Goal: Obtain resource: Download file/media

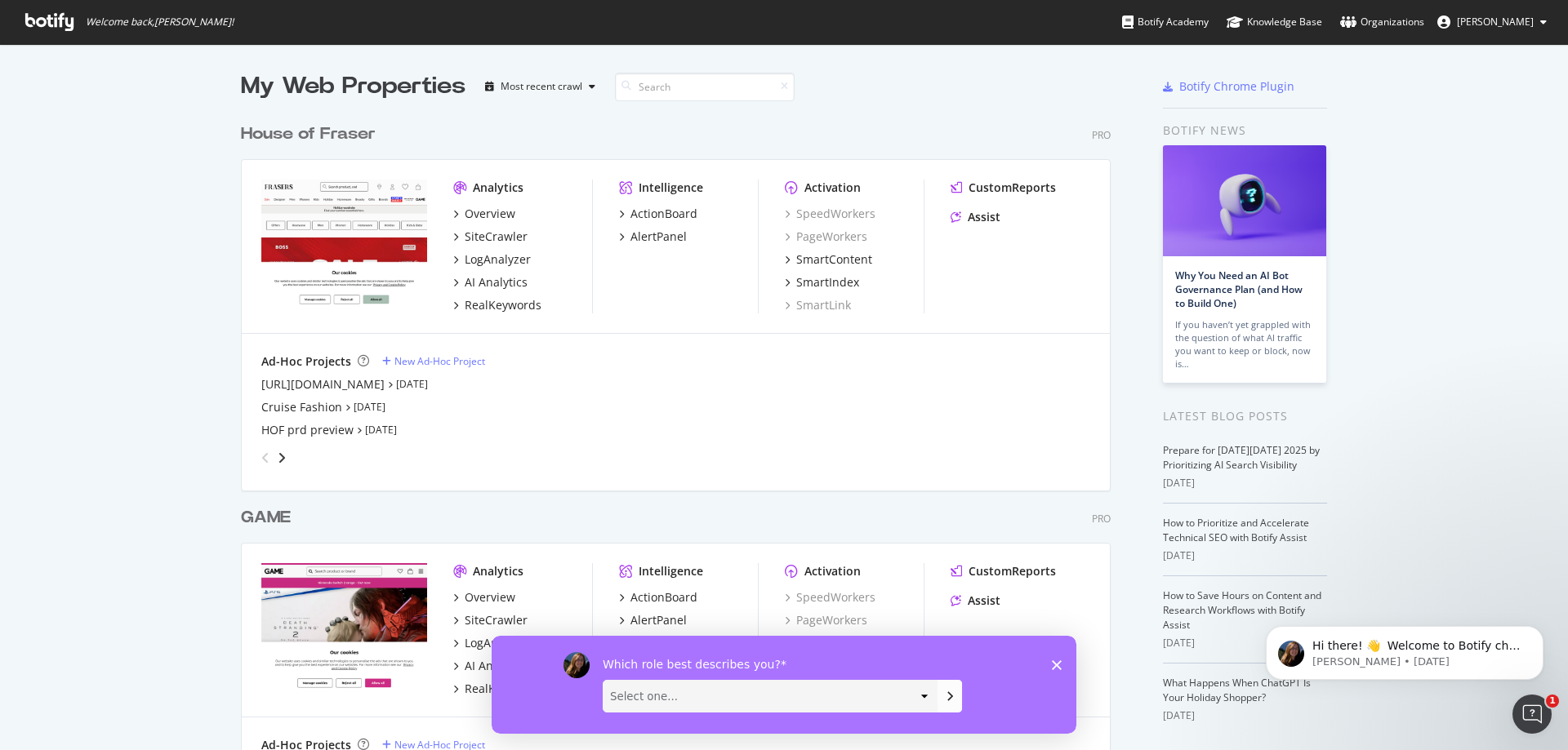
click at [289, 128] on div "House of Fraser" at bounding box center [308, 135] width 135 height 24
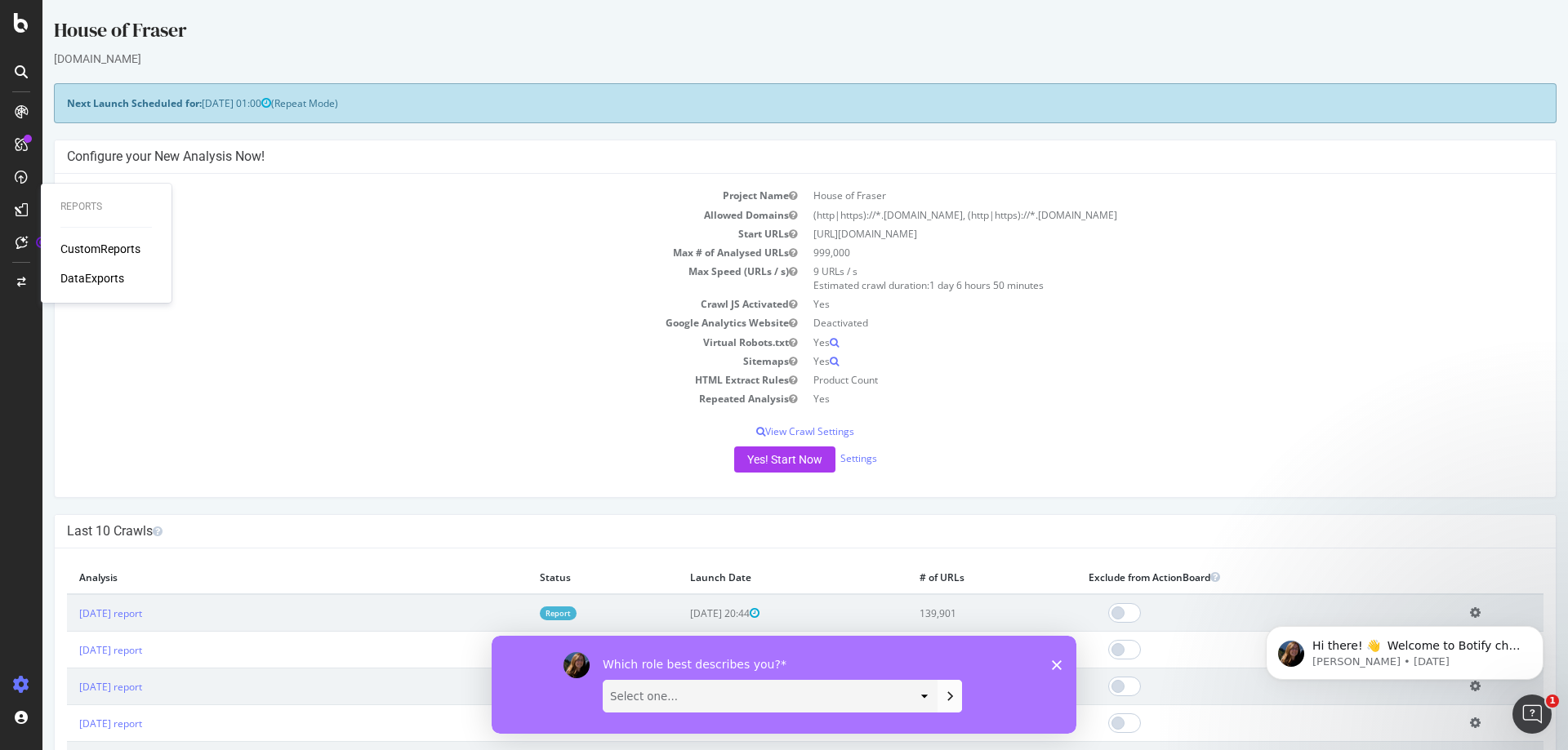
click at [115, 246] on div "CustomReports" at bounding box center [100, 249] width 80 height 16
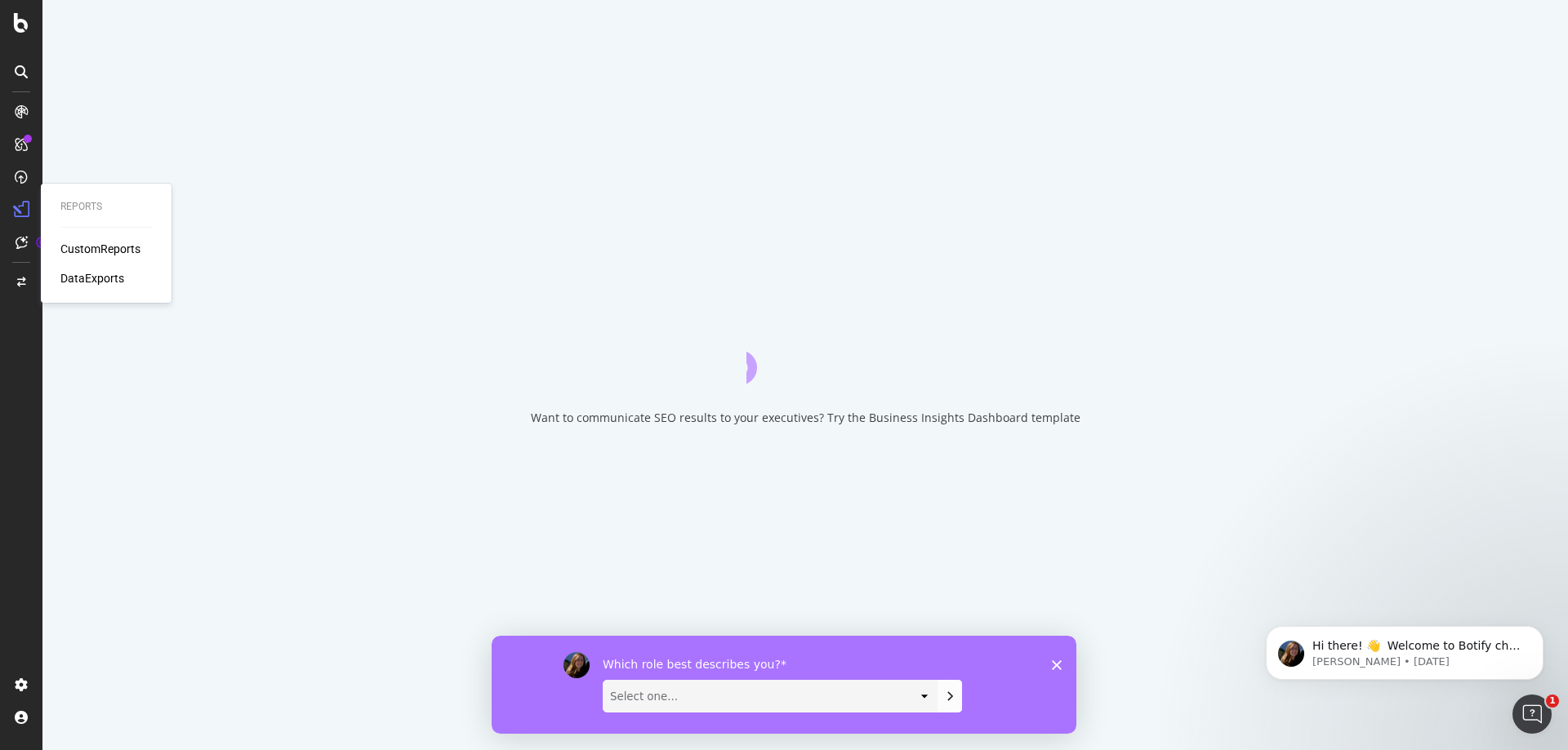
click at [99, 274] on div "DataExports" at bounding box center [93, 278] width 64 height 16
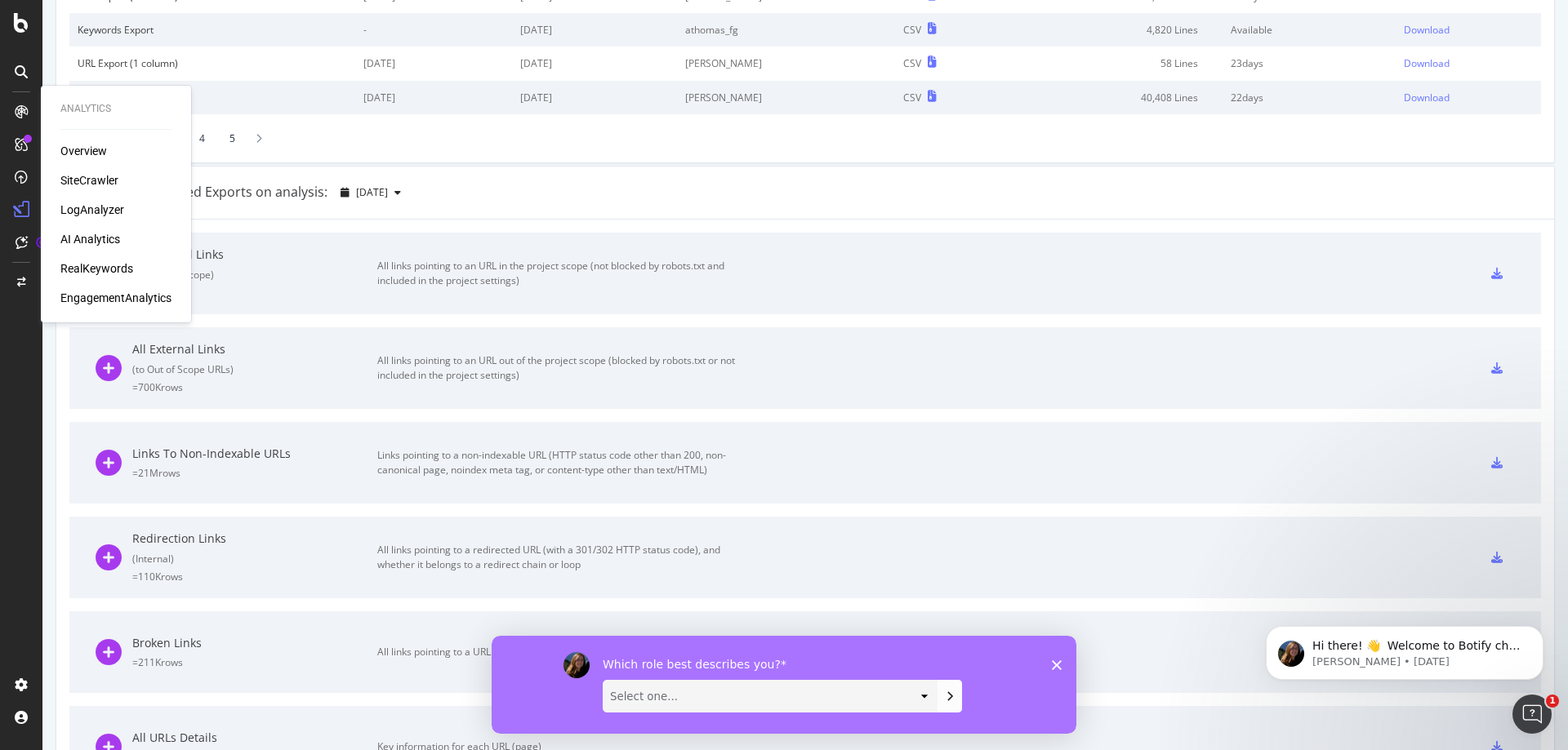
scroll to position [327, 0]
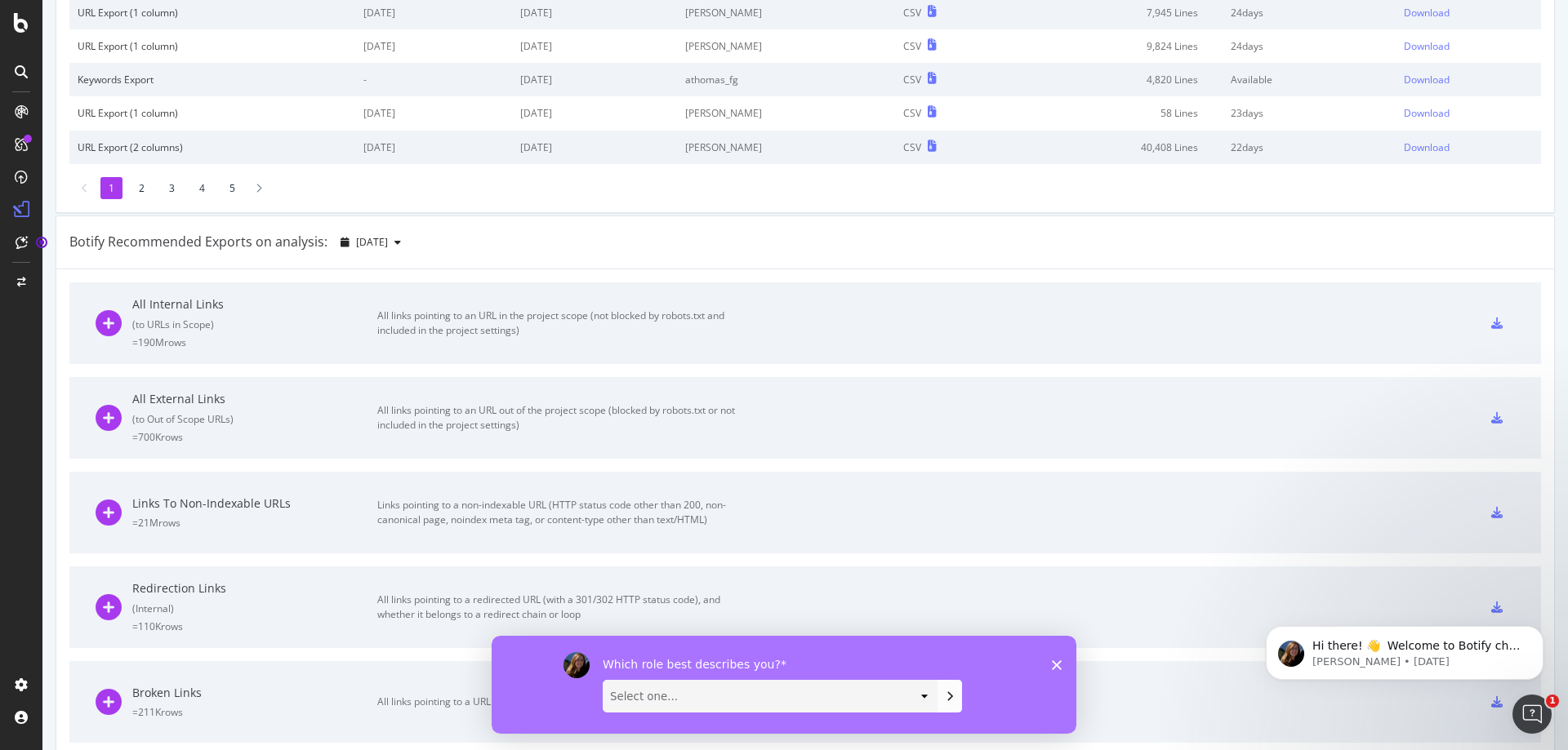
click at [27, 69] on icon at bounding box center [21, 71] width 13 height 13
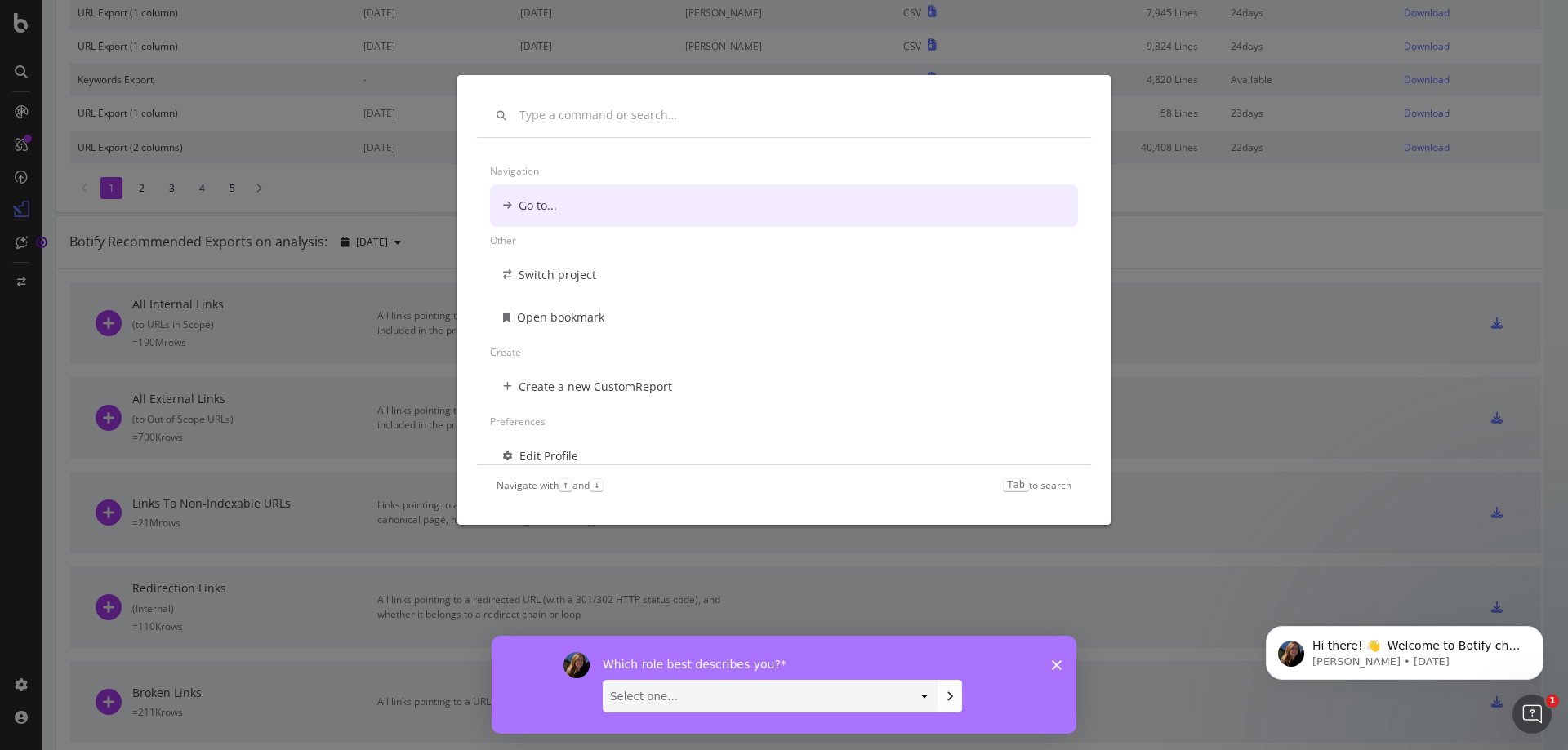
click at [586, 117] on input "modal" at bounding box center [795, 115] width 552 height 14
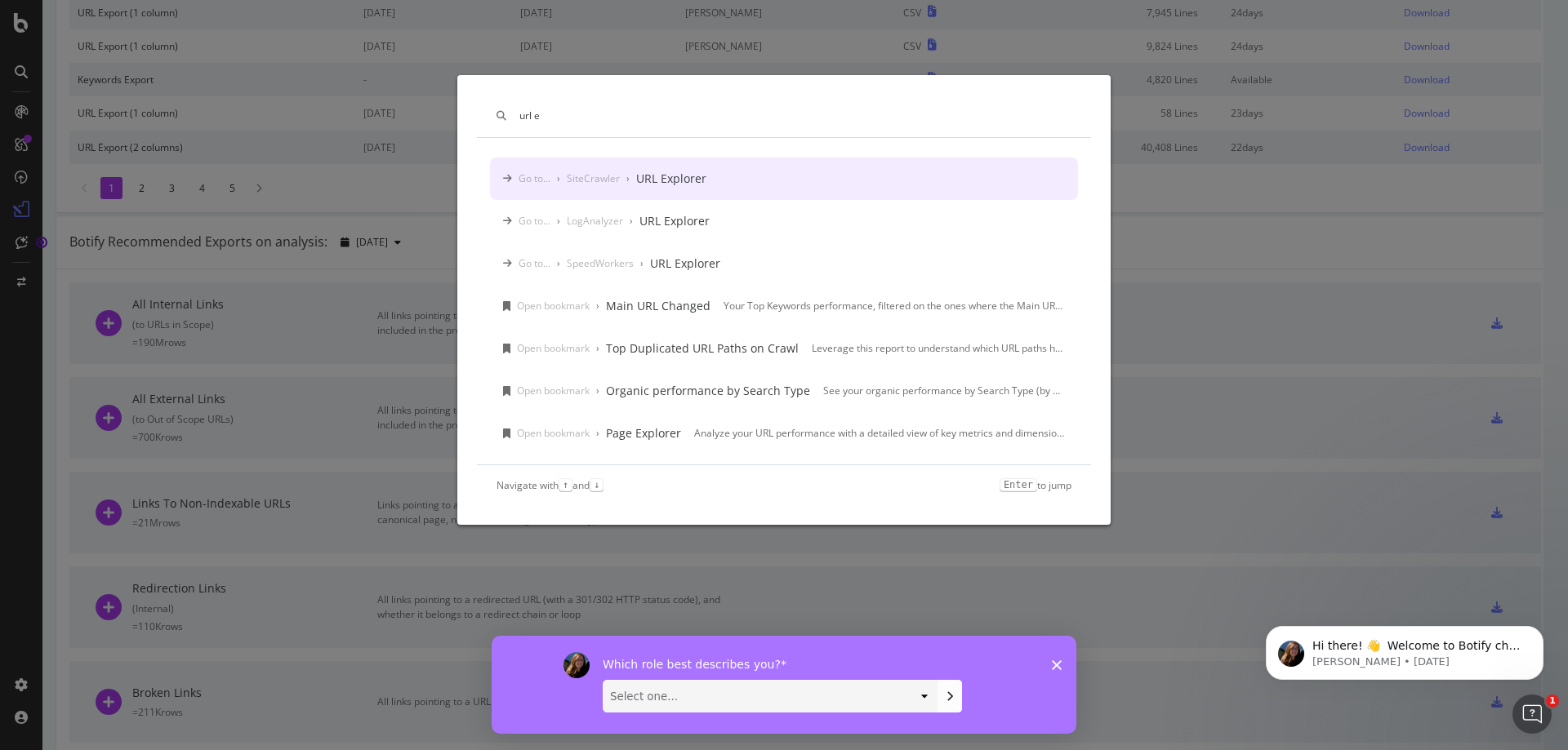
type input "url e"
click at [637, 160] on div "Go to... › SiteCrawler › URL Explorer" at bounding box center [784, 179] width 588 height 42
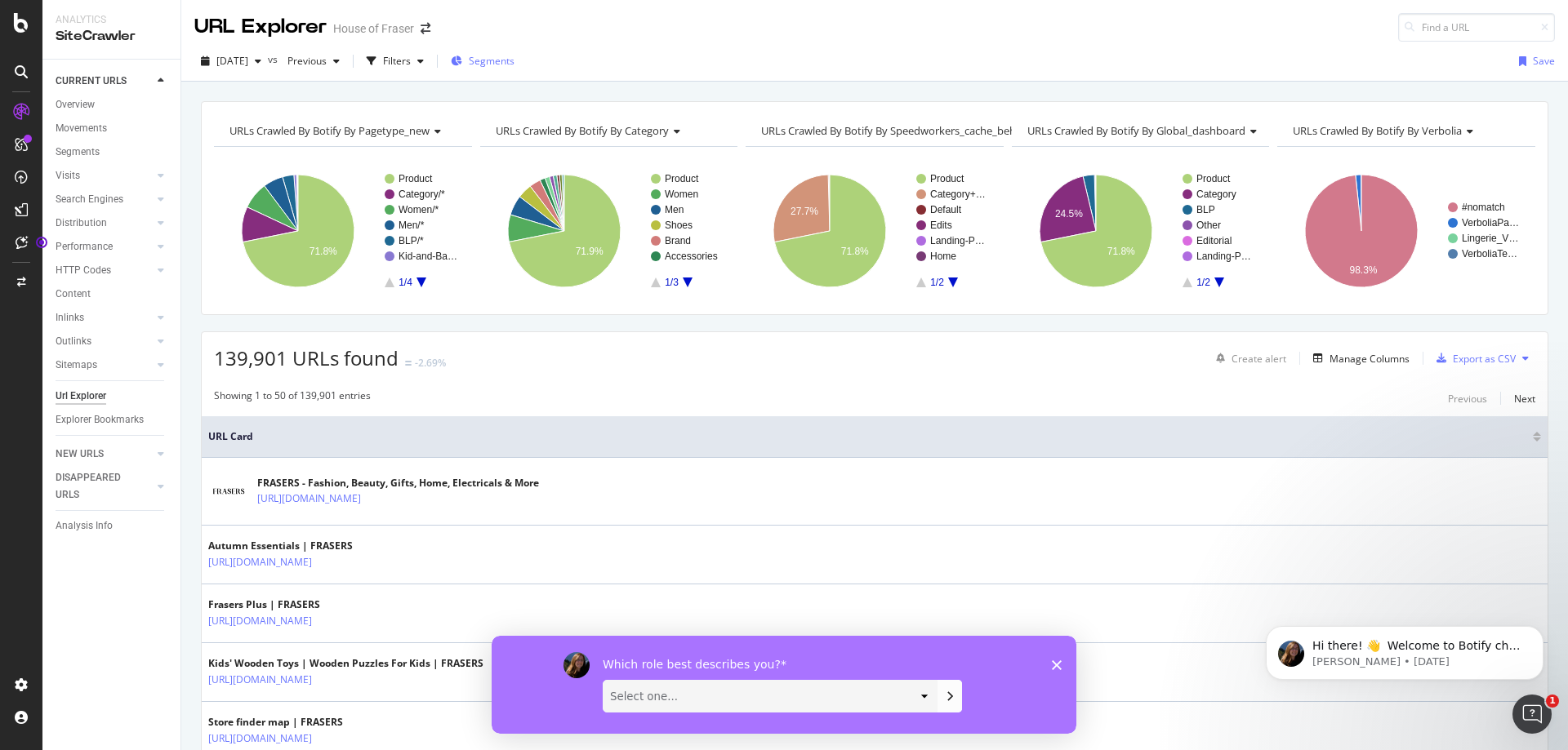
click at [505, 67] on span "Segments" at bounding box center [492, 60] width 46 height 14
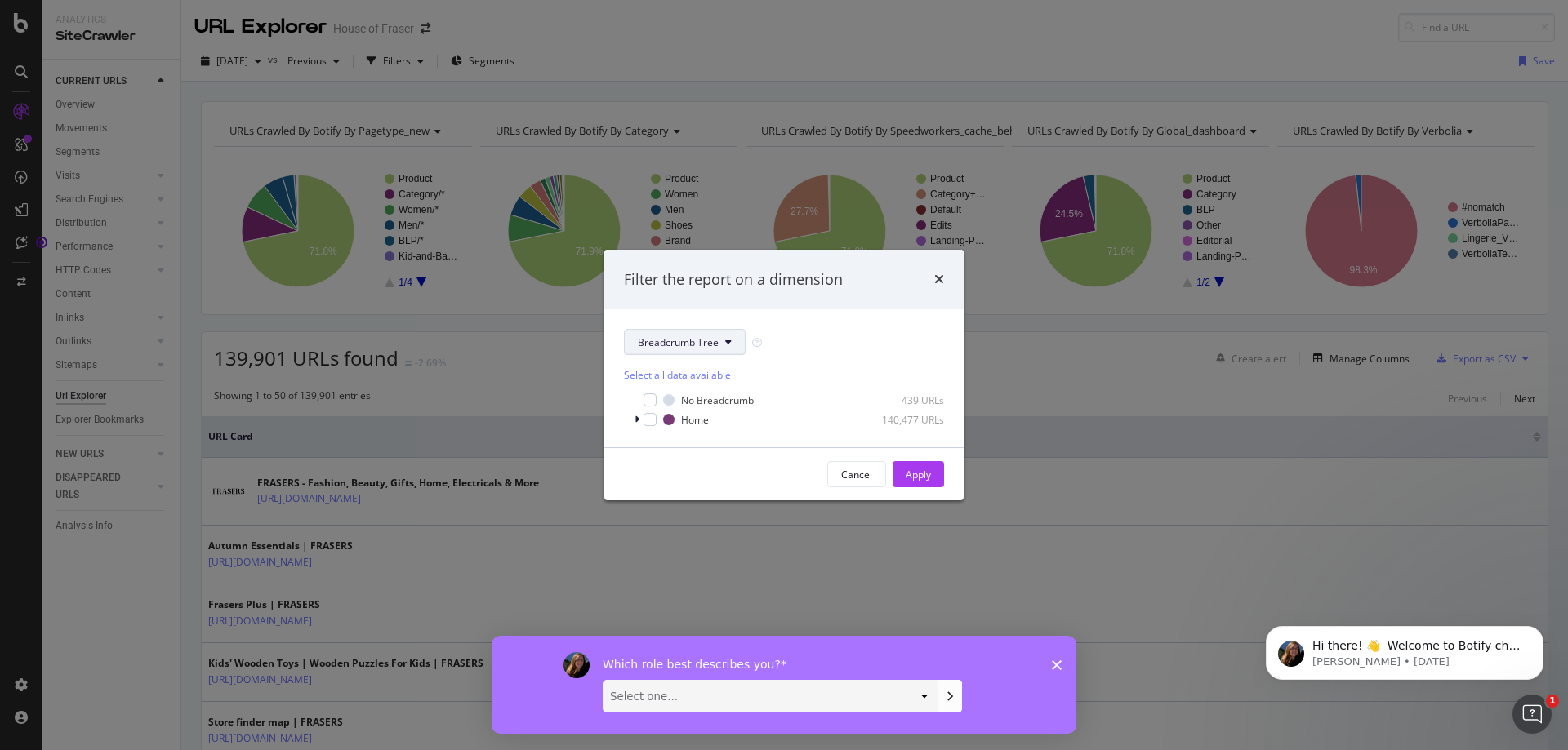
click at [721, 346] on button "Breadcrumb Tree" at bounding box center [684, 342] width 122 height 27
click at [810, 331] on div "Breadcrumb Tree" at bounding box center [783, 342] width 320 height 27
click at [939, 273] on icon "times" at bounding box center [939, 279] width 10 height 13
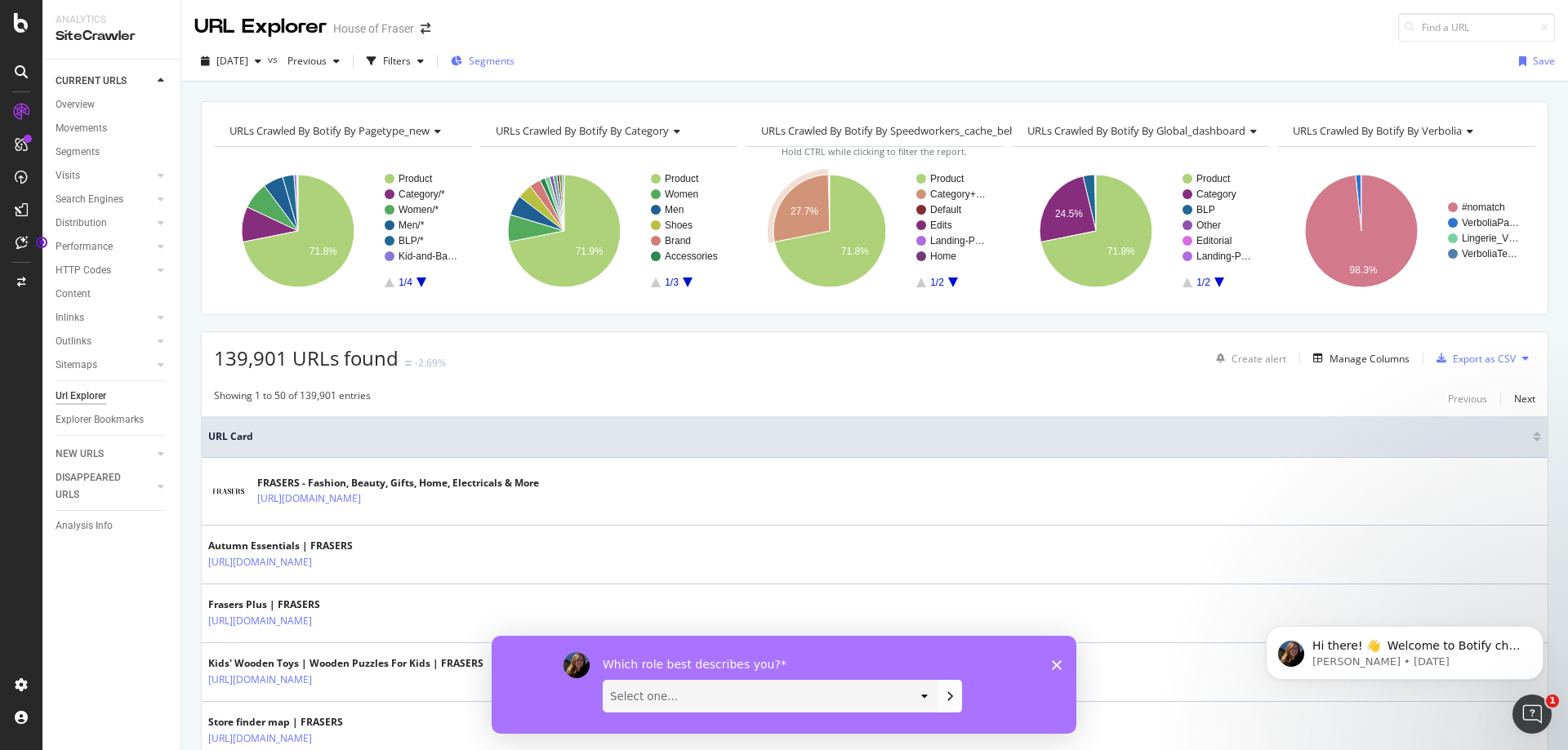
click at [521, 64] on button "Segments" at bounding box center [483, 61] width 77 height 27
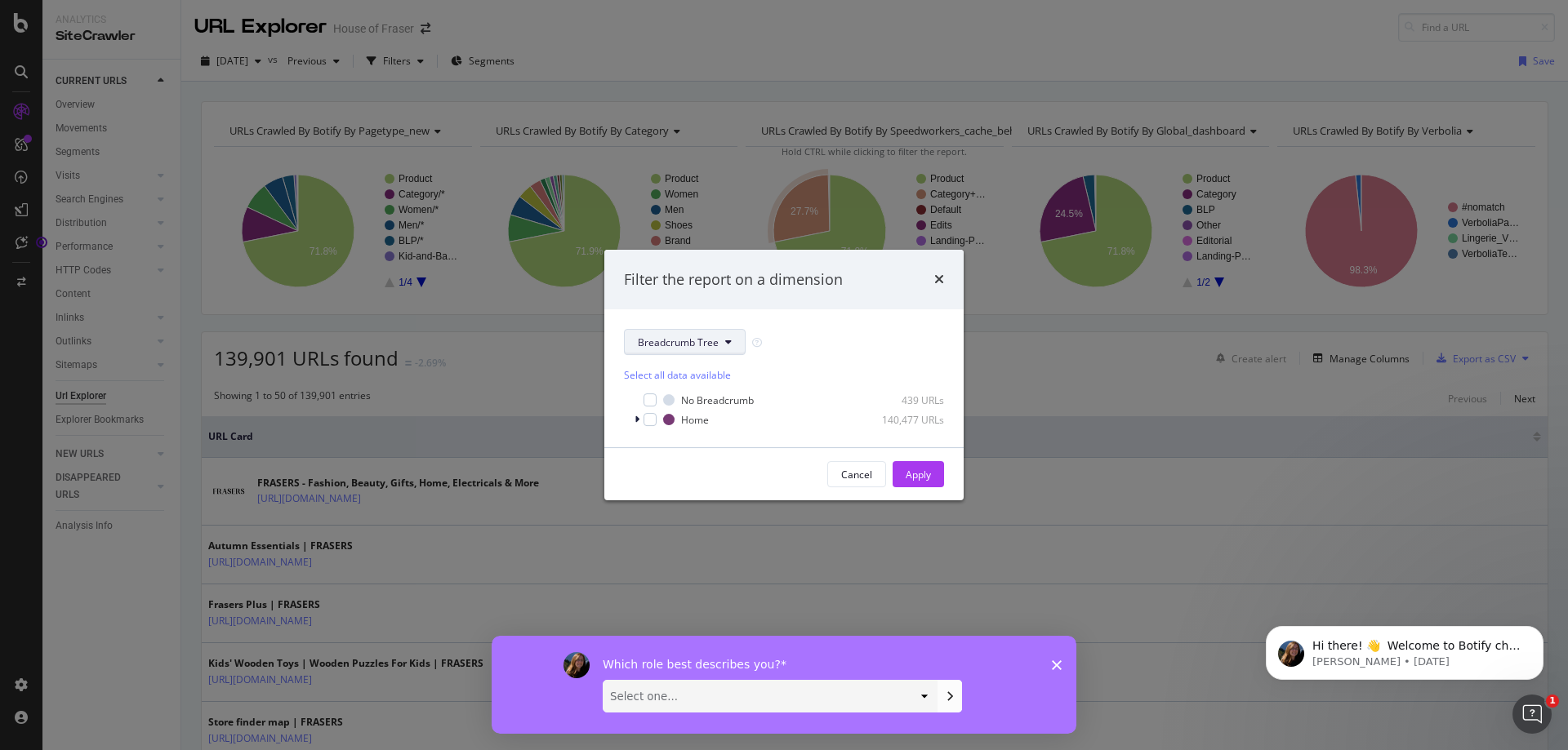
click at [704, 336] on span "Breadcrumb Tree" at bounding box center [678, 342] width 81 height 14
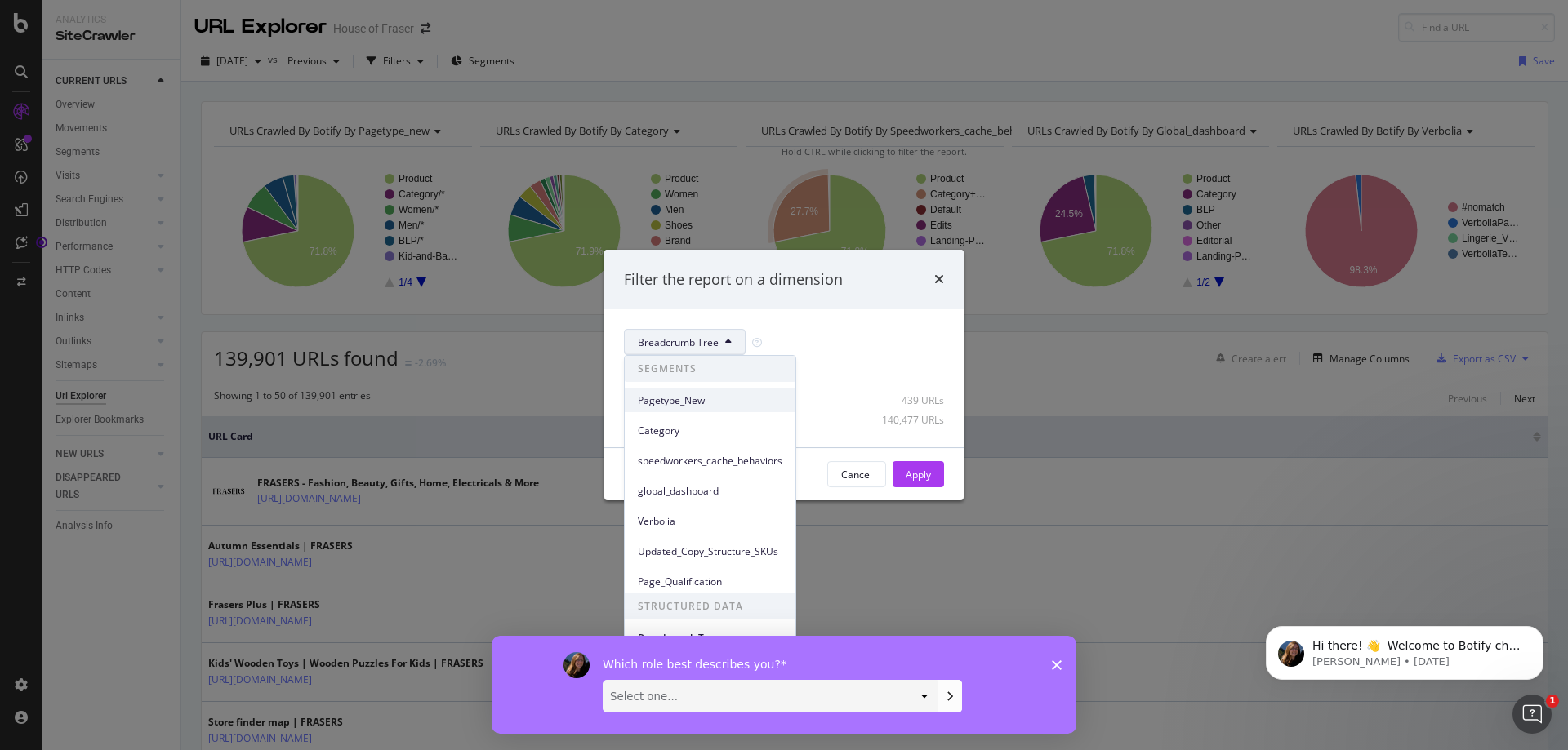
scroll to position [11, 0]
click at [1058, 671] on div "Which role best describes you? Select one... Analyst/BI C-level Leadership Cont…" at bounding box center [784, 684] width 584 height 98
click at [1058, 659] on icon "Close survey" at bounding box center [1056, 664] width 10 height 10
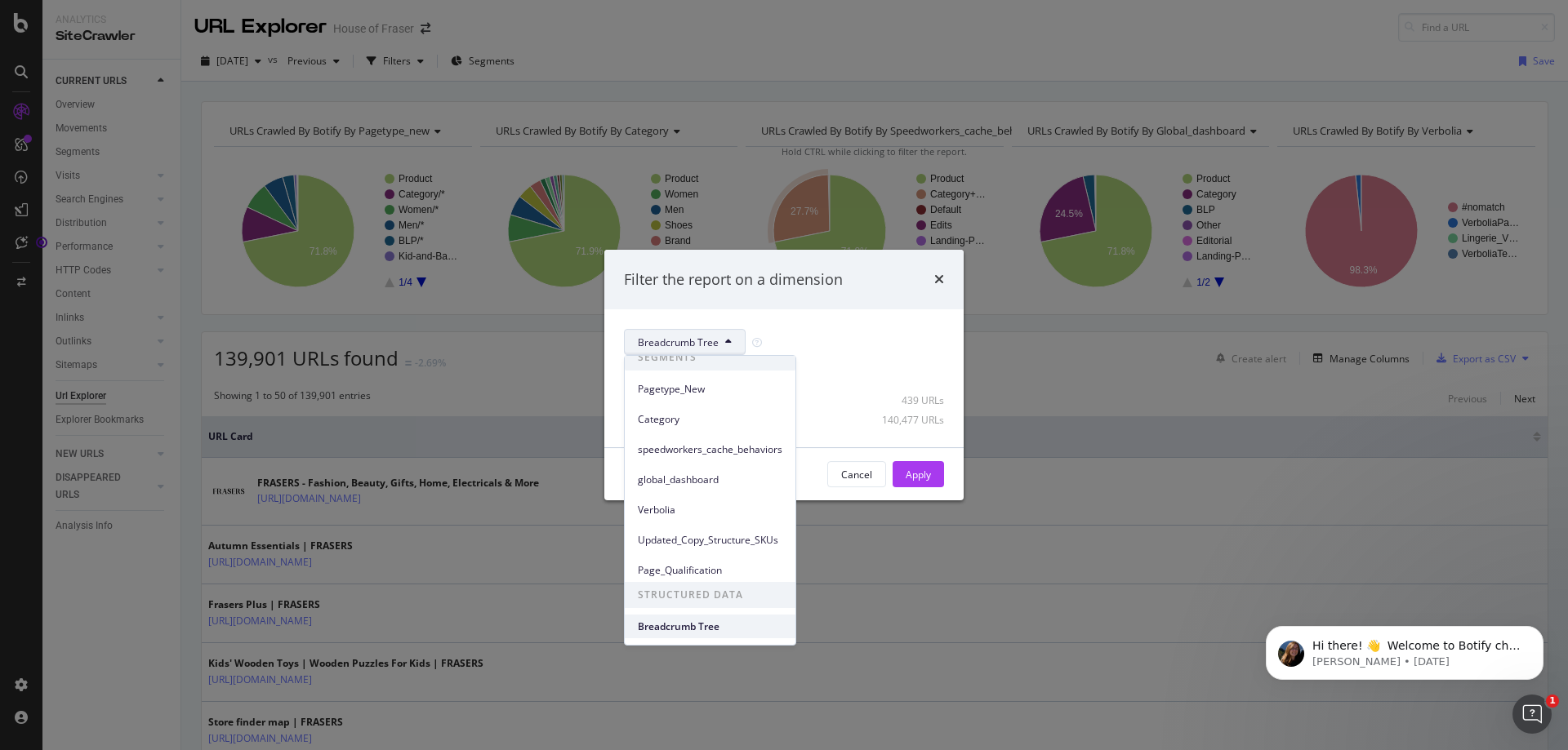
click at [740, 626] on span "Breadcrumb Tree" at bounding box center [710, 627] width 145 height 15
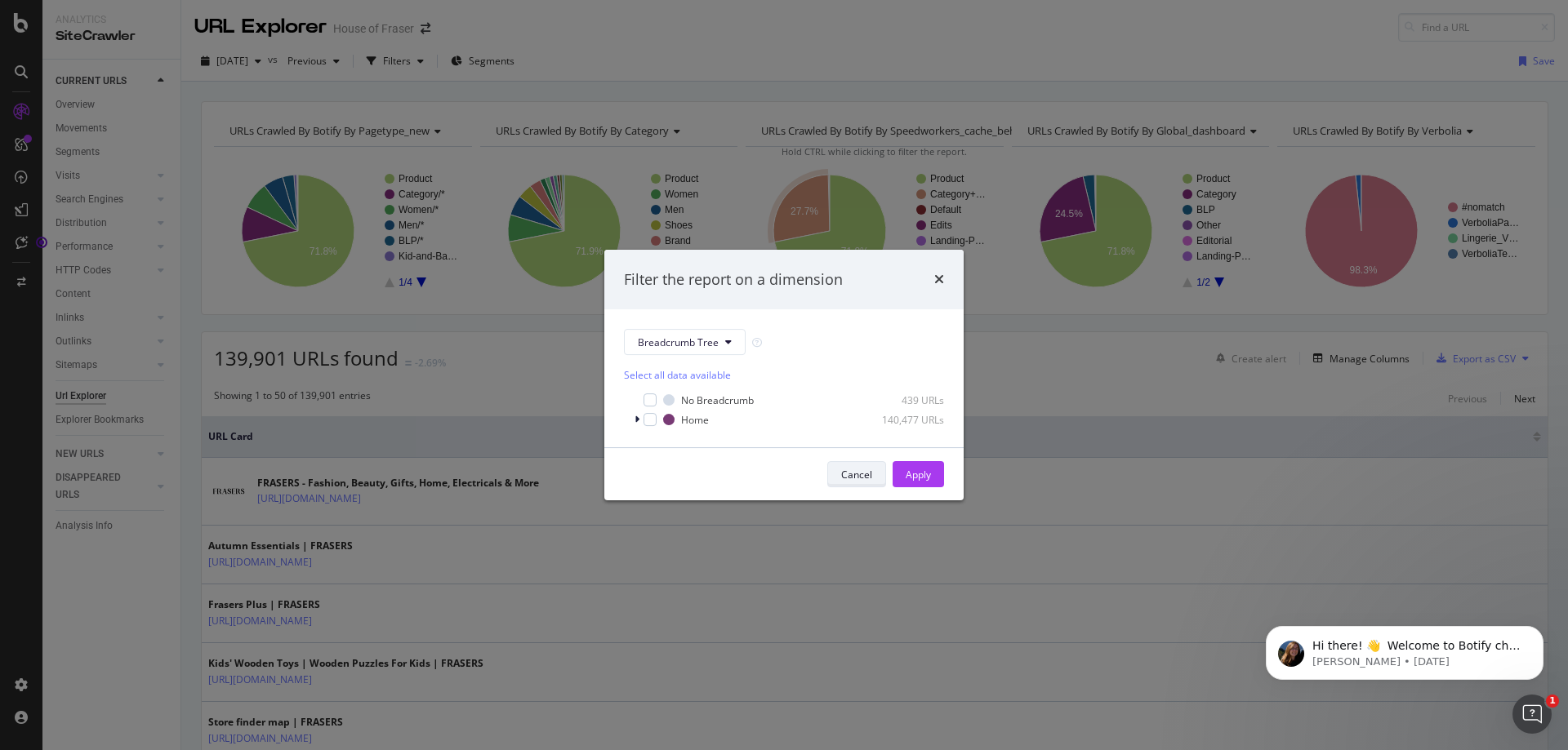
click at [876, 473] on button "Cancel" at bounding box center [856, 474] width 59 height 27
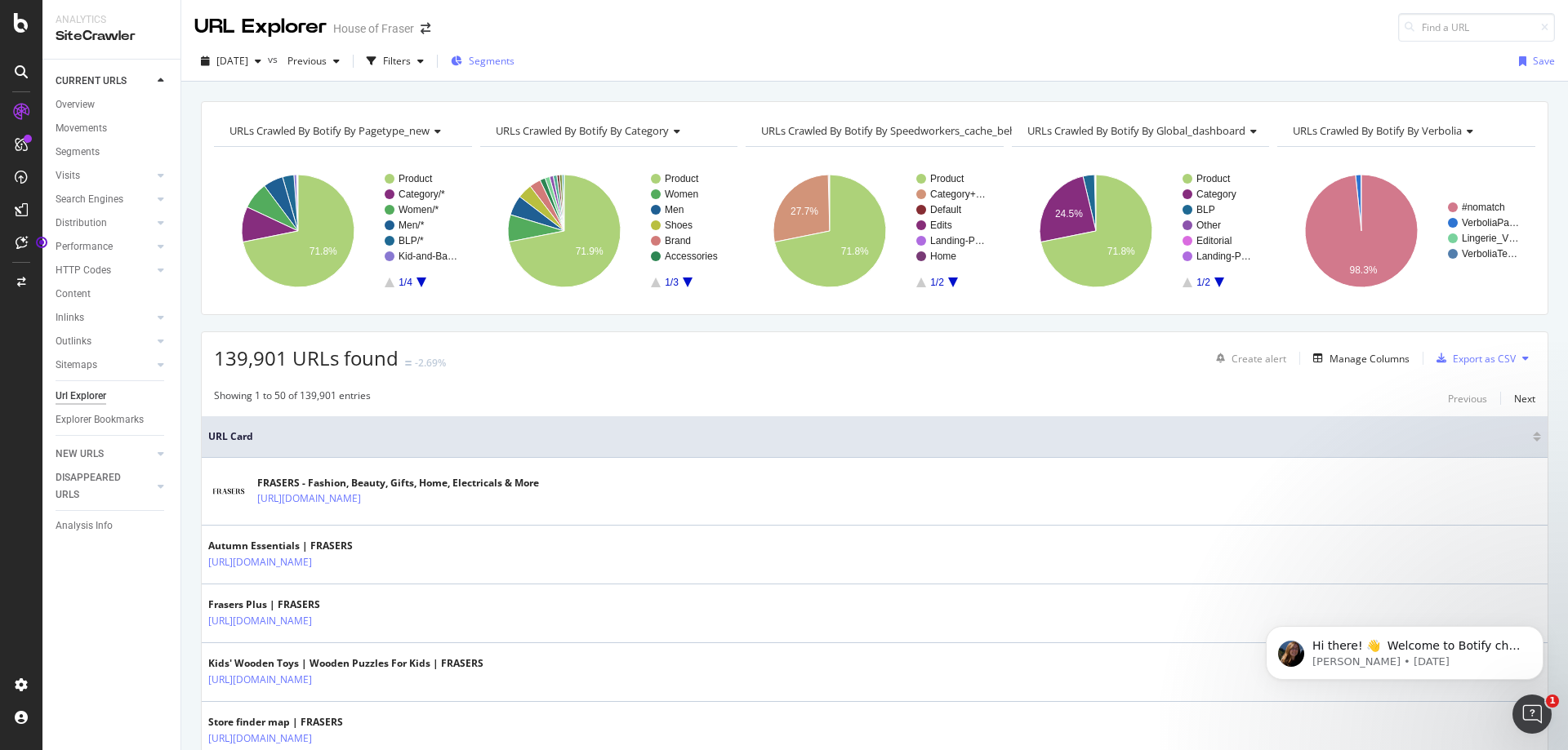
click at [509, 56] on span "Segments" at bounding box center [492, 60] width 46 height 14
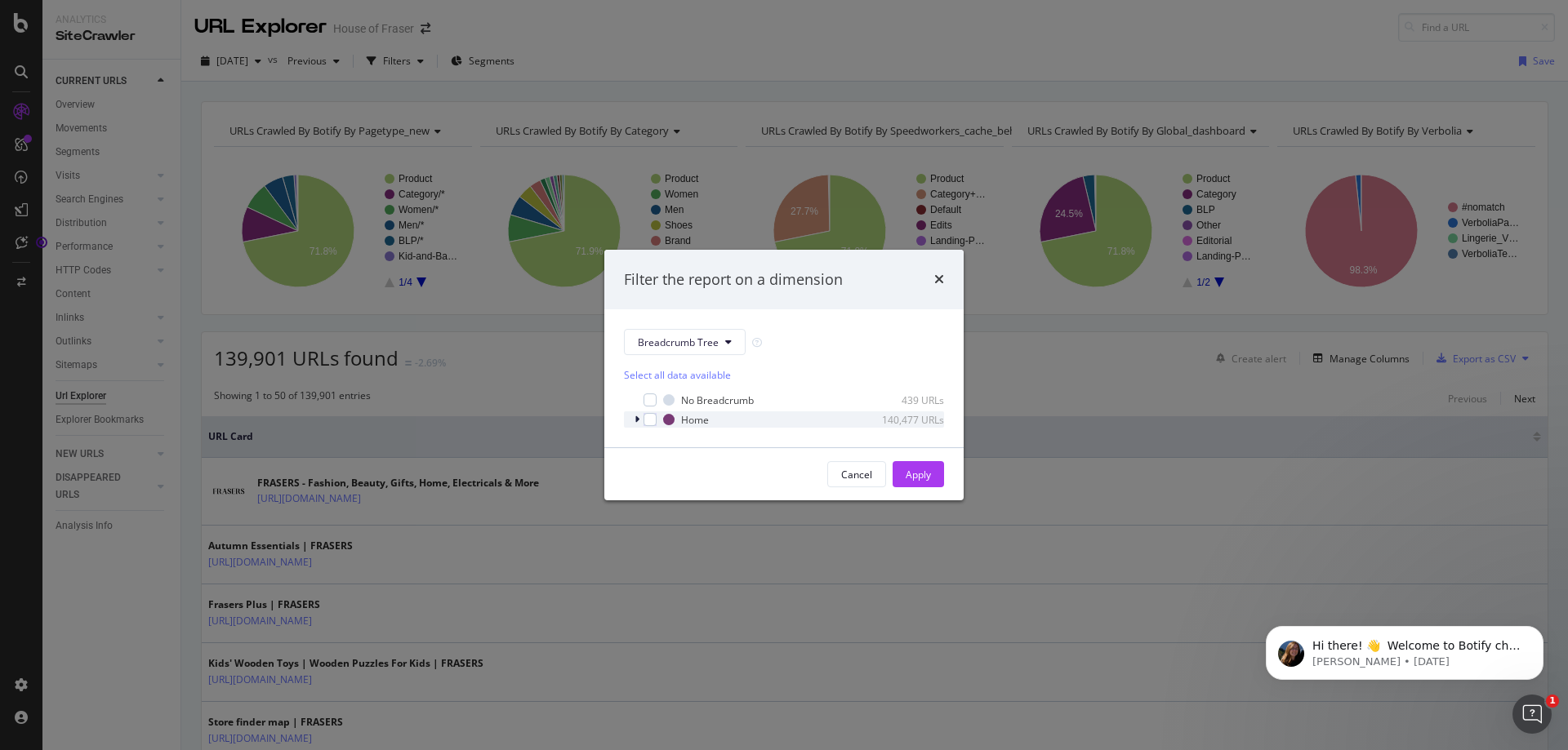
click at [631, 415] on div "Home 140,477 URLs" at bounding box center [783, 419] width 320 height 16
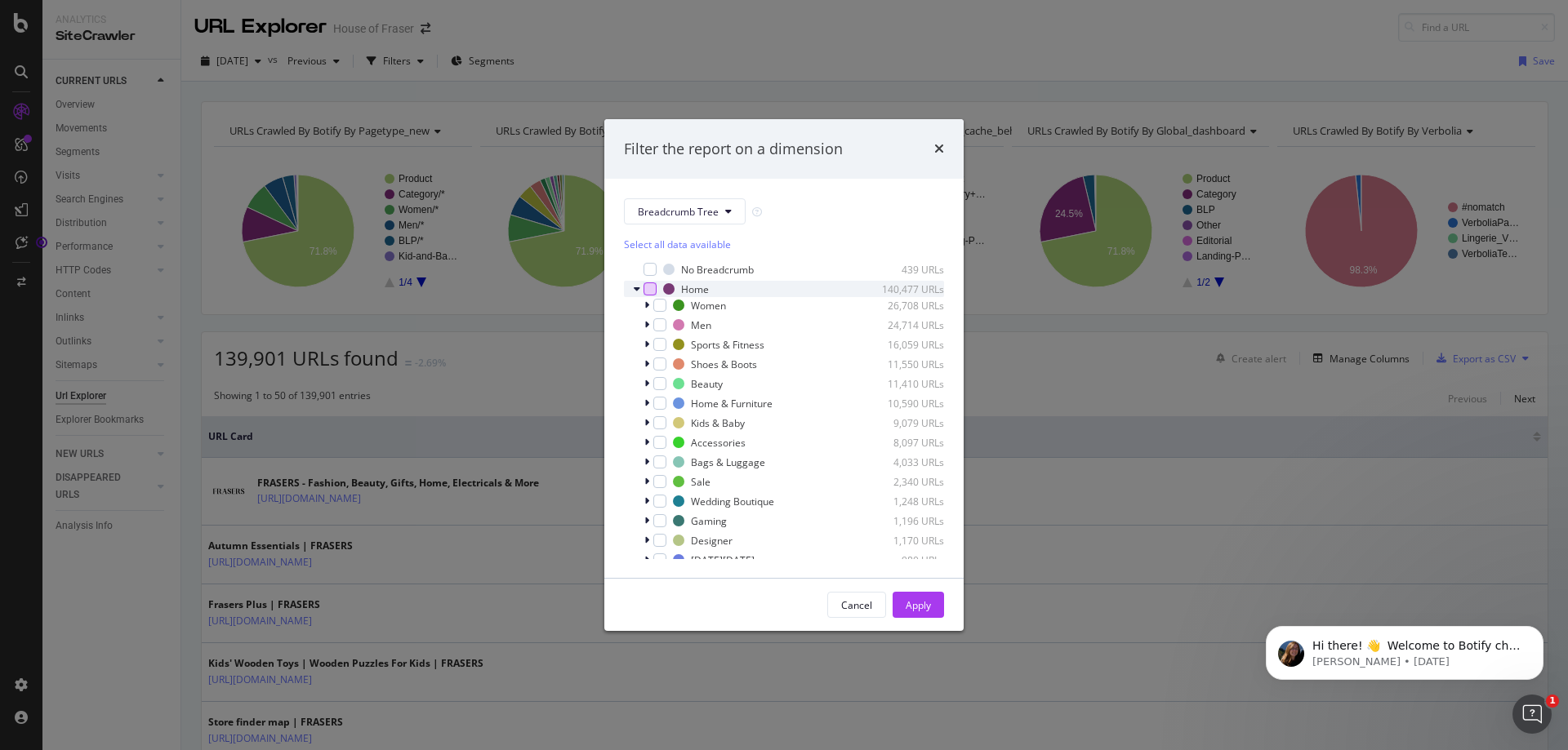
click at [650, 290] on div "modal" at bounding box center [650, 288] width 13 height 13
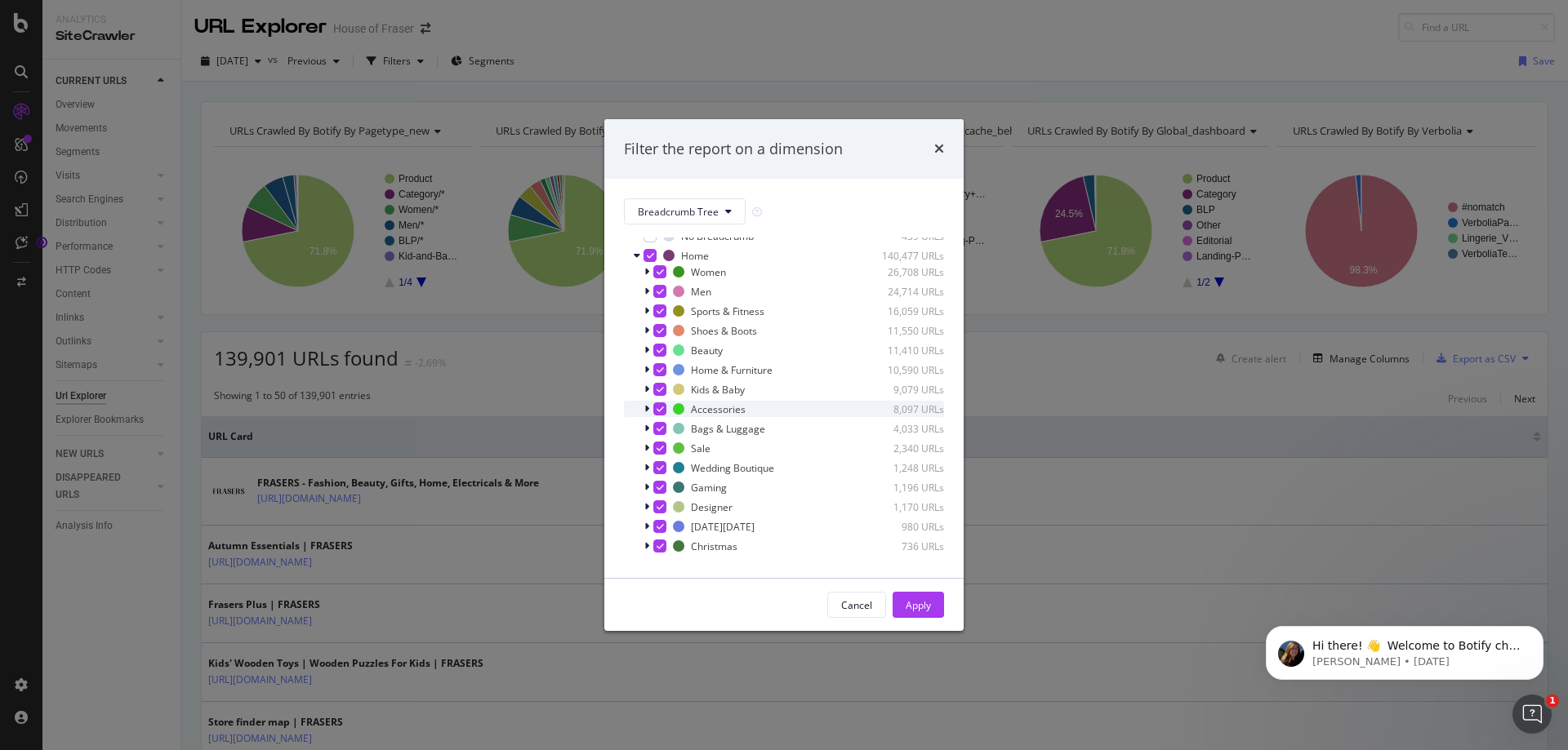
scroll to position [49, 0]
click at [659, 557] on span "Show 15 more" at bounding box center [667, 551] width 60 height 14
click at [684, 557] on span "Show 15 more" at bounding box center [667, 563] width 60 height 14
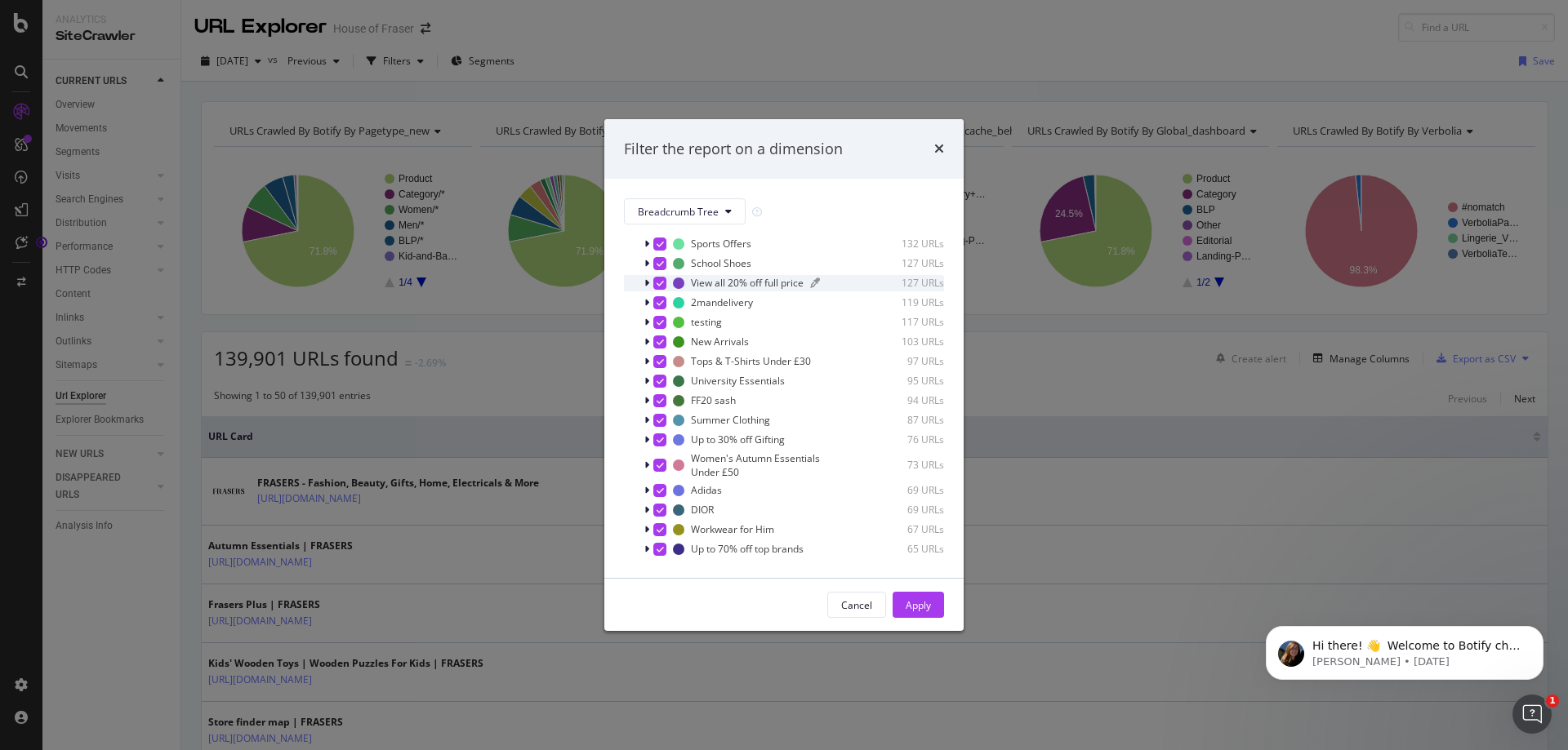
scroll to position [589, 0]
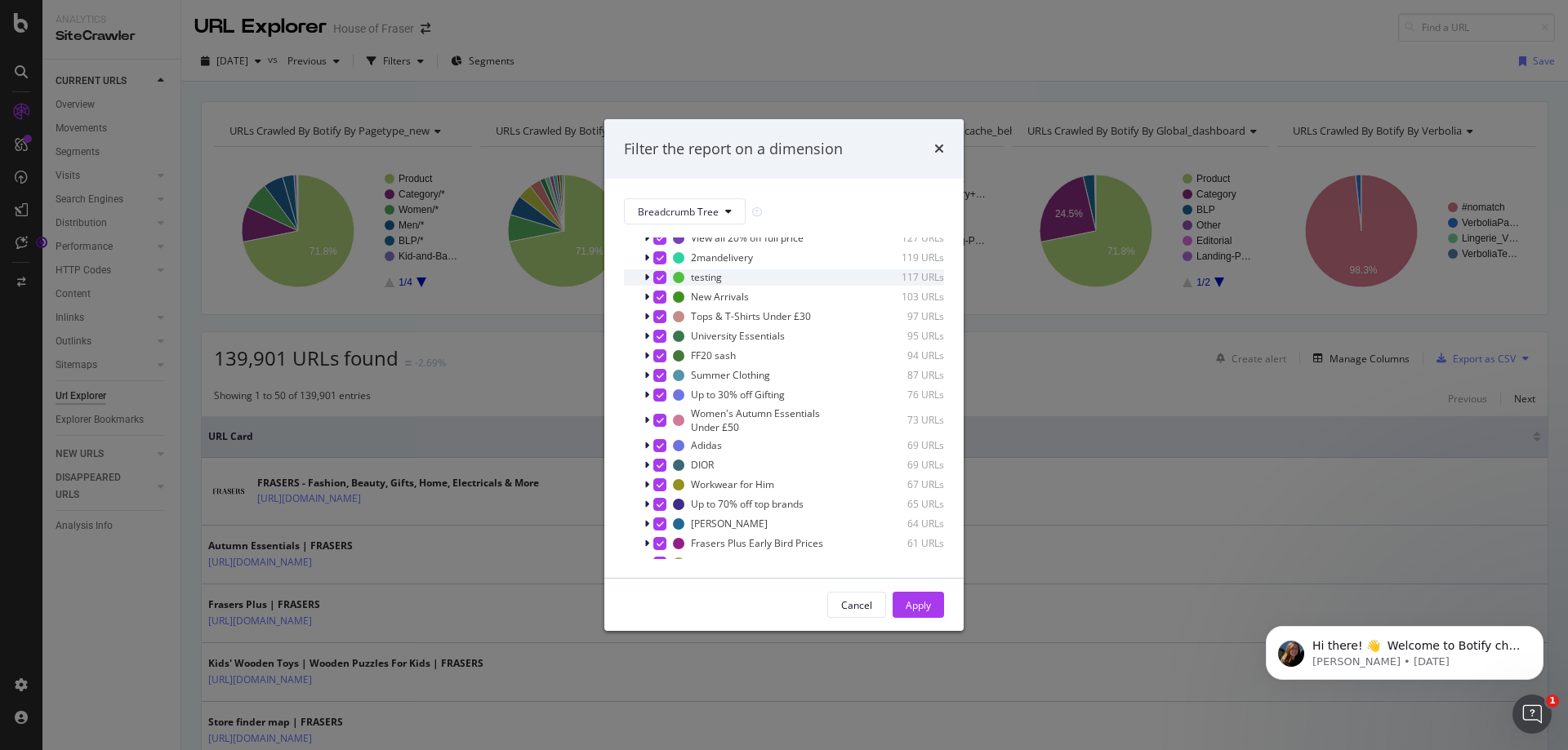
click at [652, 269] on div "modal" at bounding box center [648, 277] width 10 height 16
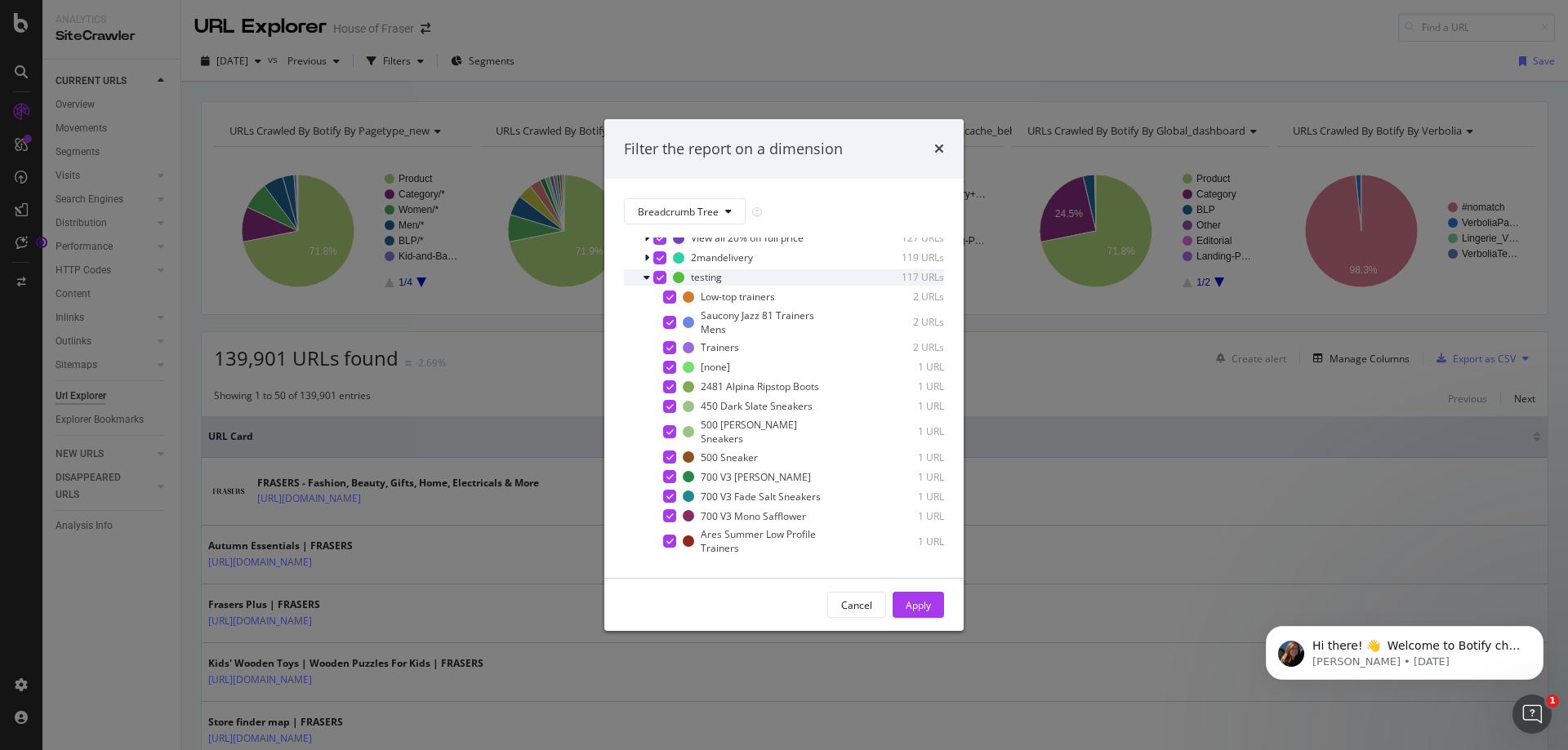
click at [652, 269] on div "modal" at bounding box center [648, 277] width 10 height 16
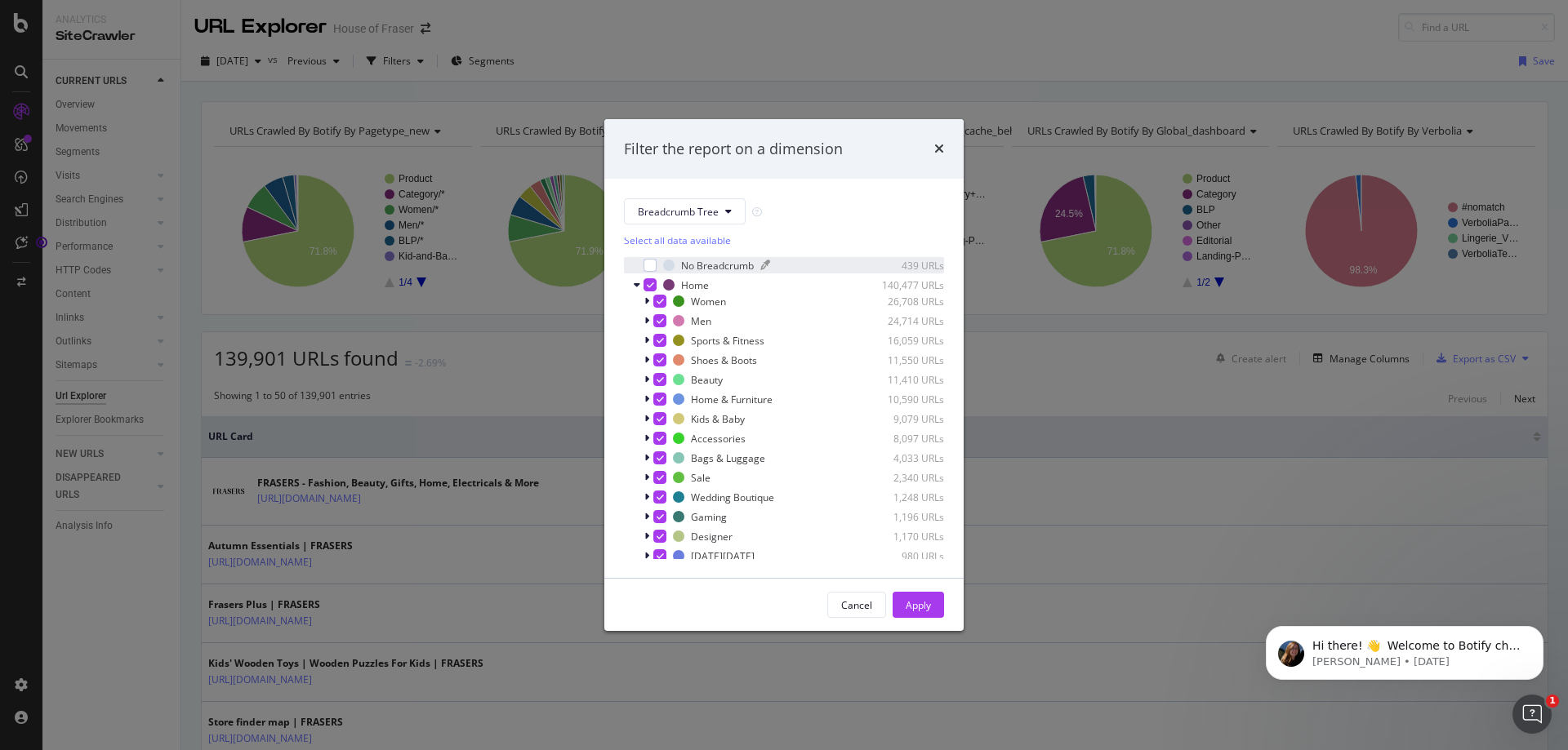
scroll to position [0, 0]
click at [723, 212] on button "Breadcrumb Tree" at bounding box center [684, 212] width 122 height 27
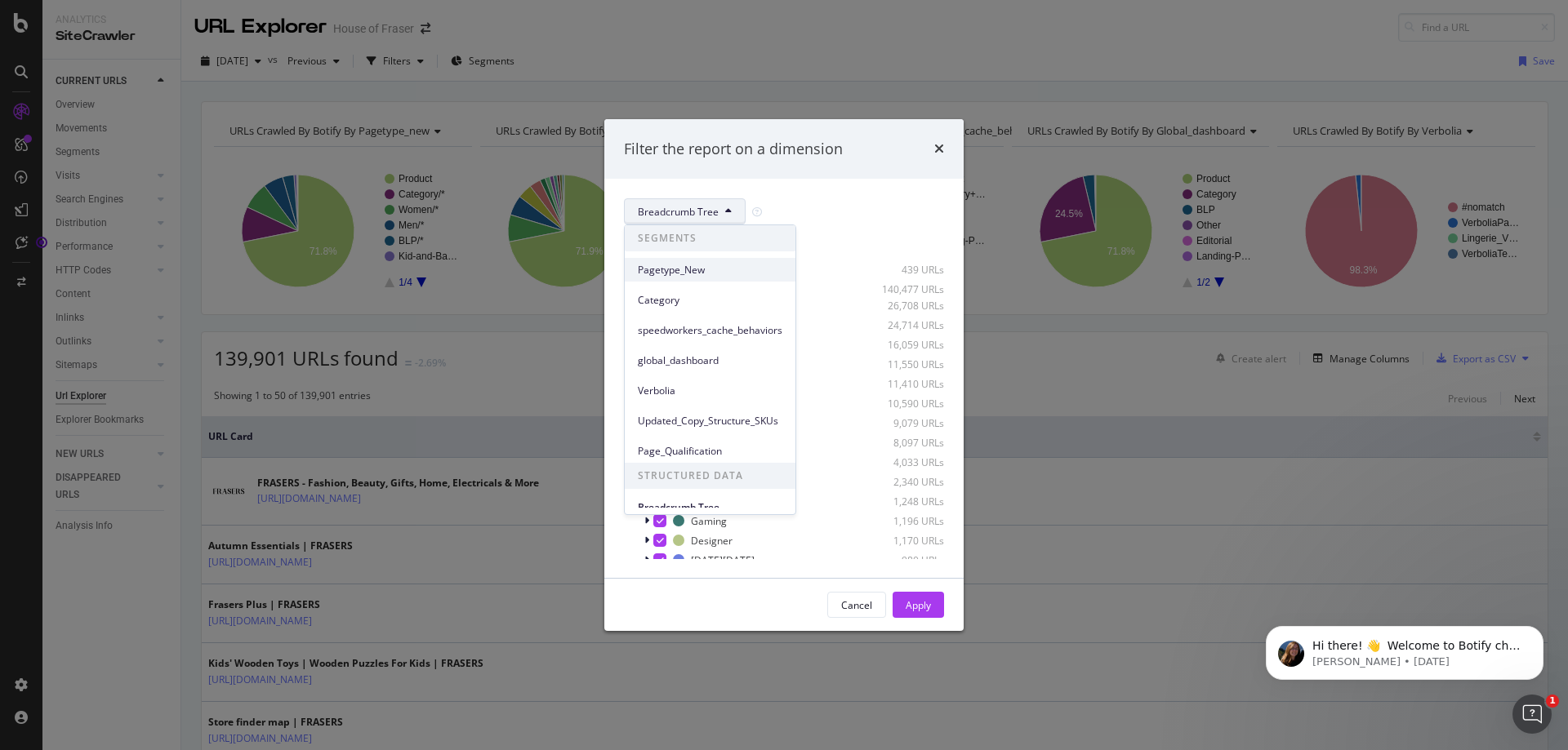
click at [697, 274] on span "Pagetype_New" at bounding box center [710, 270] width 145 height 15
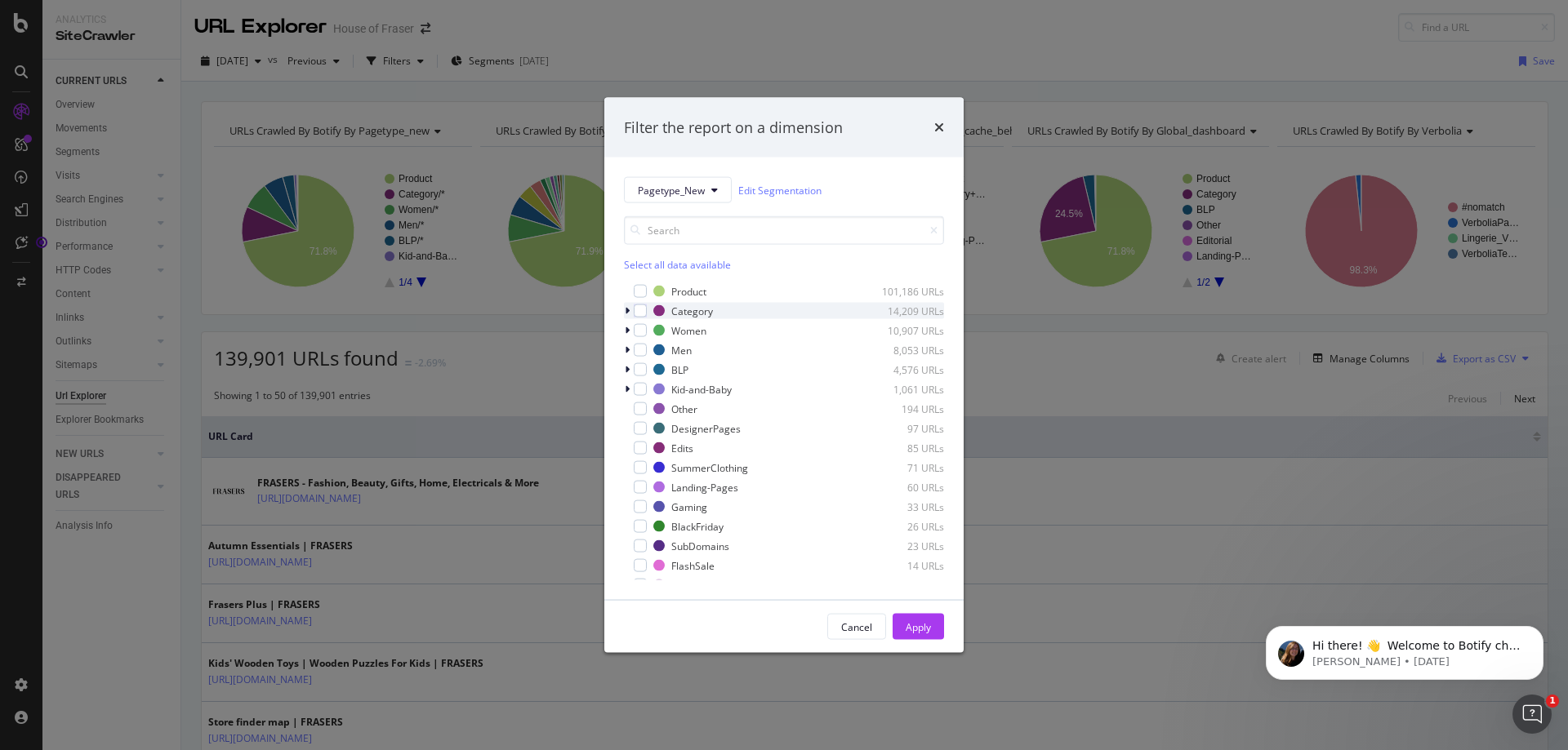
click at [647, 314] on div "Category 14,209 URLs" at bounding box center [783, 311] width 320 height 16
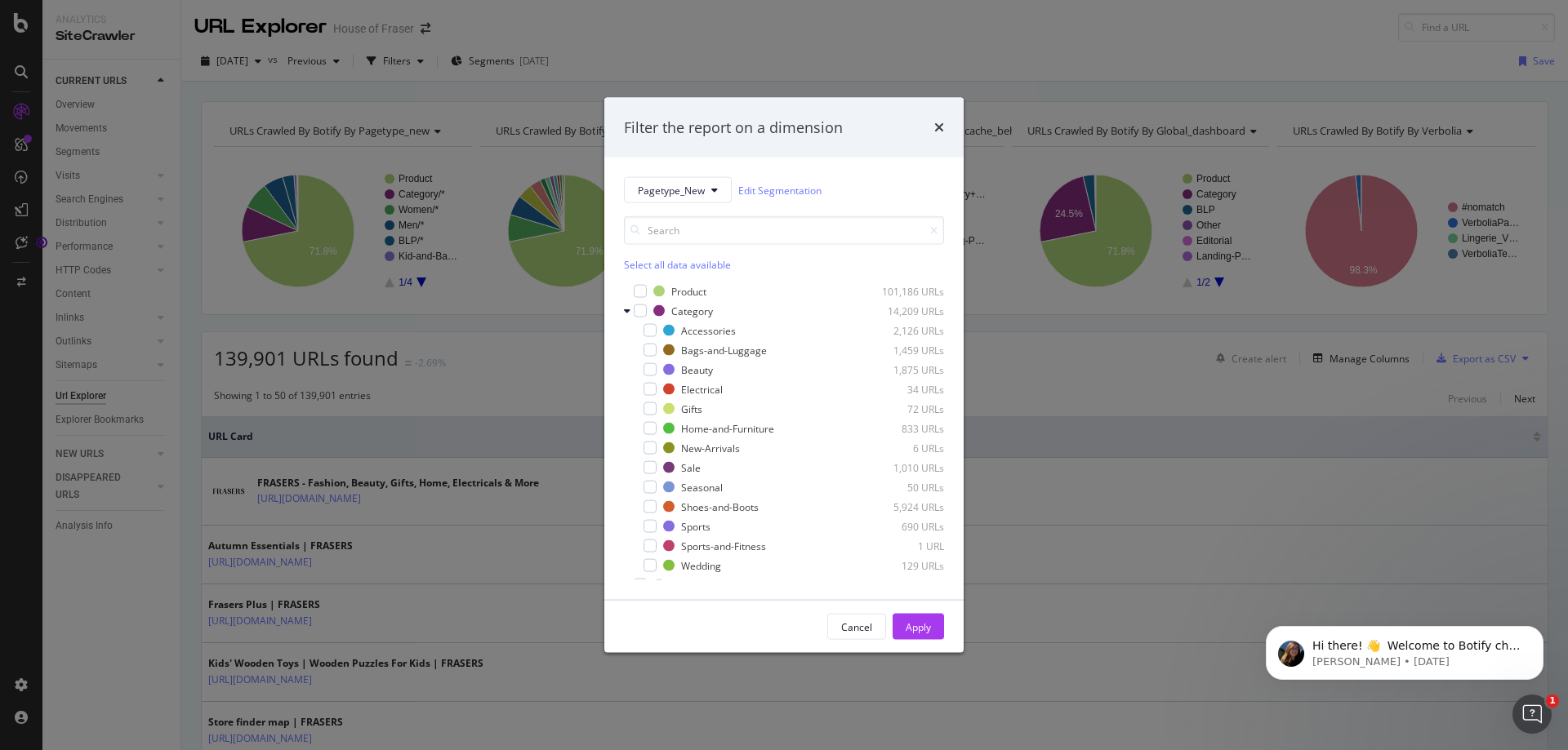
click at [647, 332] on div "modal" at bounding box center [650, 331] width 13 height 13
click at [629, 309] on icon "modal" at bounding box center [626, 310] width 6 height 10
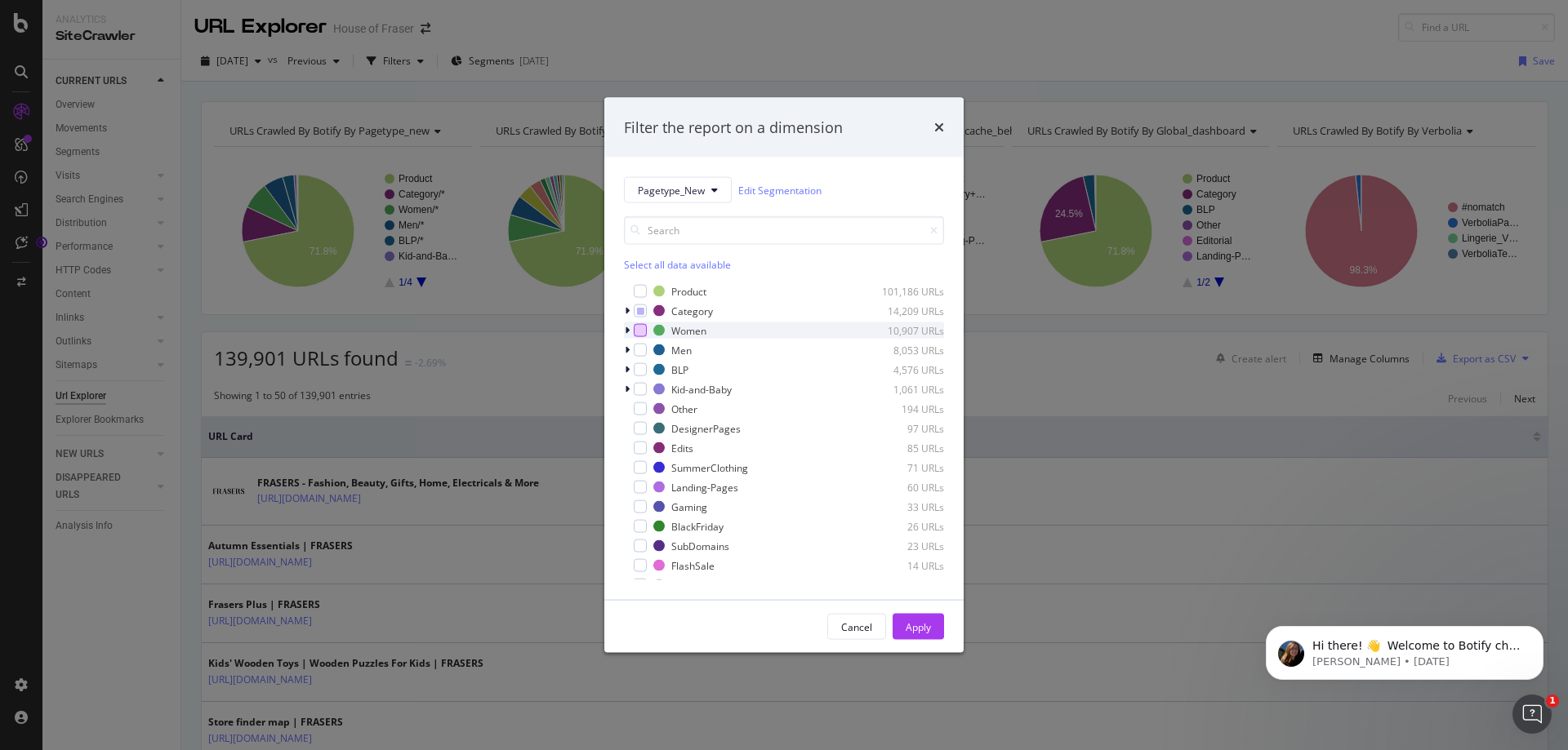
click at [644, 329] on div "modal" at bounding box center [640, 331] width 13 height 13
click at [637, 350] on div "modal" at bounding box center [640, 350] width 13 height 13
click at [636, 371] on div "modal" at bounding box center [640, 370] width 13 height 13
click at [634, 392] on div "modal" at bounding box center [640, 389] width 13 height 13
click at [635, 410] on div "modal" at bounding box center [640, 409] width 13 height 13
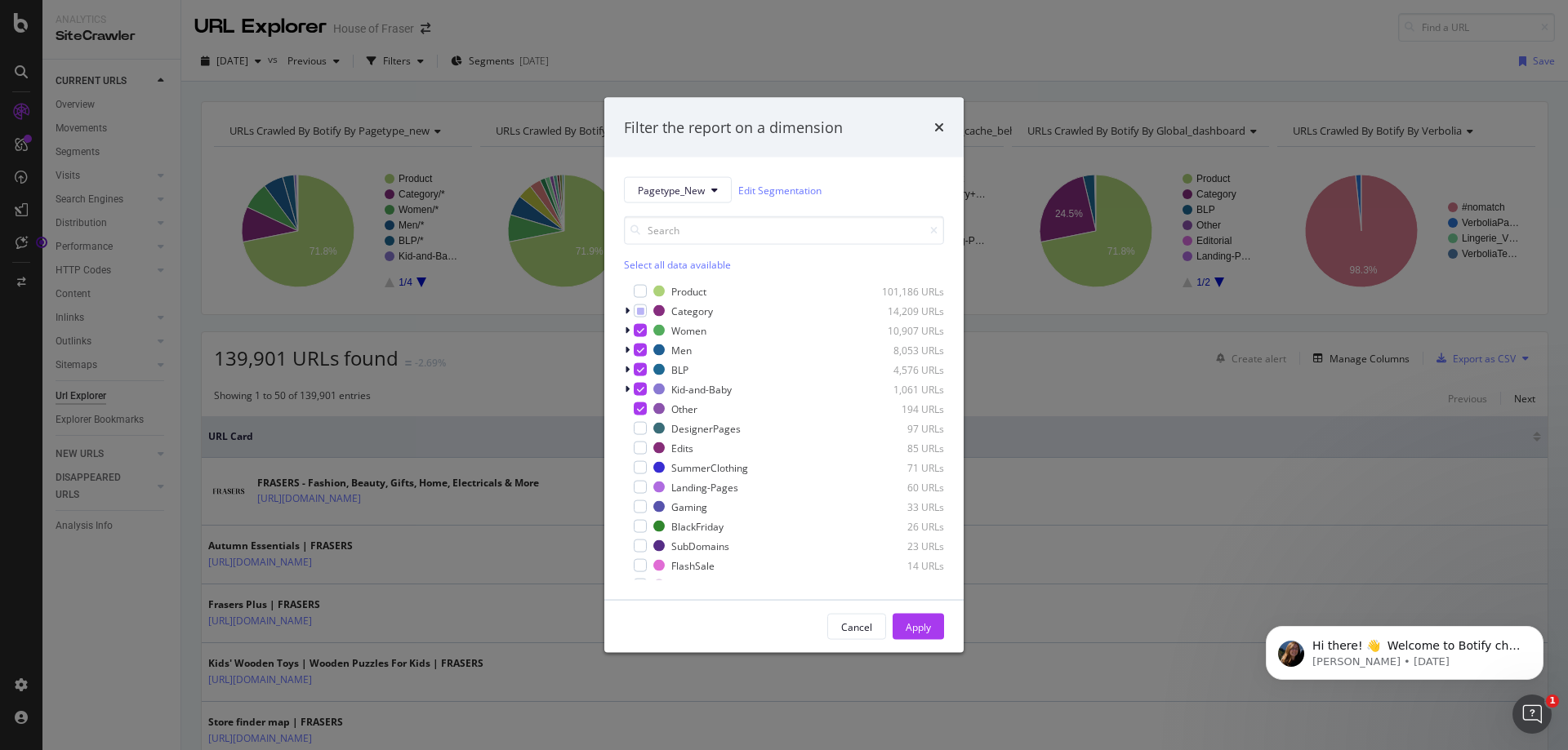
click at [633, 437] on div "Product 101,186 URLs Category 14,209 URLs Women 10,907 URLs Men 8,053 URLs BLP …" at bounding box center [783, 431] width 320 height 298
click at [638, 429] on div "modal" at bounding box center [640, 429] width 13 height 13
click at [643, 449] on div "modal" at bounding box center [640, 448] width 13 height 13
click at [644, 473] on div "modal" at bounding box center [640, 468] width 13 height 13
click at [640, 484] on div "modal" at bounding box center [640, 487] width 13 height 13
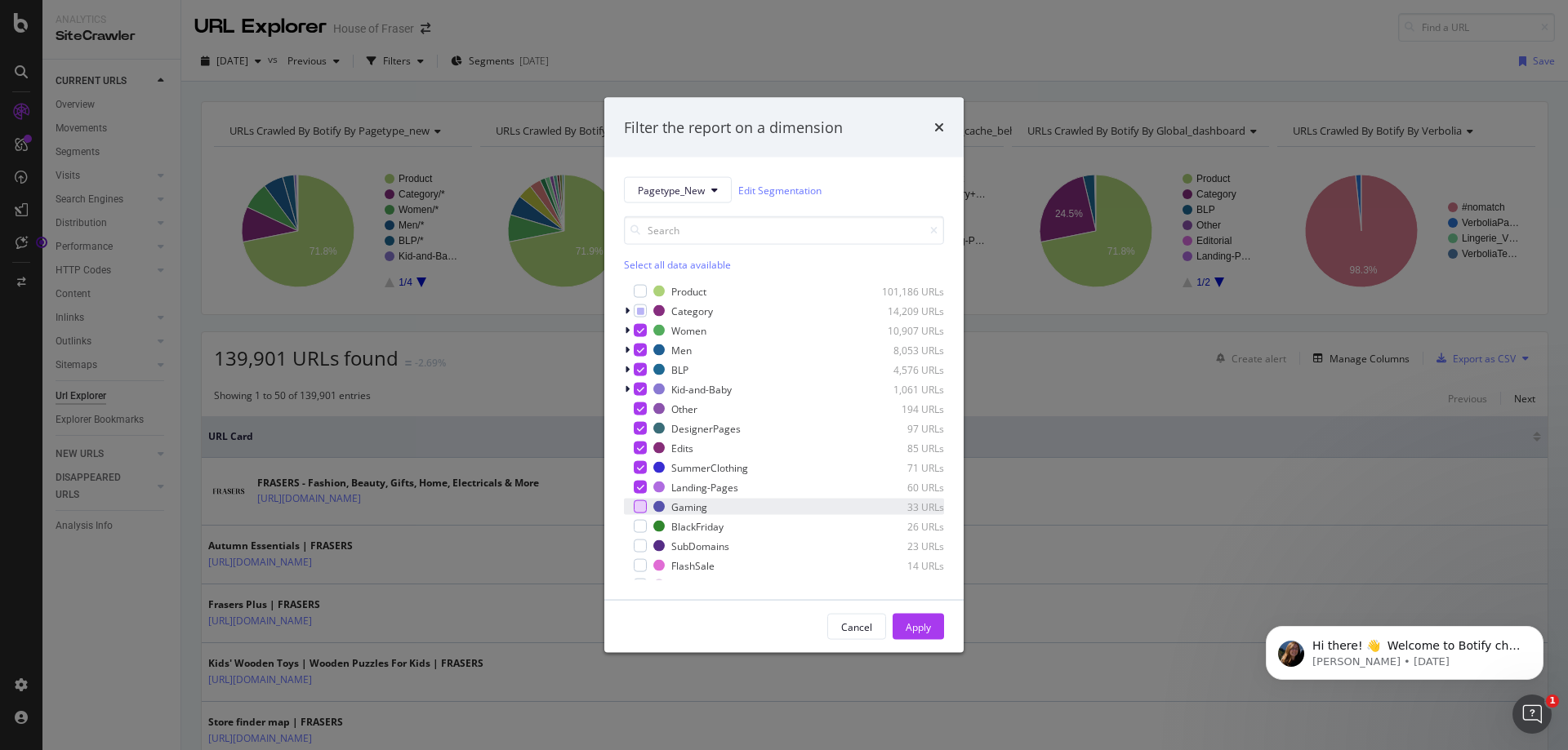
click at [640, 505] on div "modal" at bounding box center [640, 507] width 13 height 13
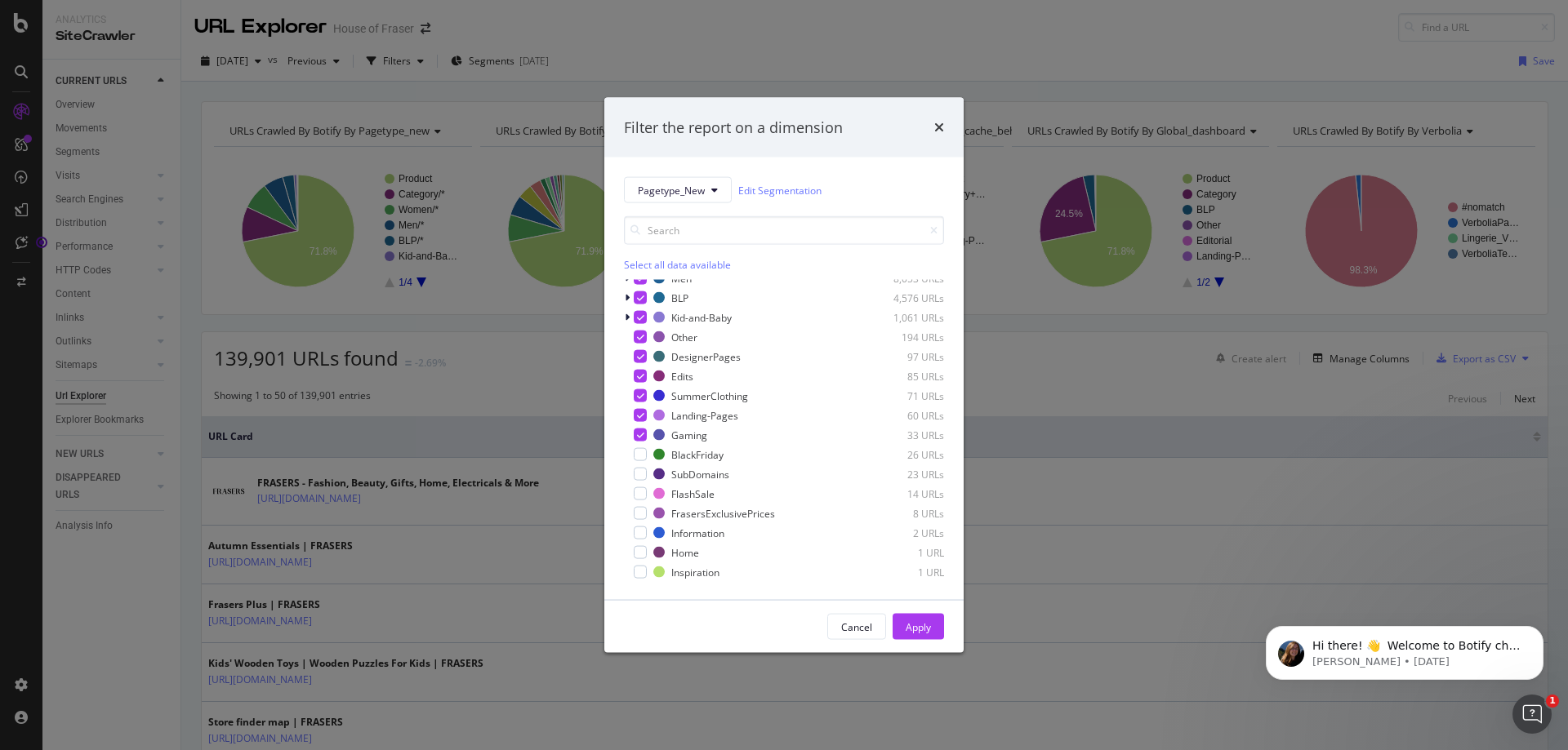
click at [698, 269] on div "Select all data available" at bounding box center [783, 265] width 320 height 14
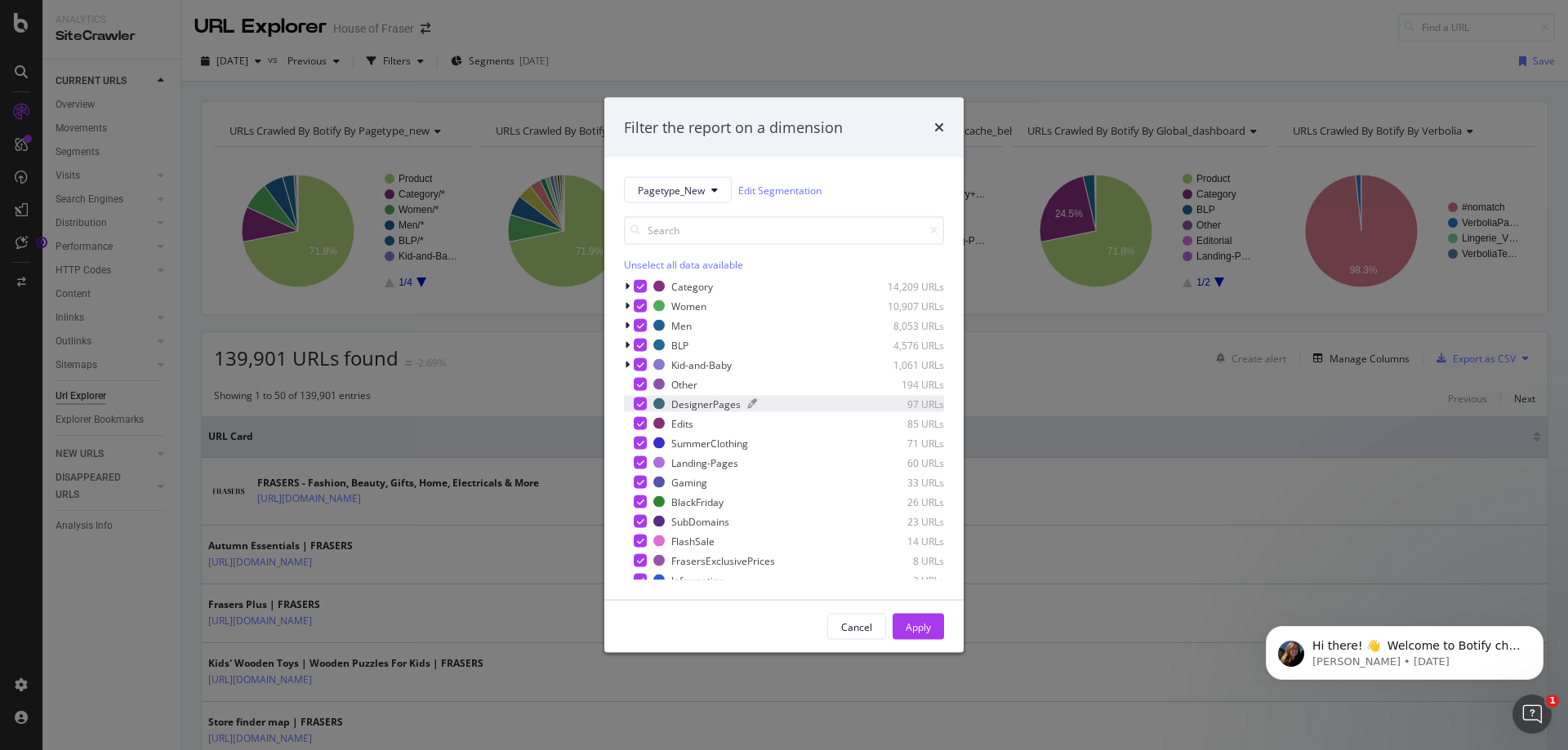
scroll to position [0, 0]
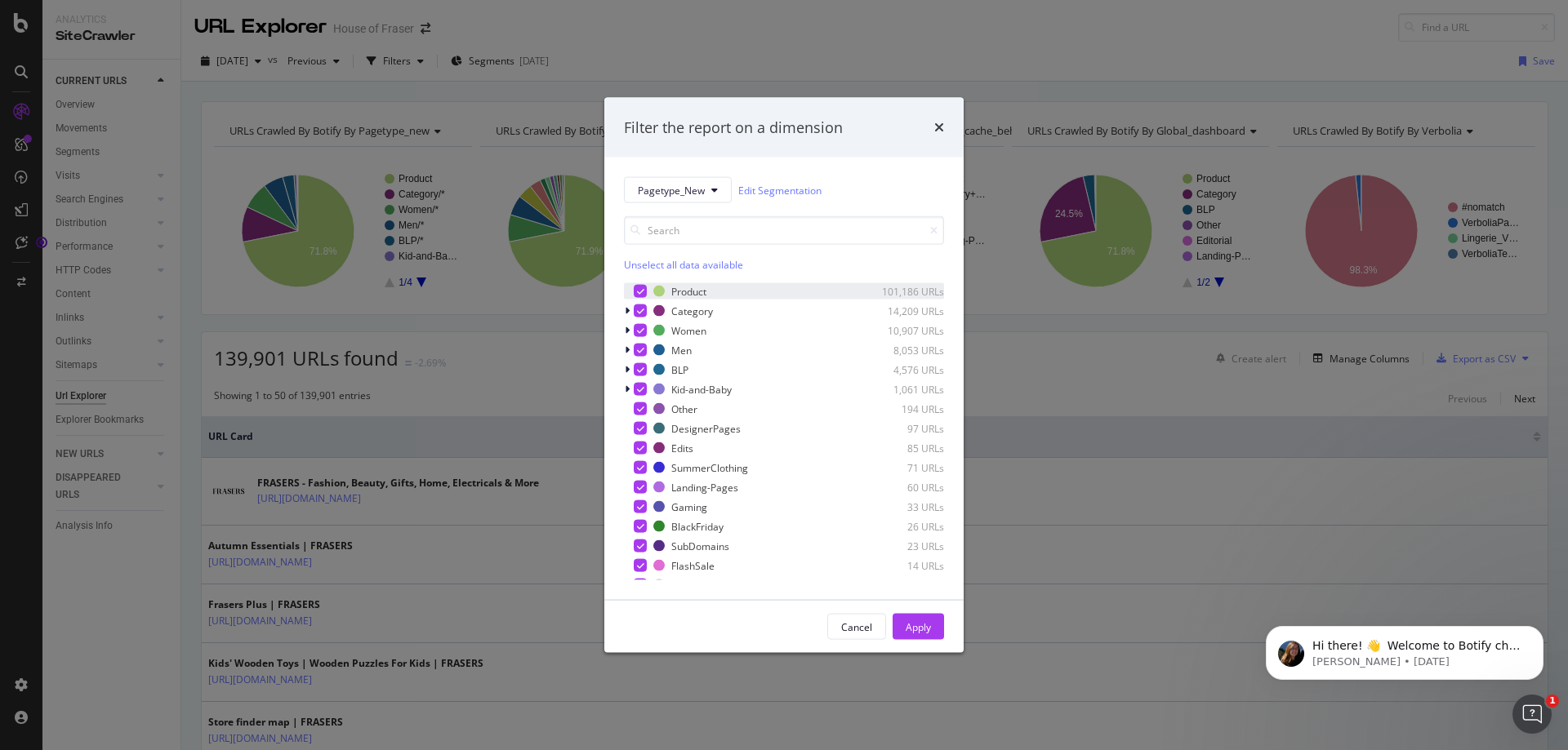
click at [641, 291] on icon "modal" at bounding box center [640, 291] width 7 height 8
click at [923, 637] on div "Apply" at bounding box center [919, 626] width 26 height 25
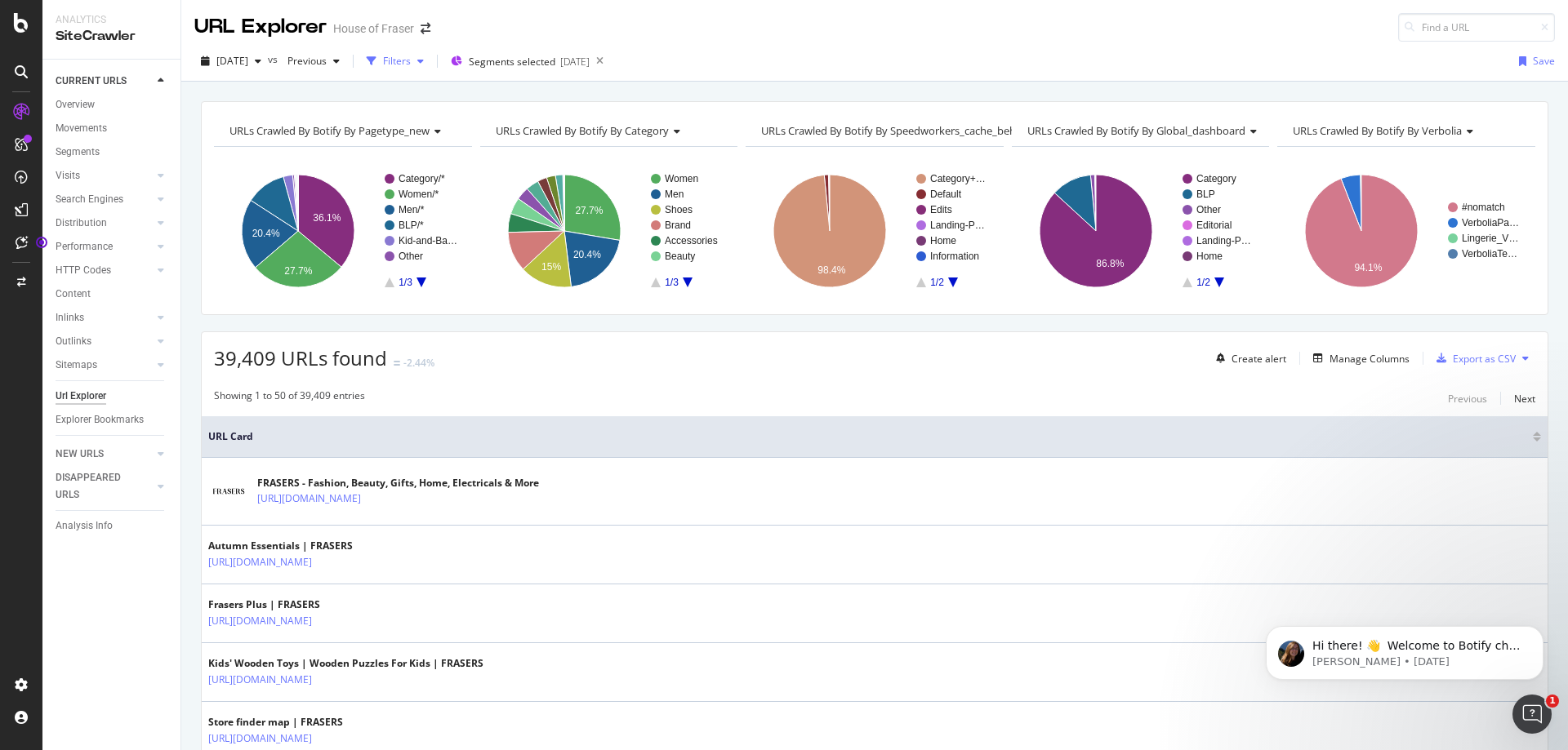
click at [410, 60] on div "Filters" at bounding box center [397, 60] width 27 height 14
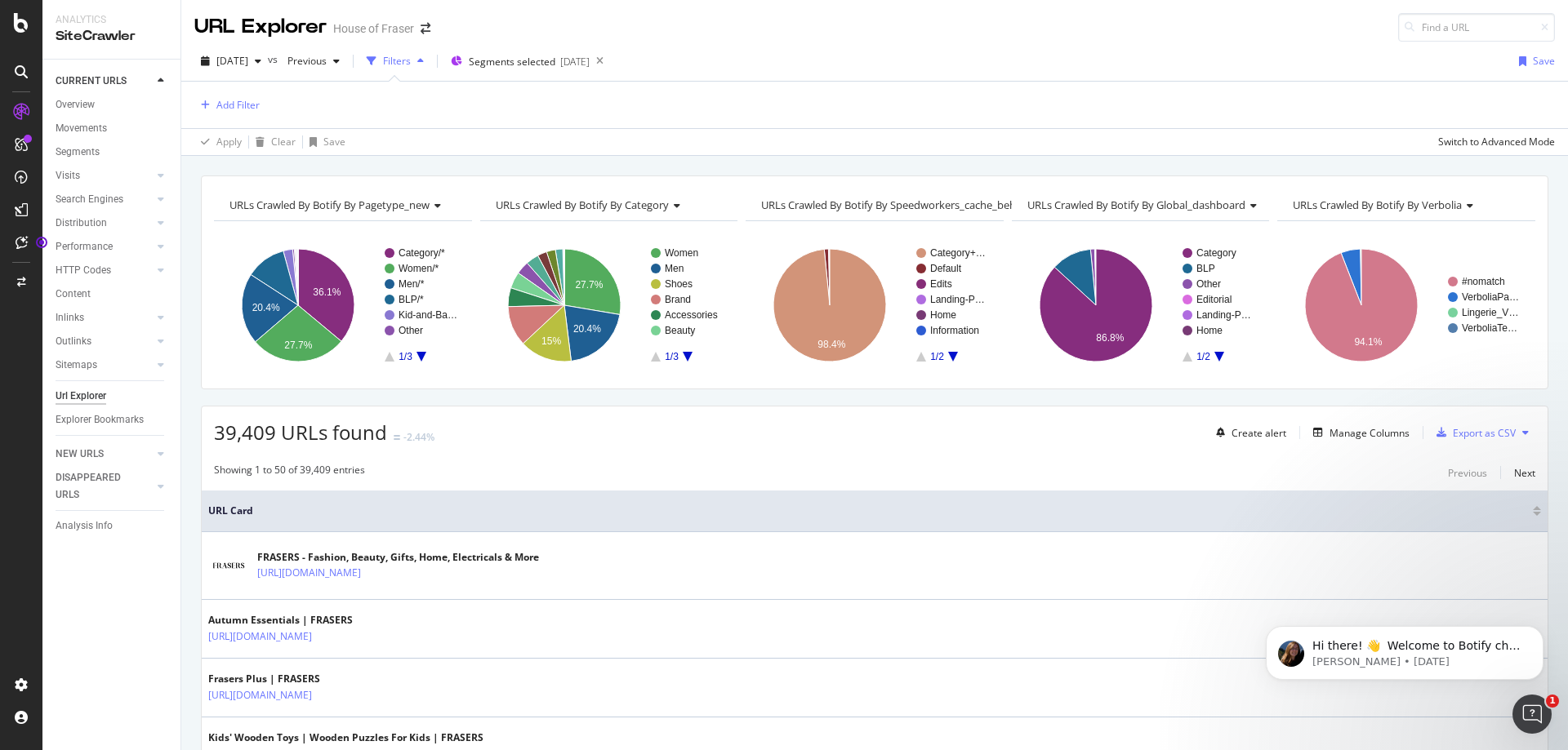
click at [234, 92] on div "Add Filter" at bounding box center [874, 104] width 1360 height 47
click at [239, 97] on div "Add Filter" at bounding box center [226, 105] width 65 height 18
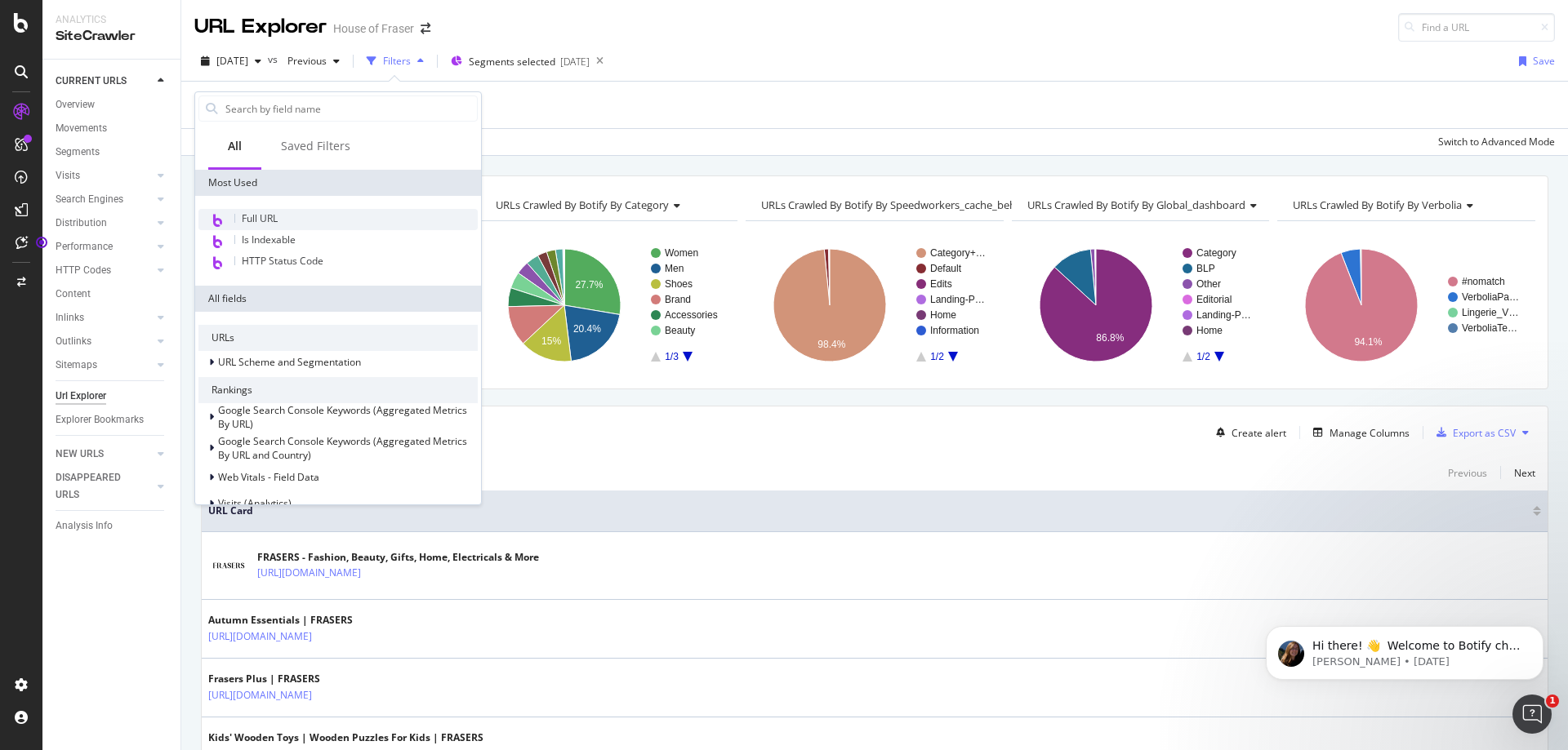
click at [276, 223] on span "Full URL" at bounding box center [259, 218] width 36 height 14
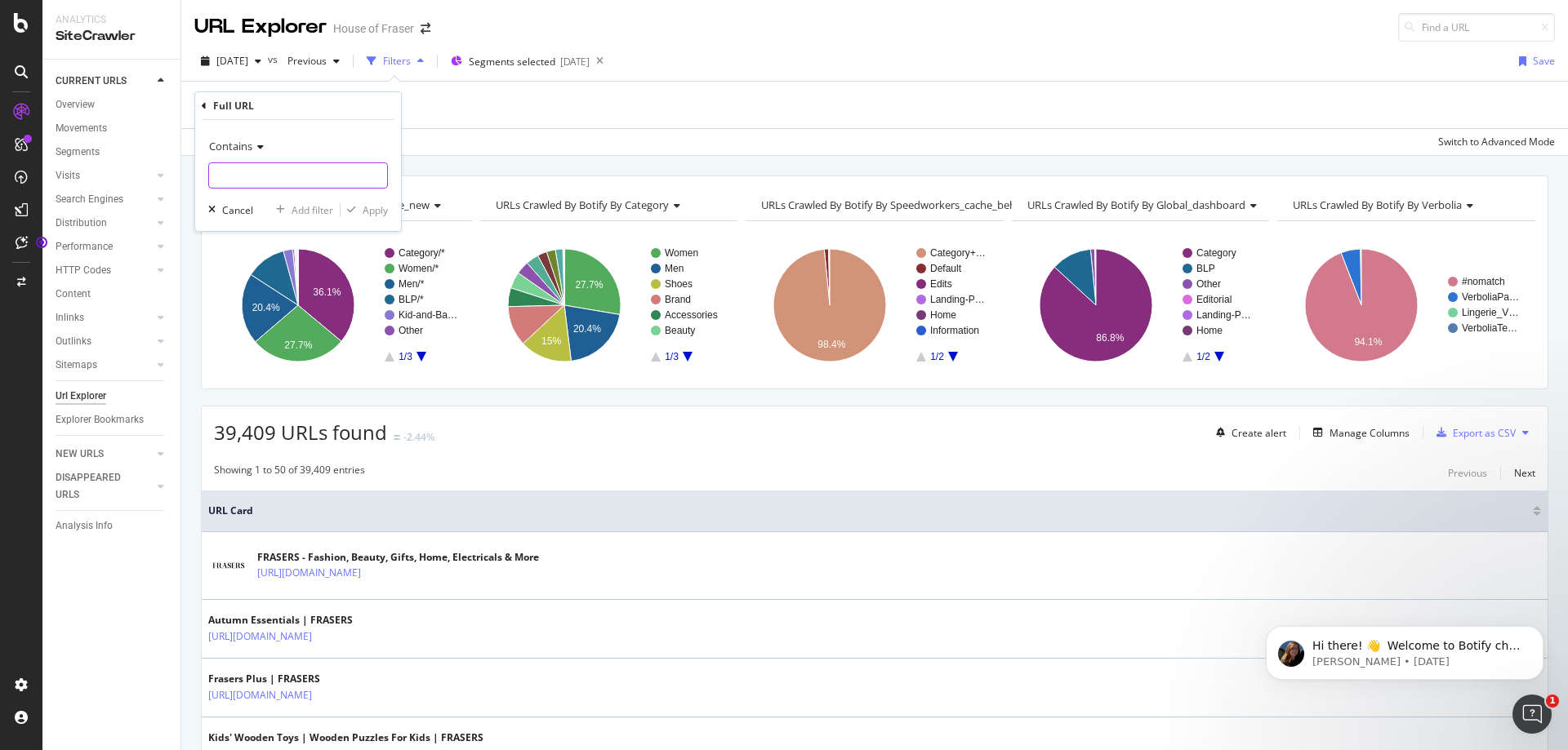
click at [290, 169] on input "text" at bounding box center [298, 175] width 178 height 27
type input "/sale/"
click at [373, 209] on div "Apply" at bounding box center [376, 210] width 26 height 14
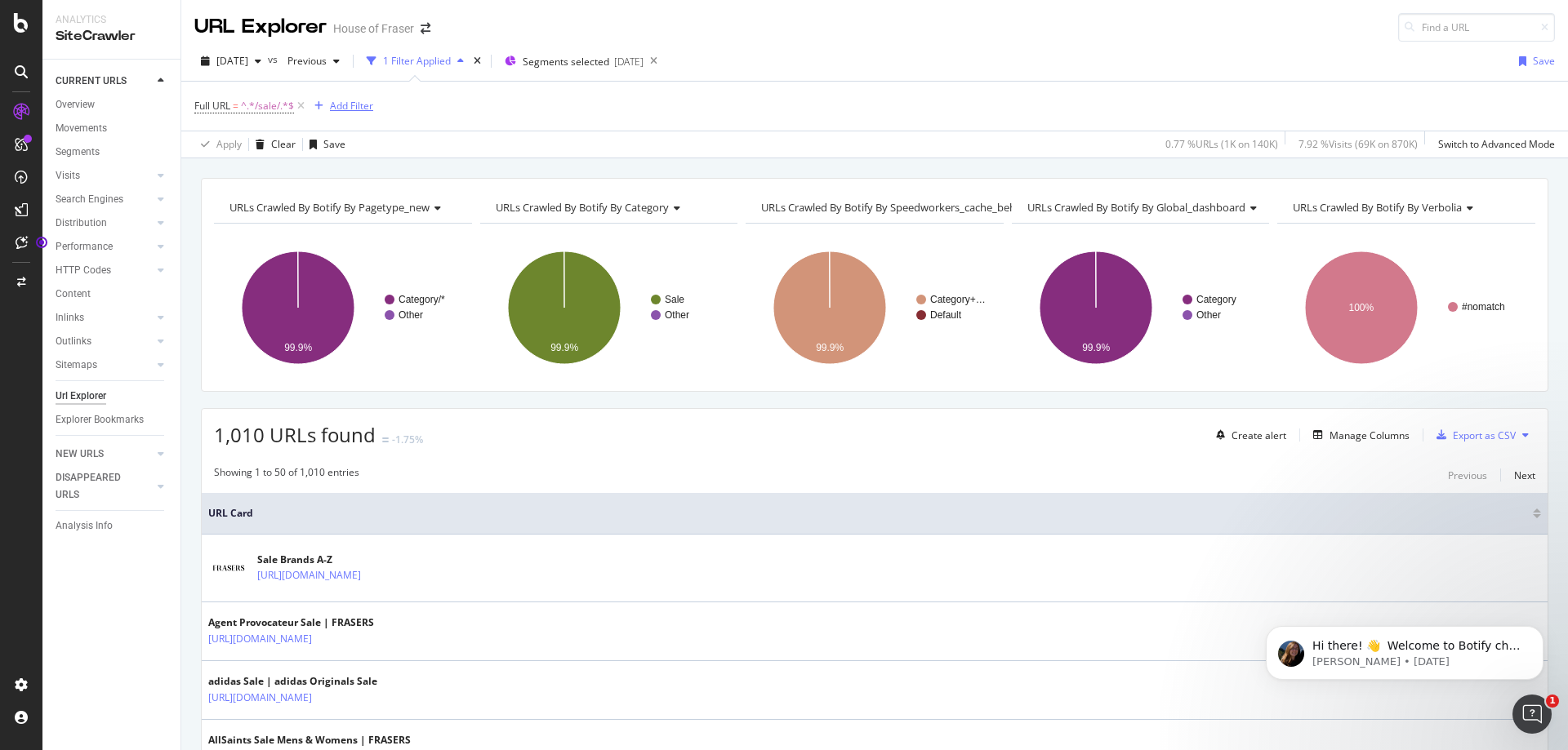
click at [355, 113] on div "Add Filter" at bounding box center [351, 105] width 43 height 14
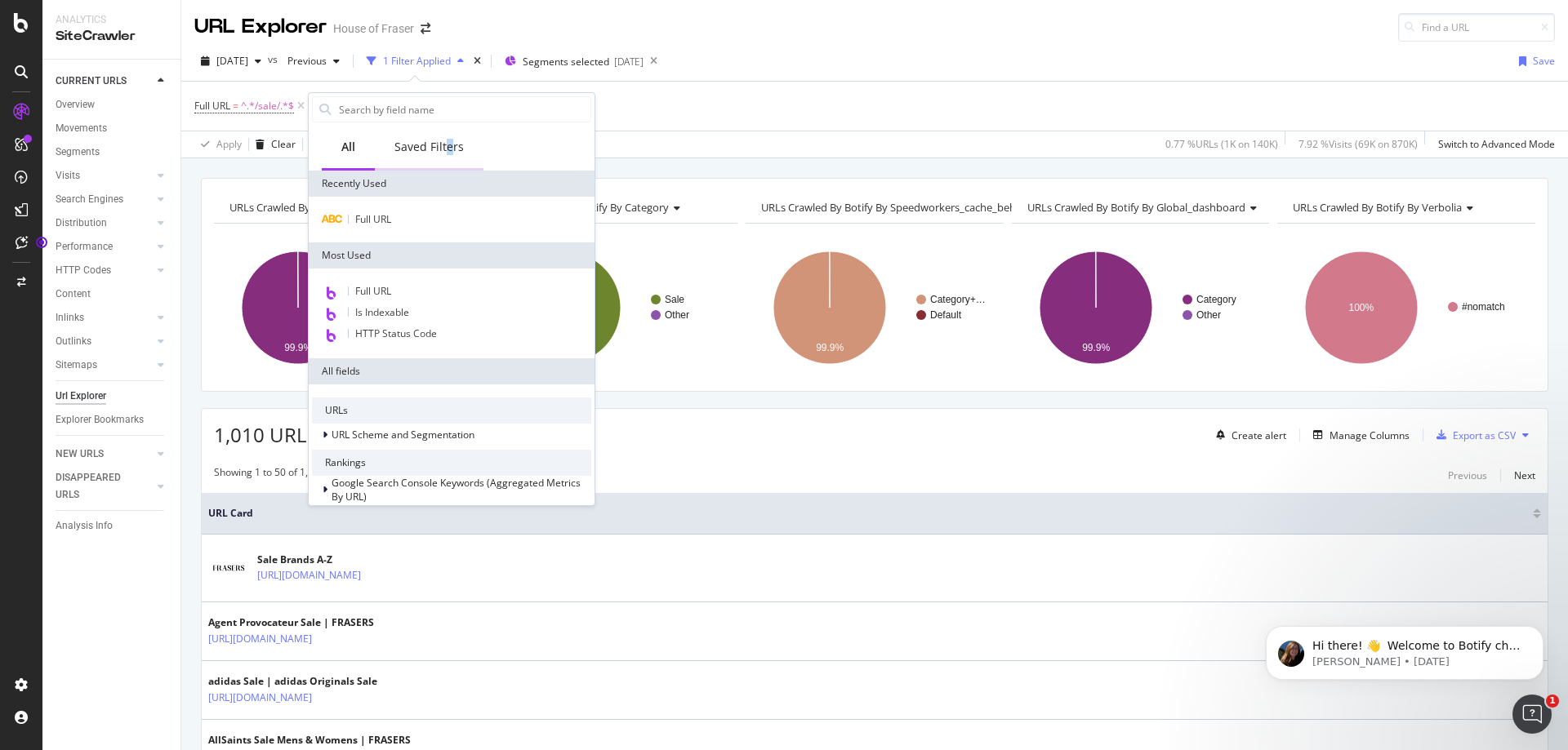
click at [451, 149] on div "Saved Filters" at bounding box center [430, 147] width 70 height 16
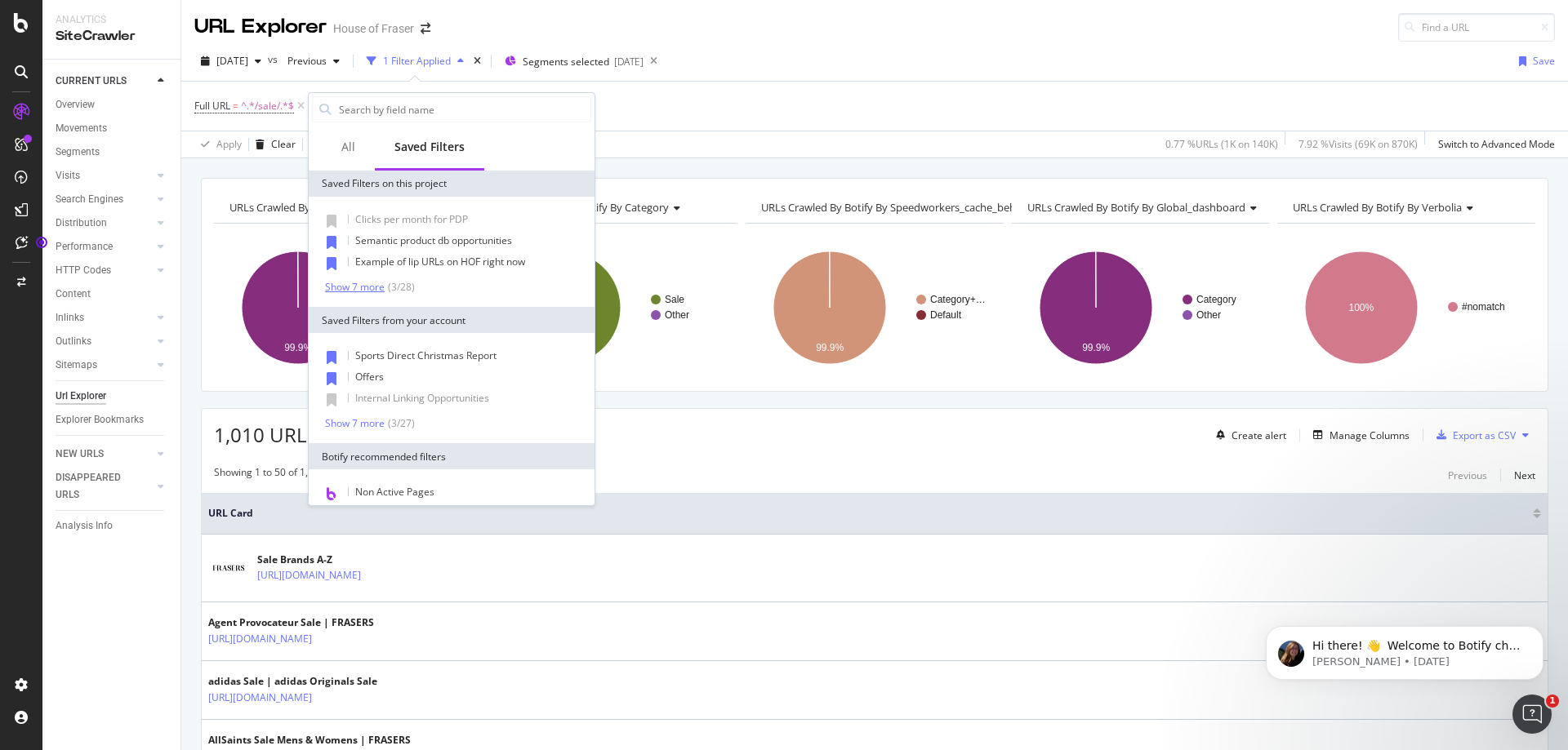
click at [380, 288] on div "Show 7 more" at bounding box center [354, 288] width 60 height 11
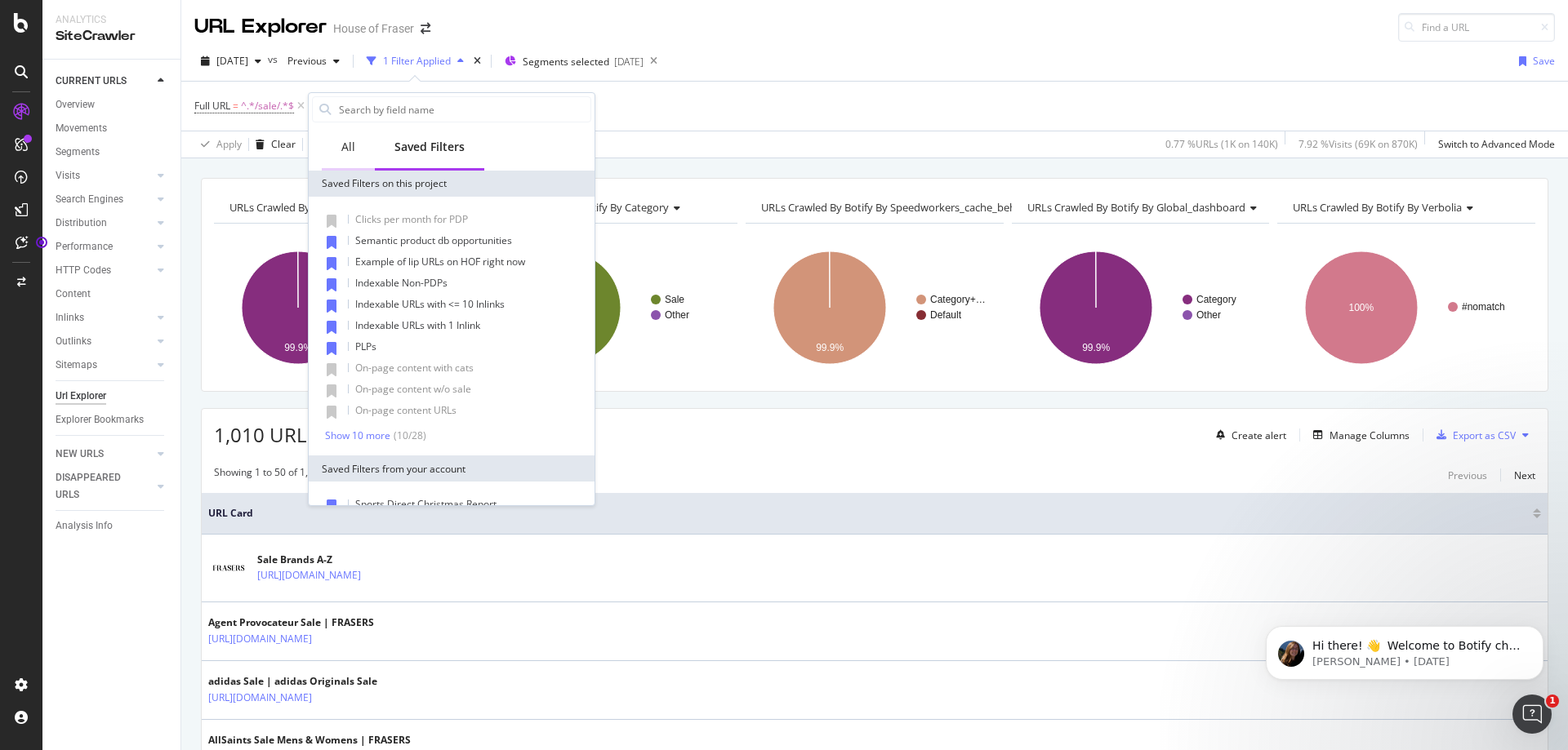
click at [352, 150] on div "All" at bounding box center [348, 147] width 14 height 16
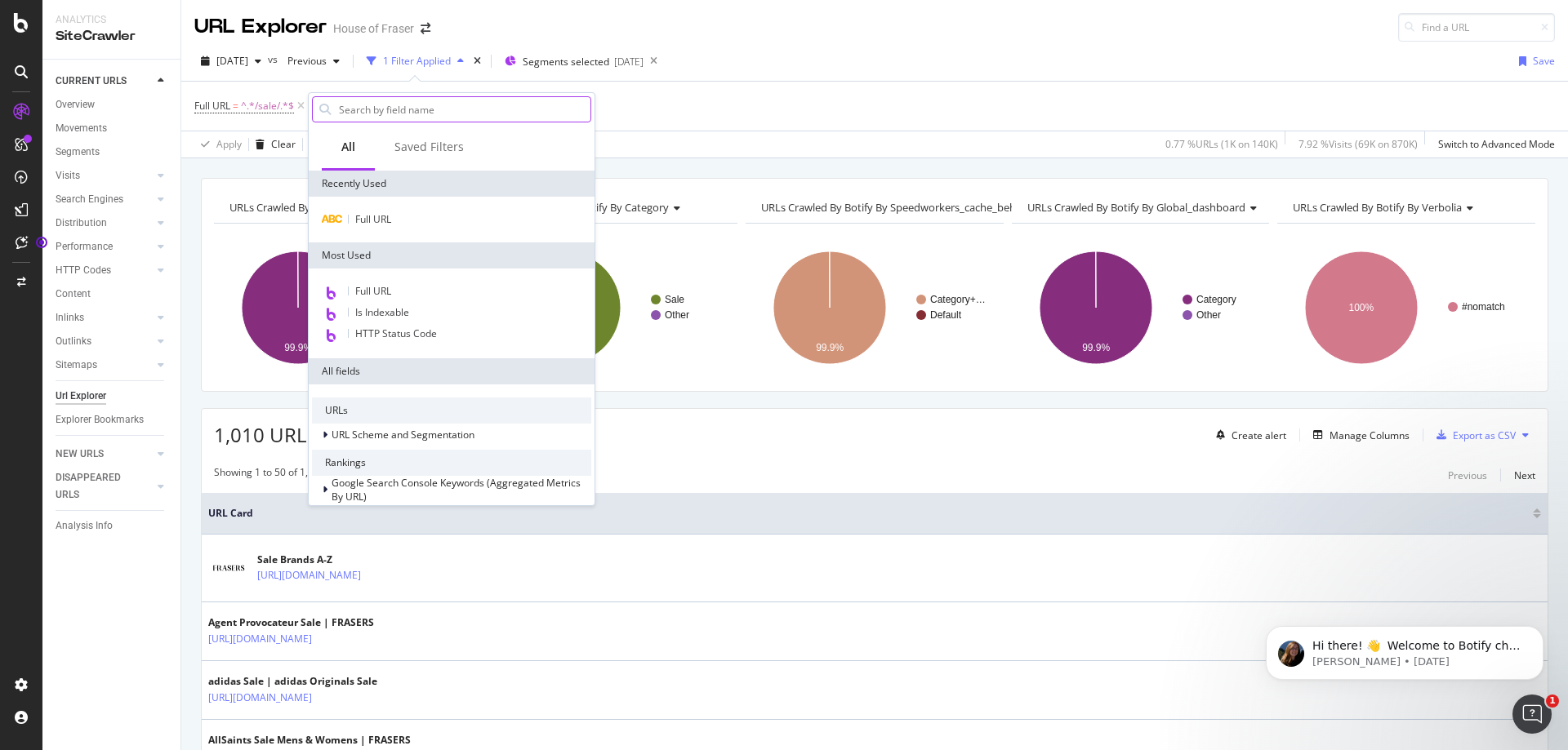
click at [463, 114] on input "text" at bounding box center [463, 109] width 253 height 25
type input "g"
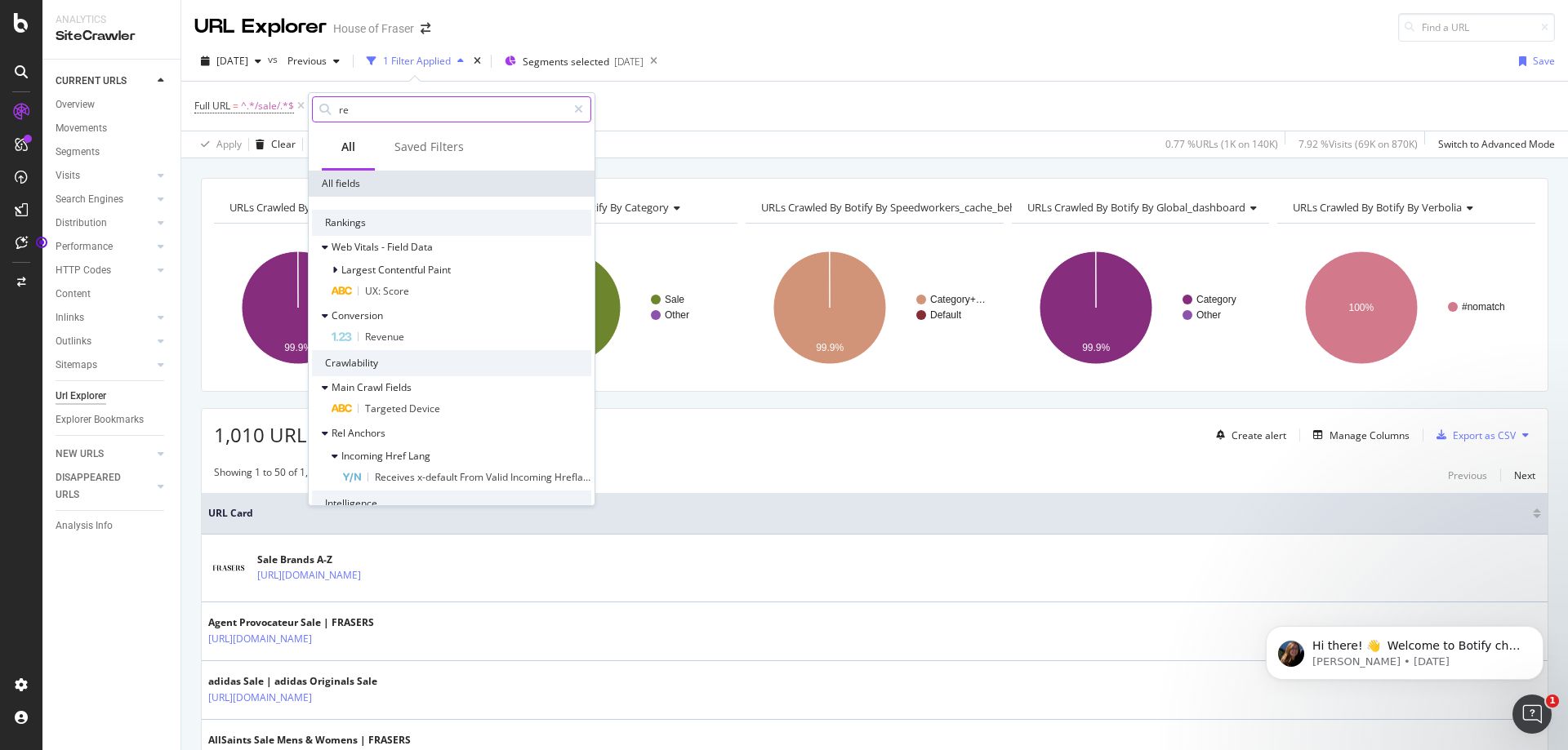
type input "r"
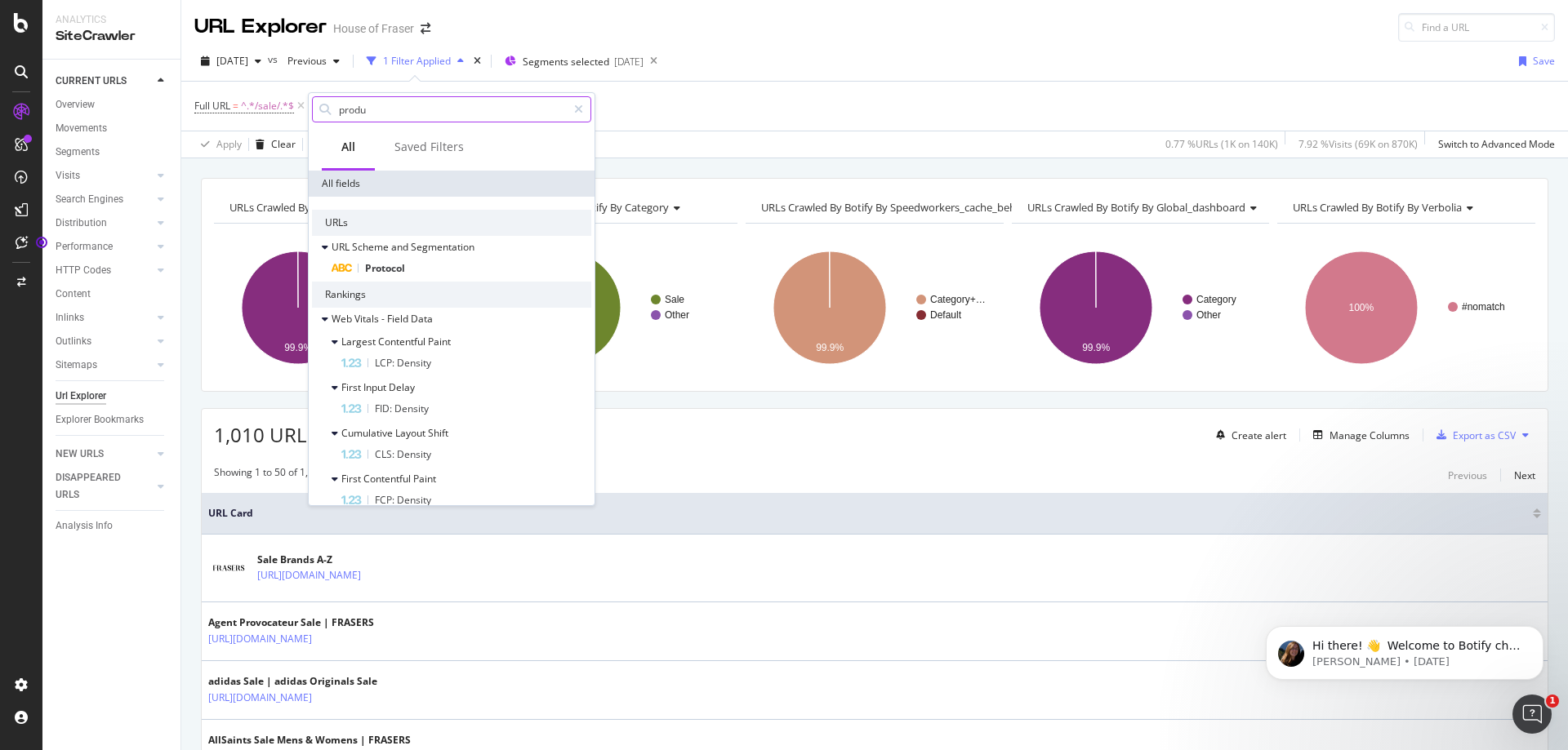
type input "produc"
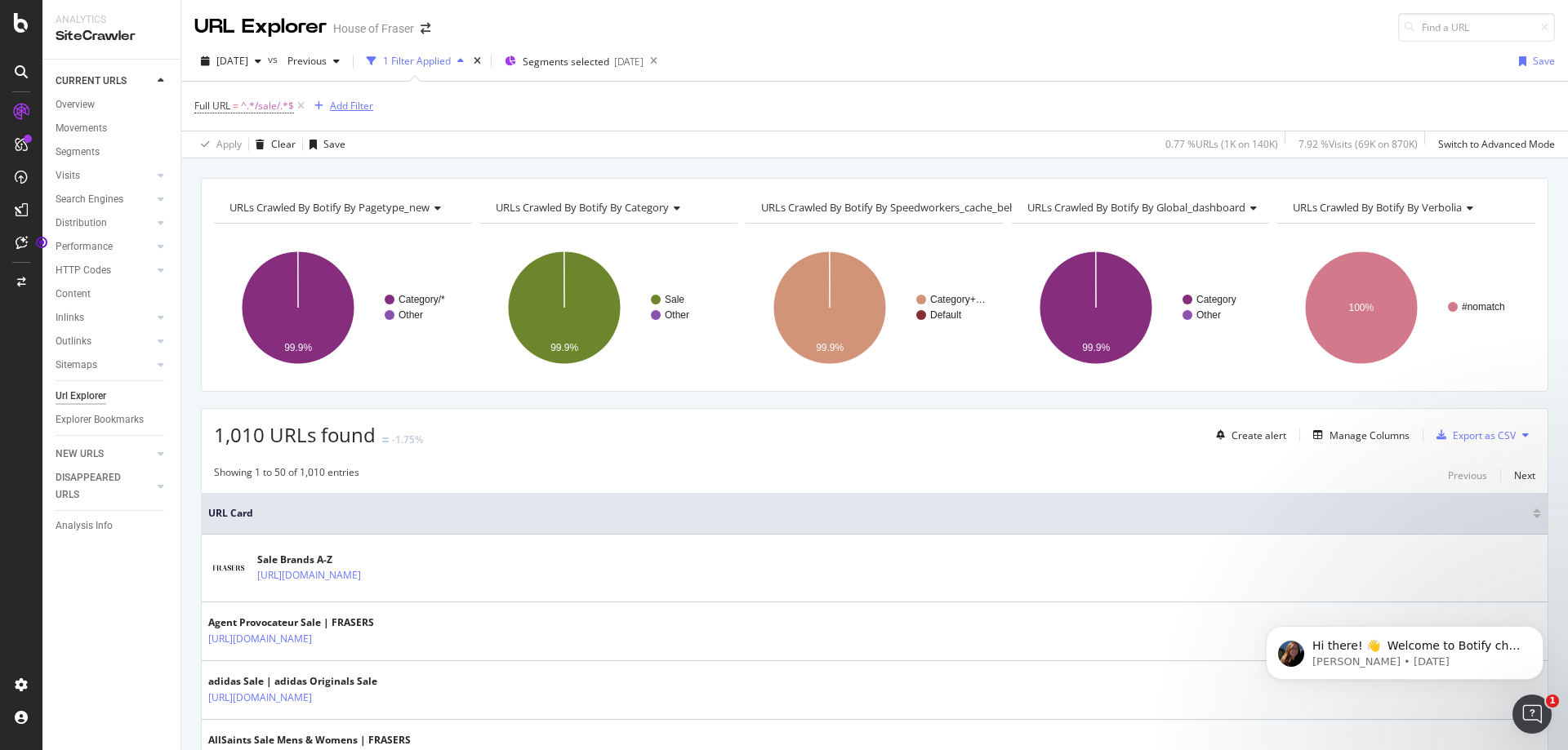
click at [345, 113] on div "Add Filter" at bounding box center [351, 105] width 43 height 14
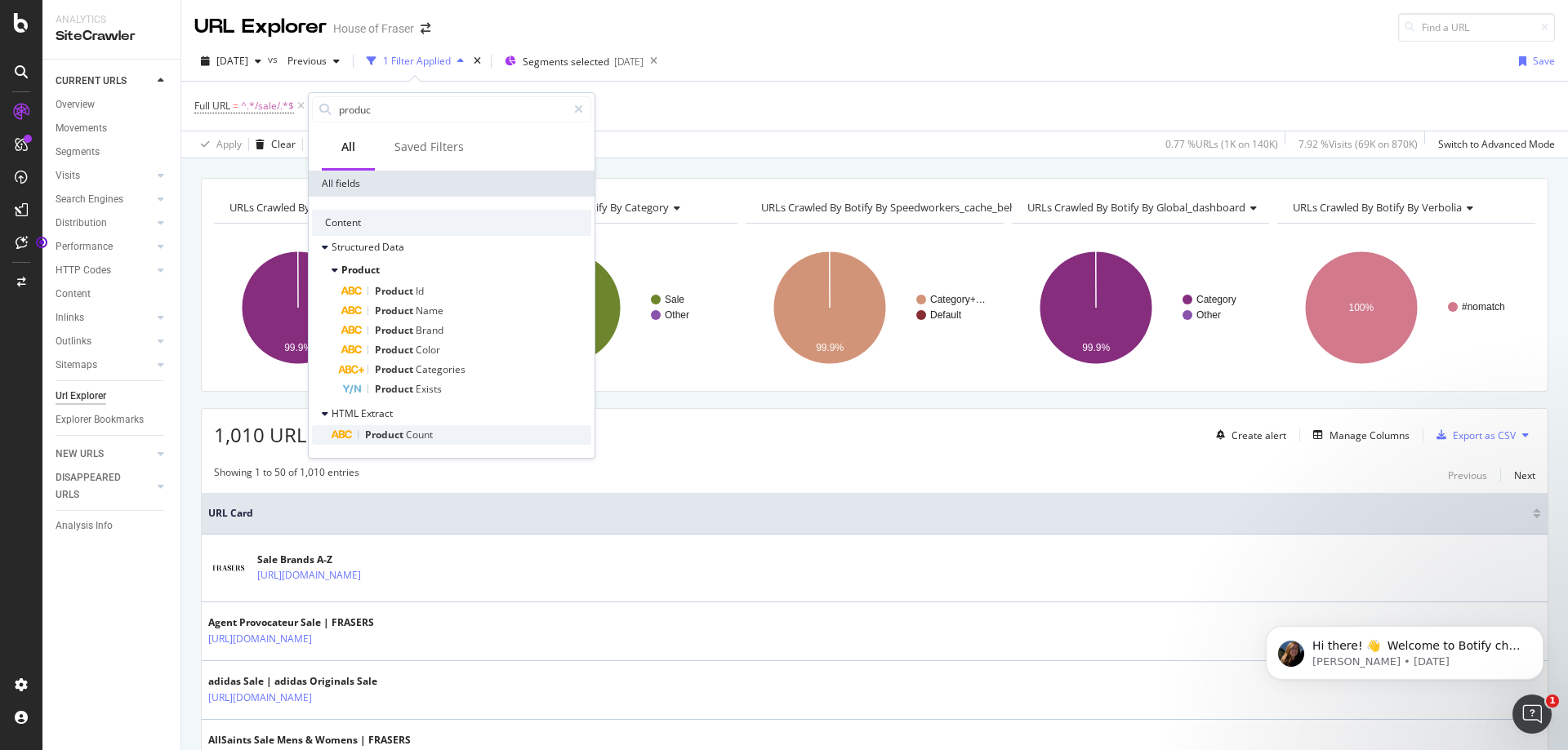
click at [426, 435] on span "Count" at bounding box center [419, 434] width 27 height 14
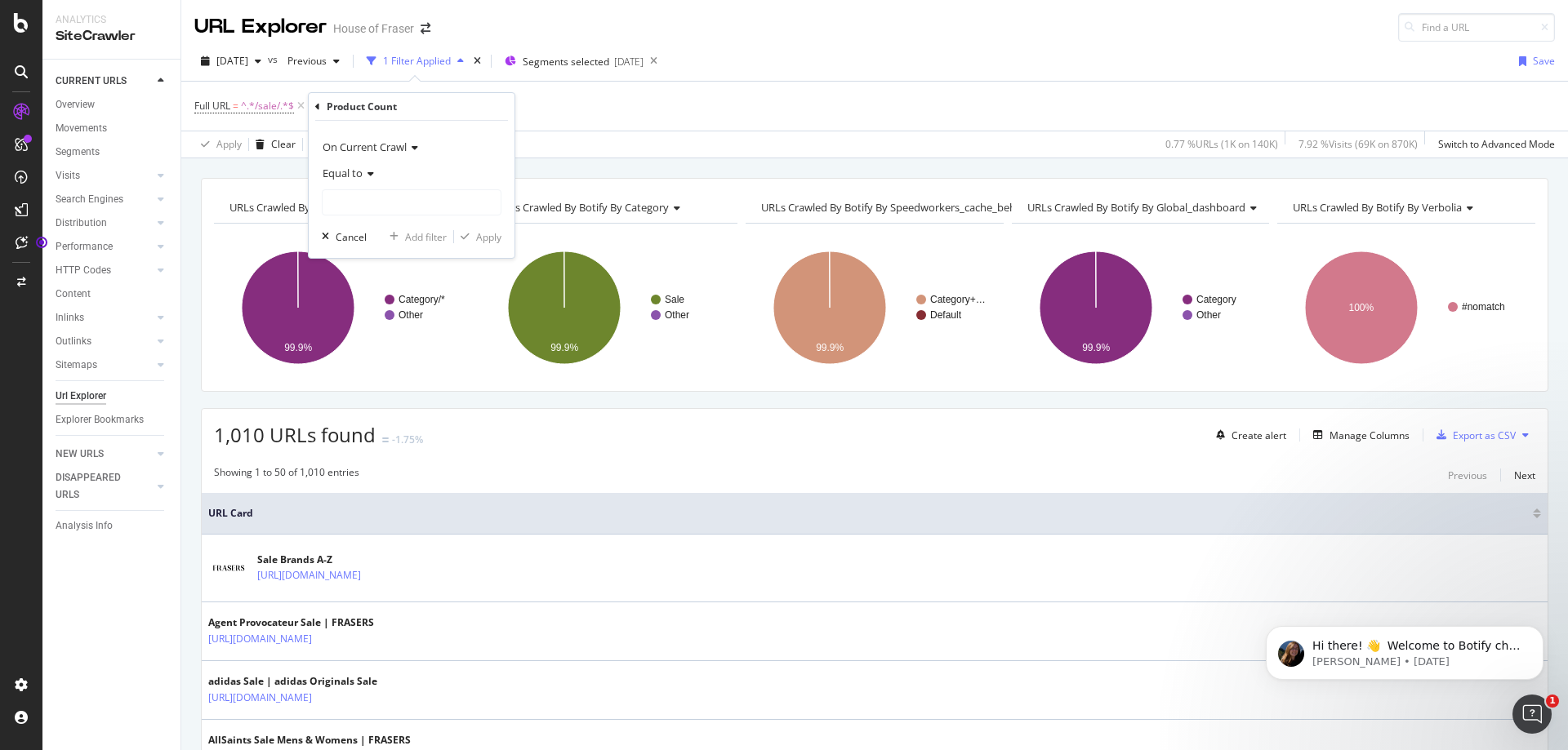
click at [368, 175] on icon at bounding box center [368, 174] width 11 height 10
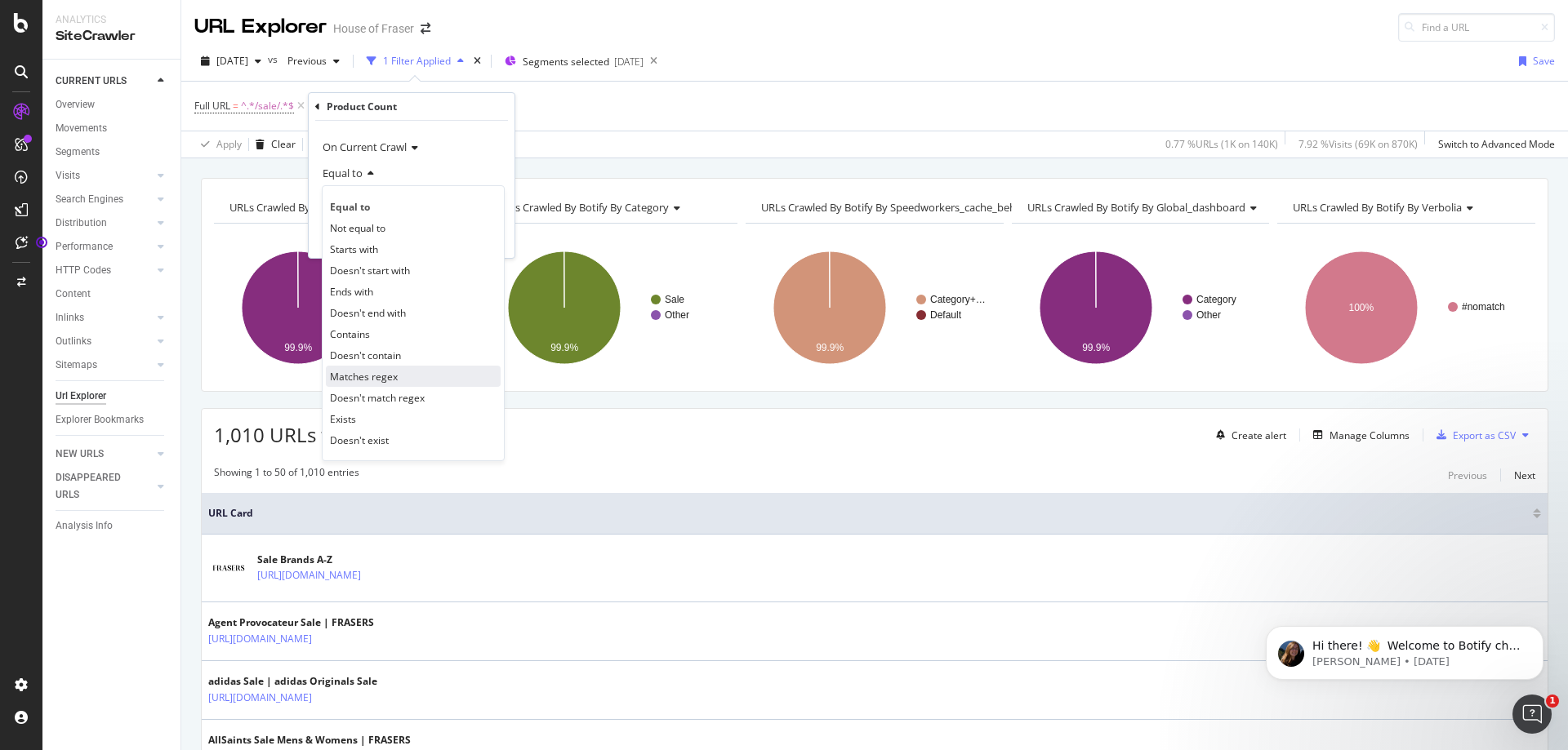
click at [387, 368] on div "Matches regex" at bounding box center [413, 375] width 175 height 21
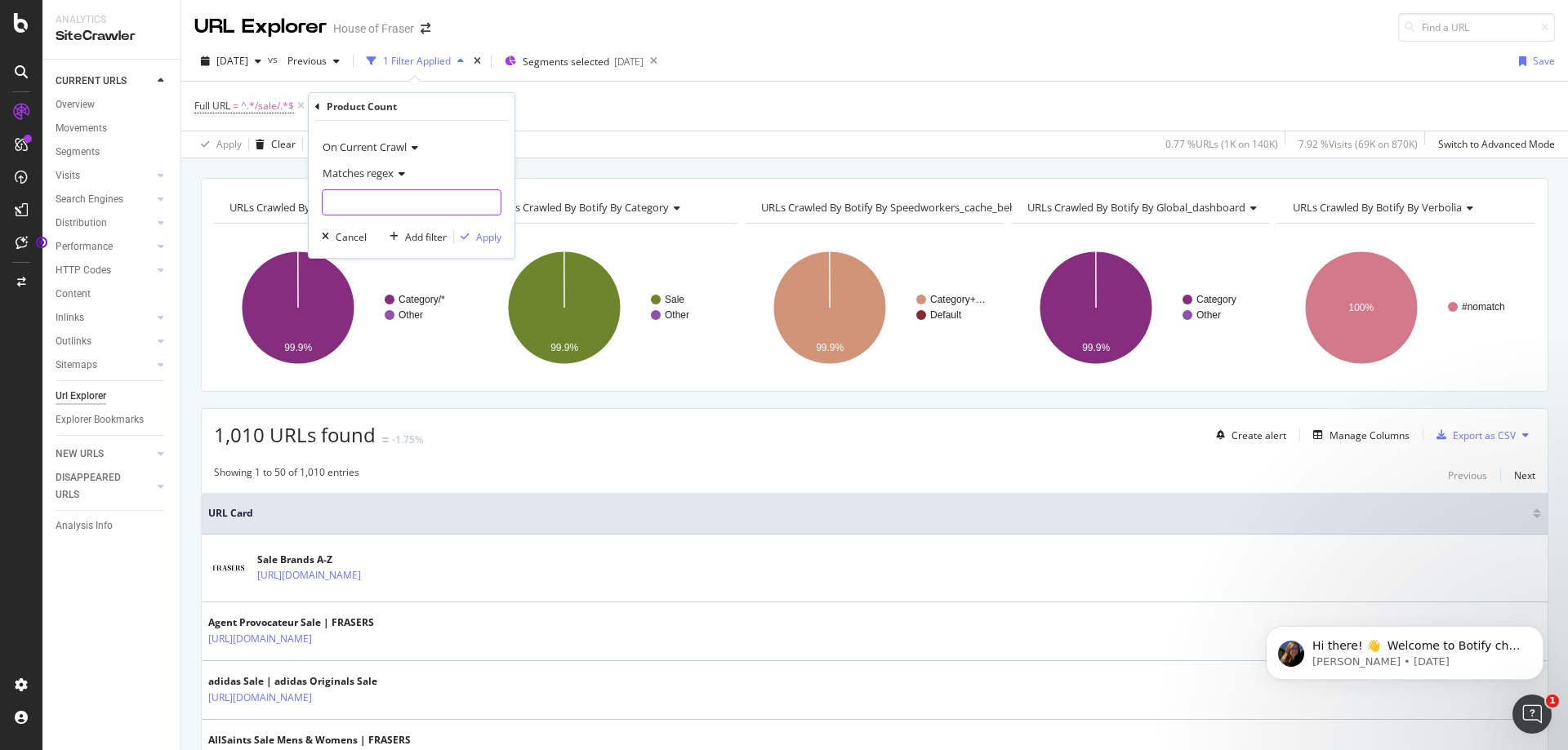
click at [387, 209] on input "text" at bounding box center [411, 202] width 178 height 27
click at [456, 203] on input "more than 5" at bounding box center [399, 202] width 155 height 27
click at [457, 203] on input "more than 5" at bounding box center [399, 202] width 155 height 27
type input "more than 5"
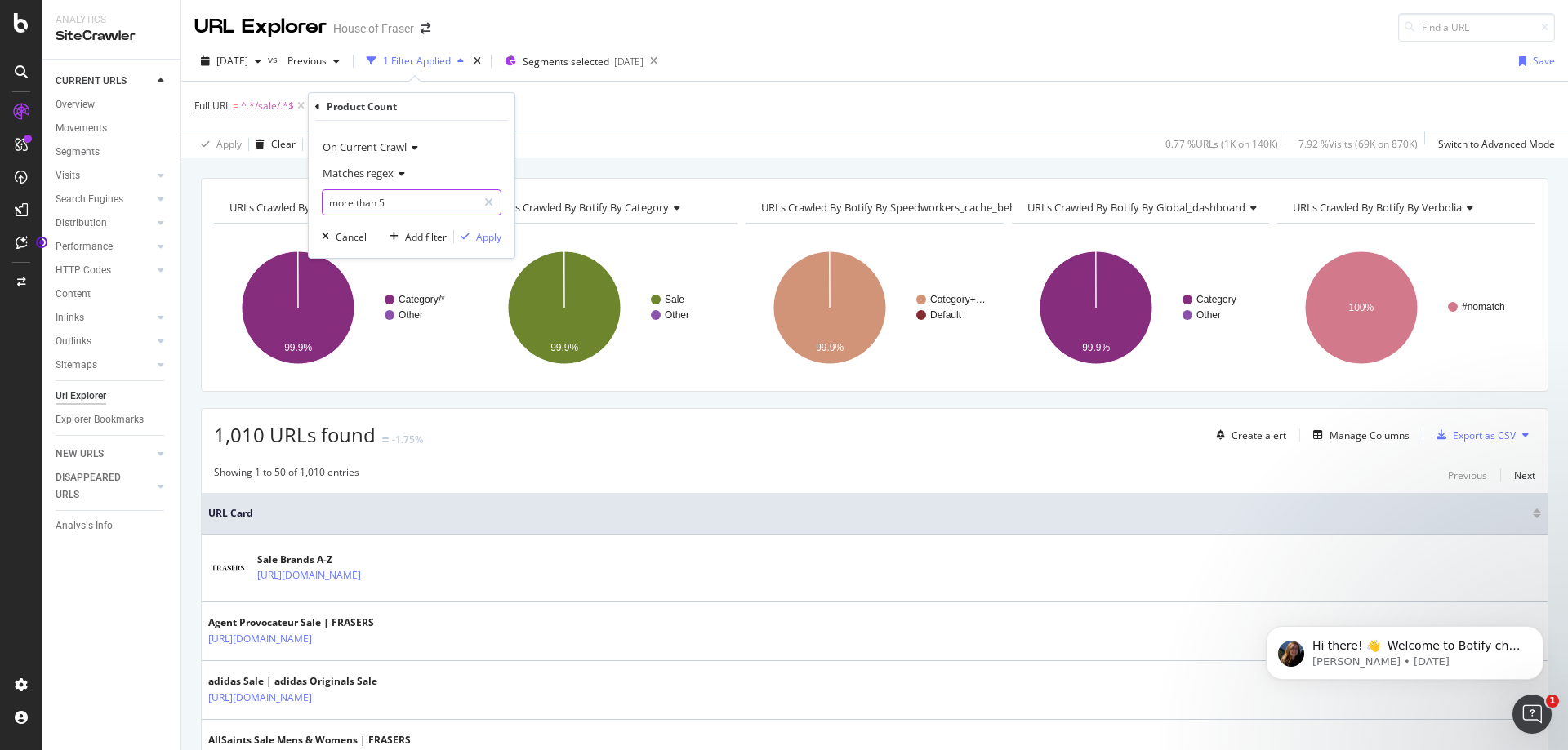
click at [485, 203] on icon at bounding box center [489, 202] width 9 height 11
click at [399, 173] on icon at bounding box center [399, 174] width 11 height 10
click at [590, 109] on div "Full URL = ^.*/sale/.*$ and Product Count = missing value Add Filter" at bounding box center [874, 105] width 1360 height 49
click at [454, 104] on div "missing value" at bounding box center [454, 105] width 62 height 14
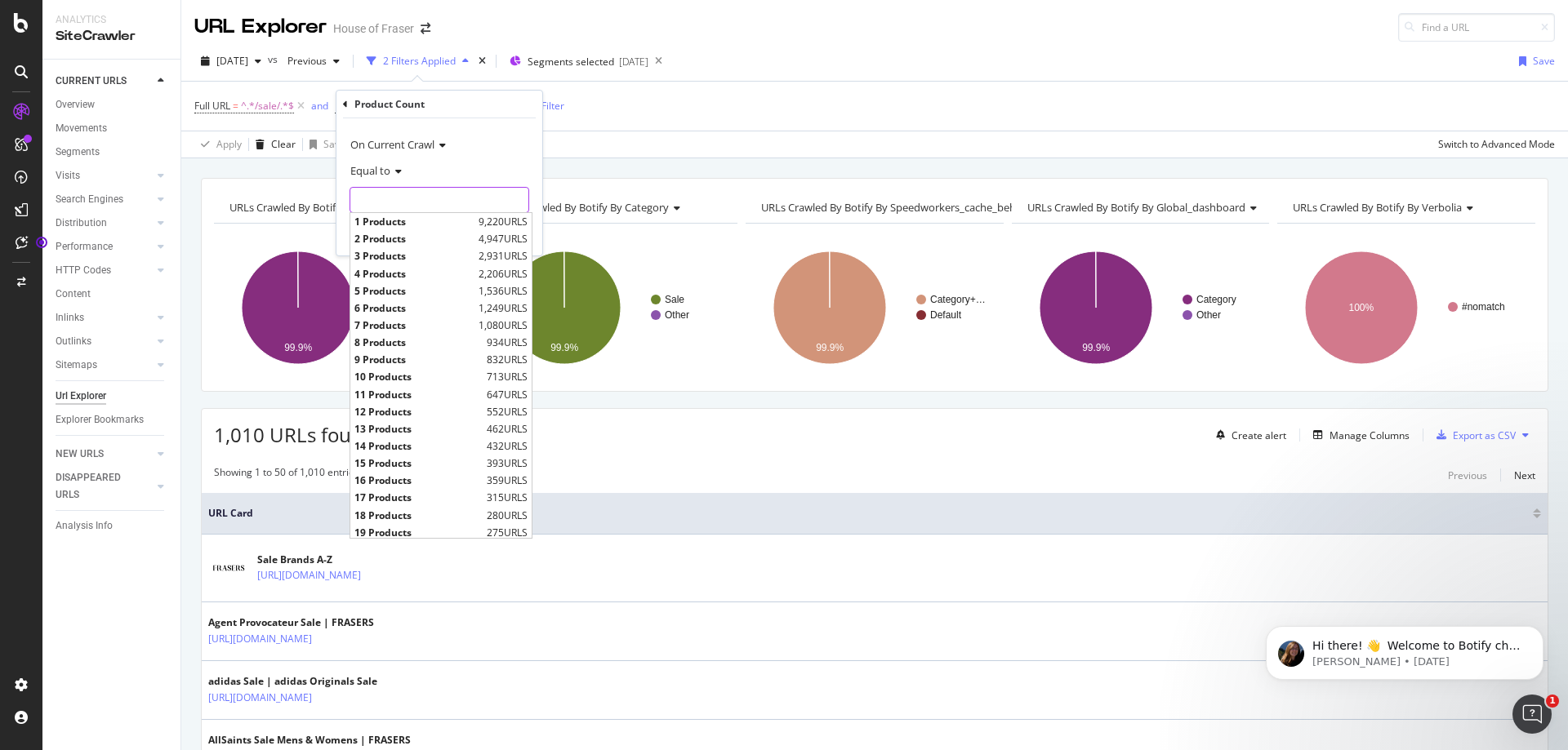
click at [411, 196] on input "text" at bounding box center [439, 200] width 178 height 27
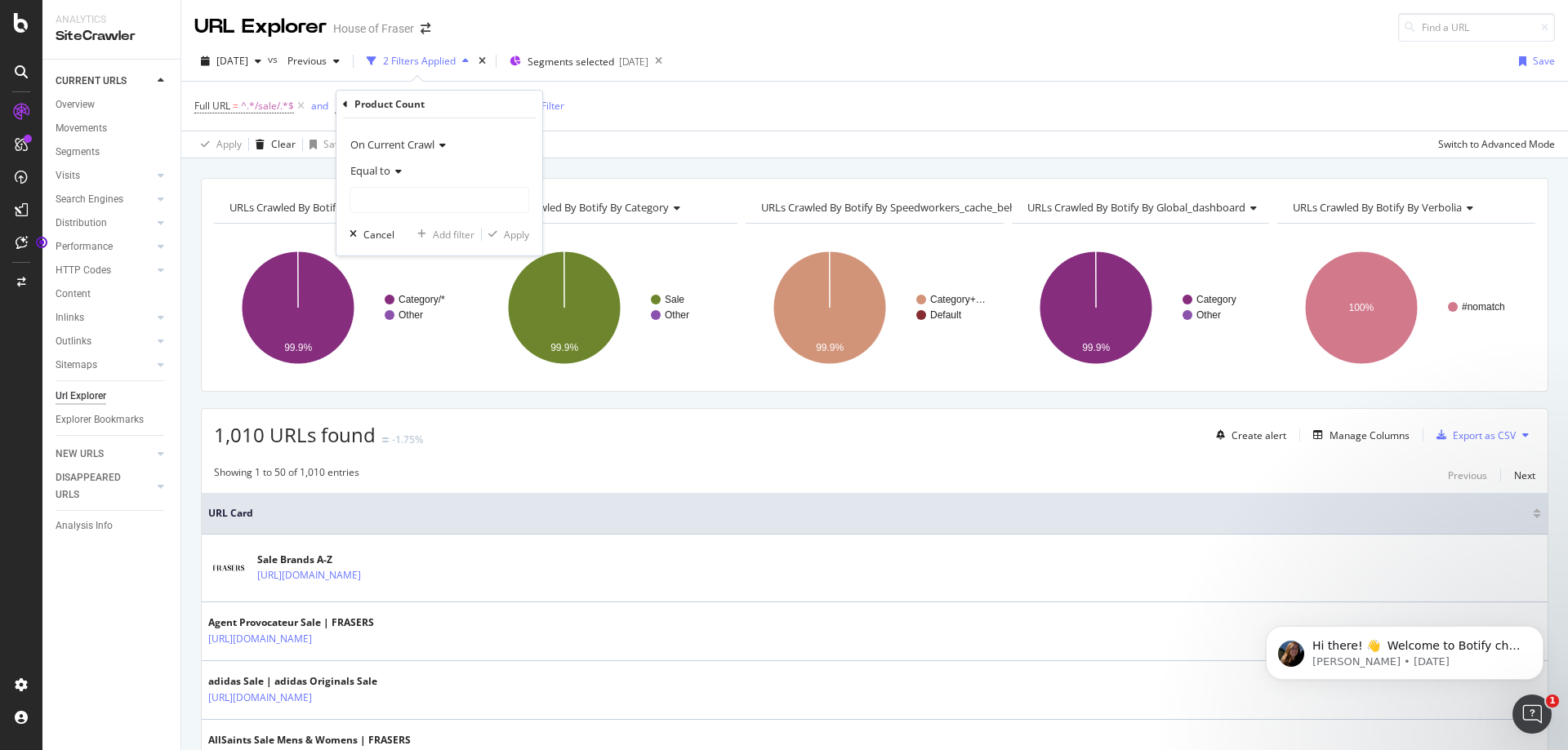
click at [382, 172] on span "Equal to" at bounding box center [370, 170] width 40 height 15
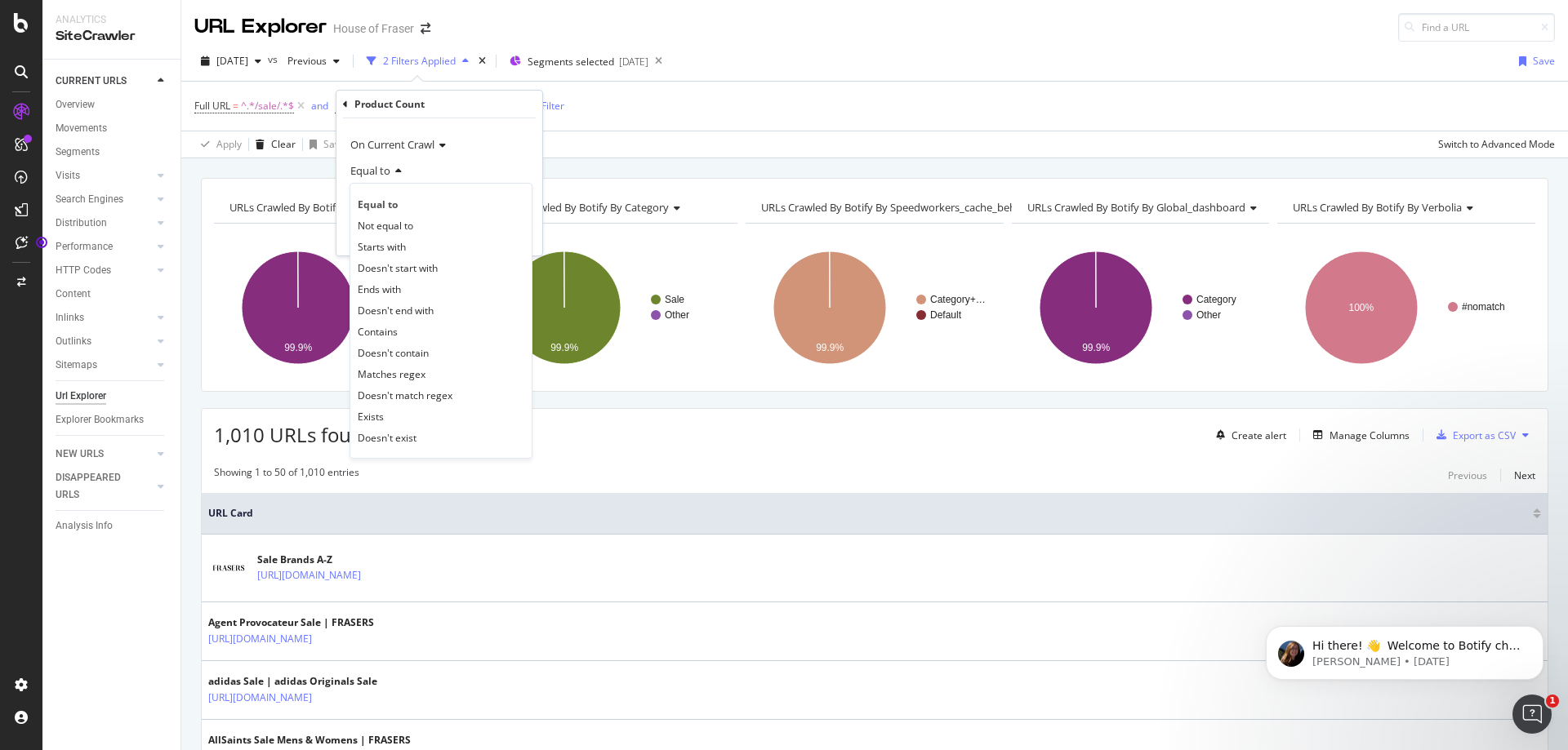
click at [394, 228] on span "Not equal to" at bounding box center [386, 225] width 56 height 14
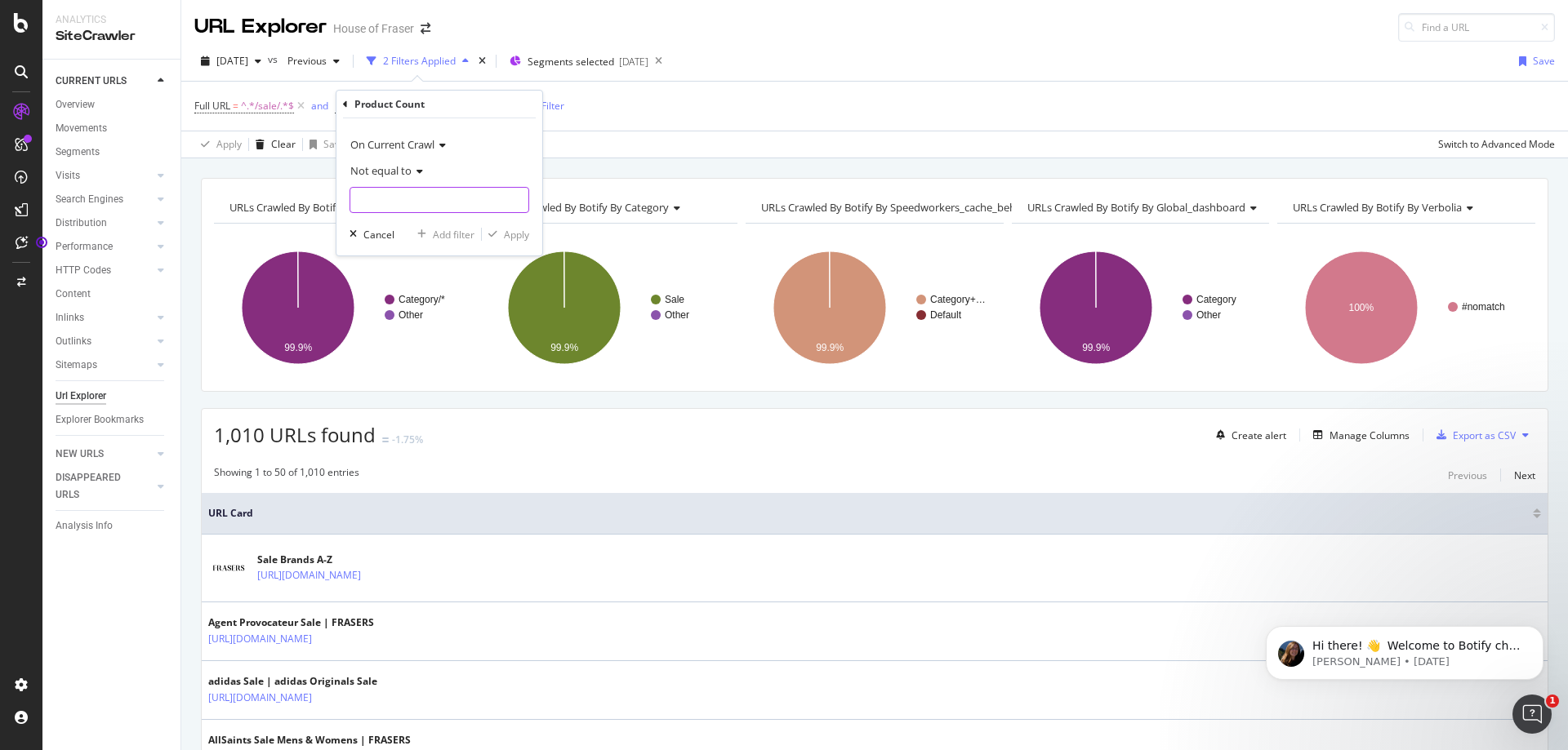
click at [401, 202] on input "text" at bounding box center [439, 200] width 178 height 27
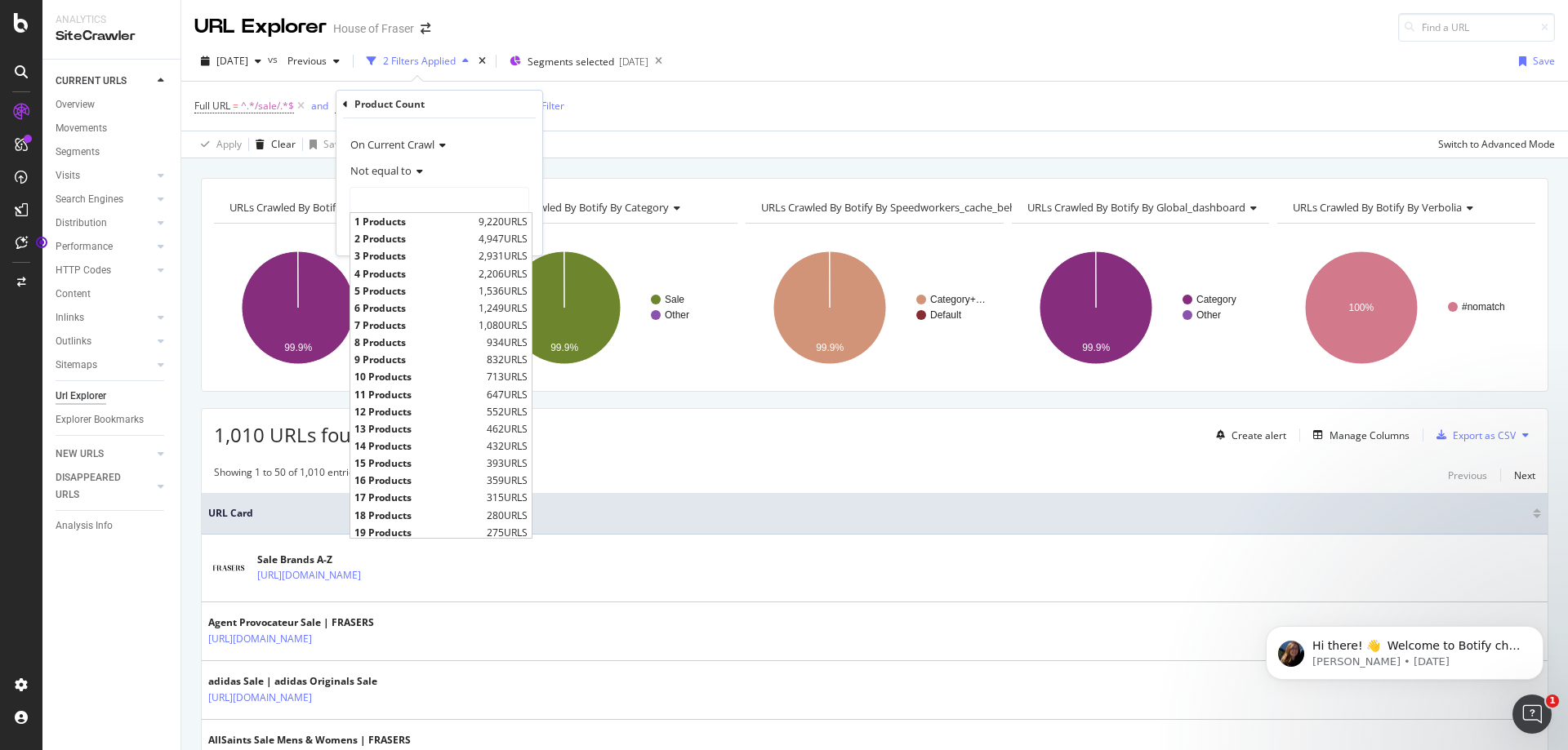
click at [402, 229] on span "1 Products" at bounding box center [414, 221] width 120 height 14
type input "1 Products"
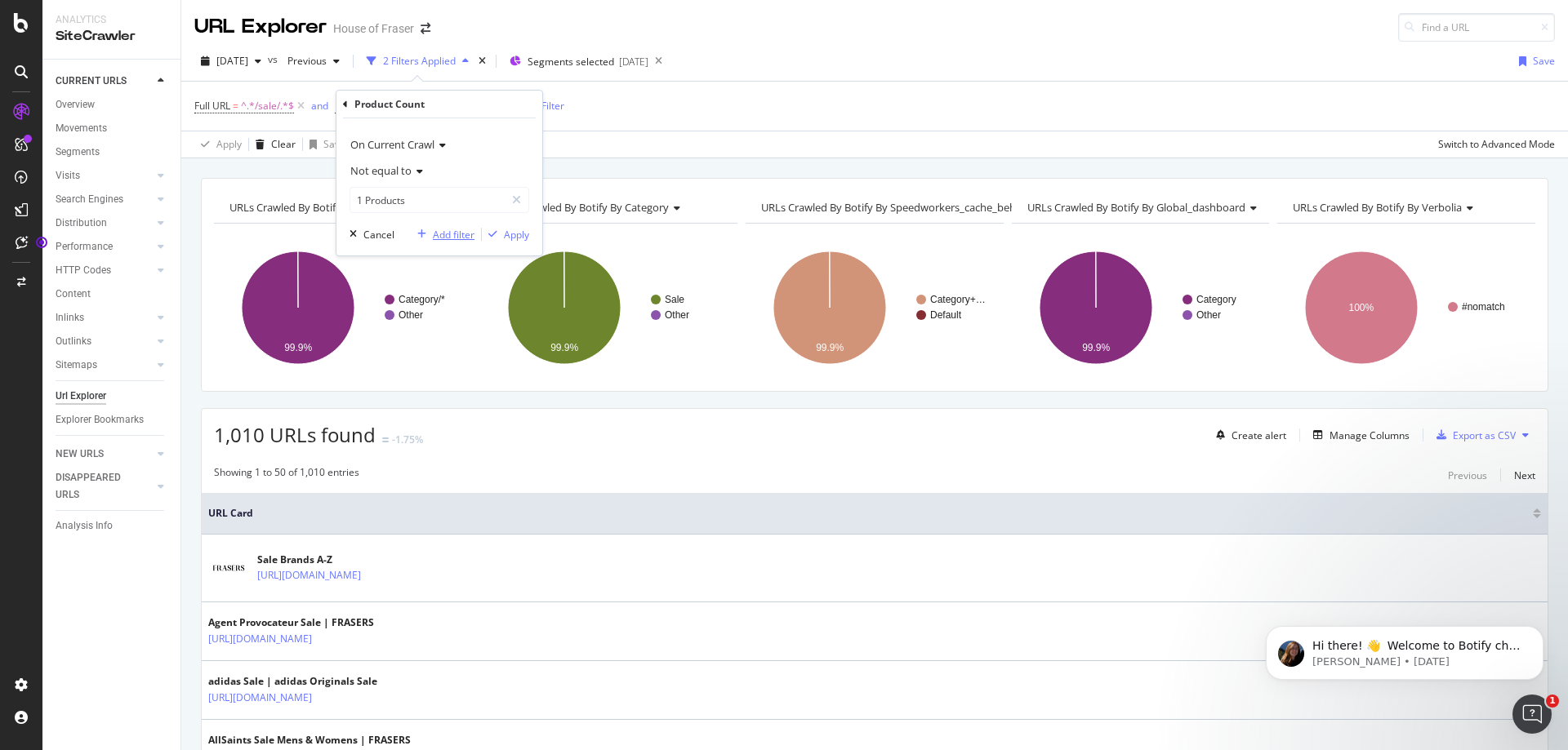
click at [453, 228] on div "Add filter" at bounding box center [453, 234] width 41 height 14
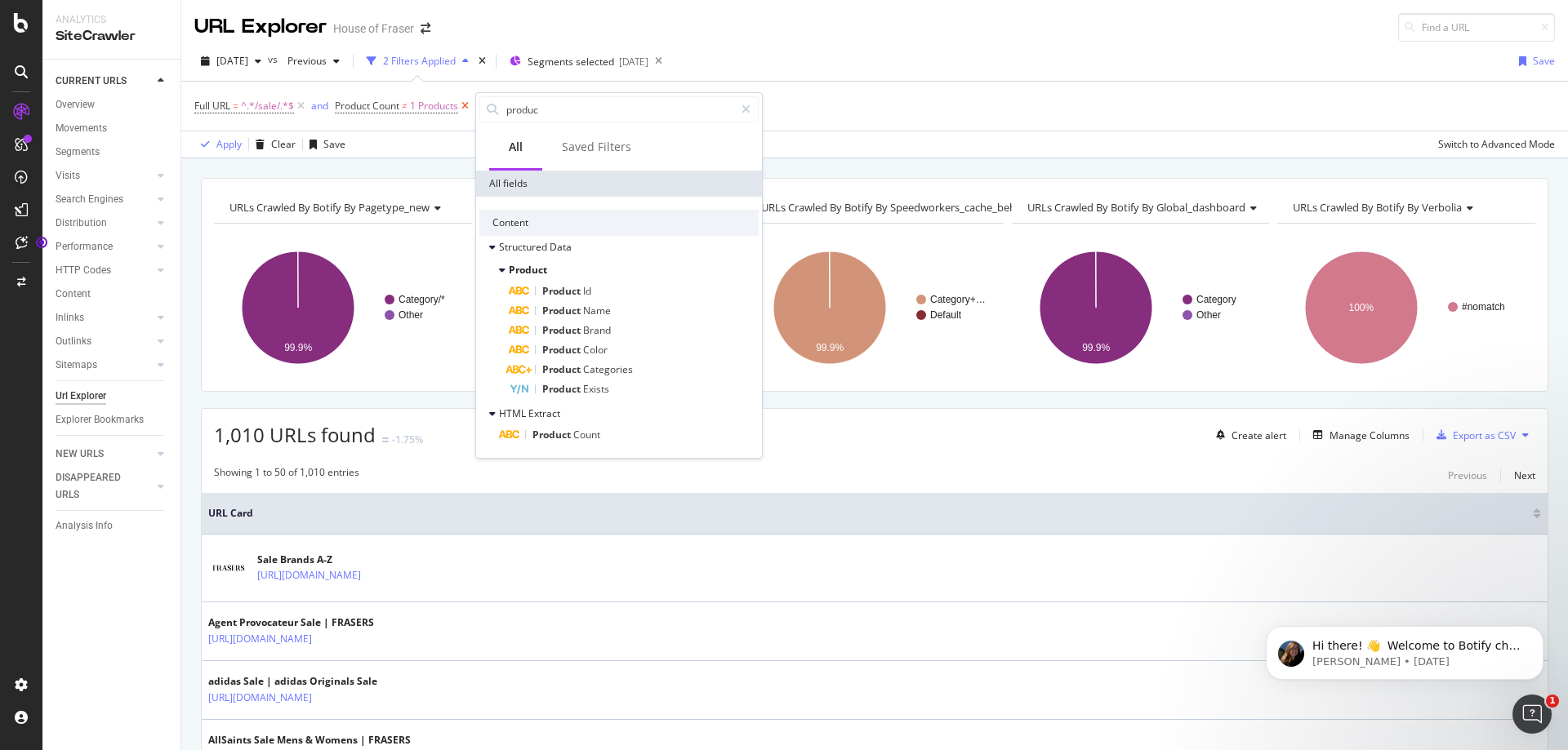
click at [467, 105] on icon at bounding box center [464, 106] width 14 height 16
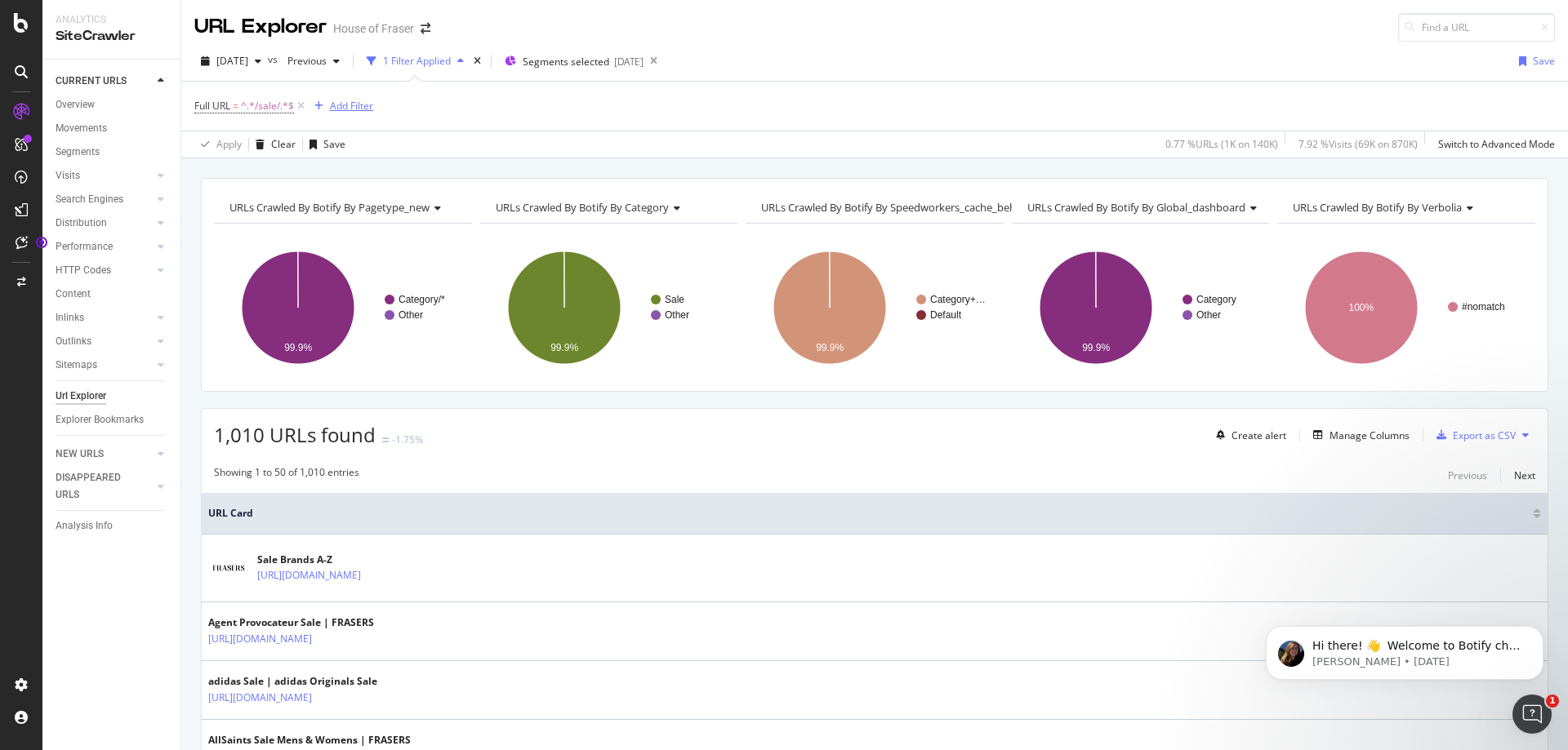
click at [369, 108] on div "Add Filter" at bounding box center [351, 105] width 43 height 14
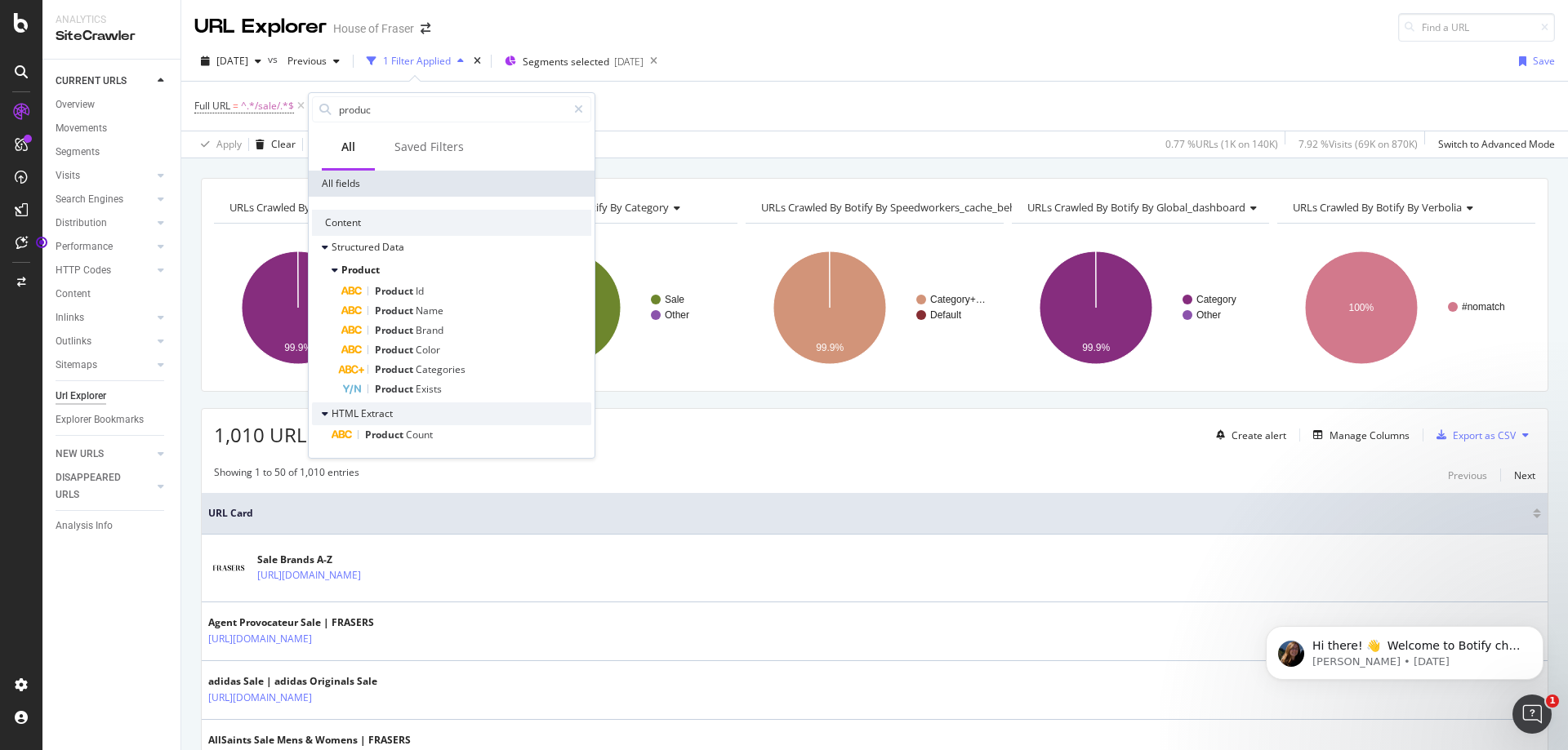
click at [443, 425] on div "HTML Extract" at bounding box center [452, 414] width 279 height 23
click at [443, 439] on div "Product Count" at bounding box center [462, 435] width 260 height 19
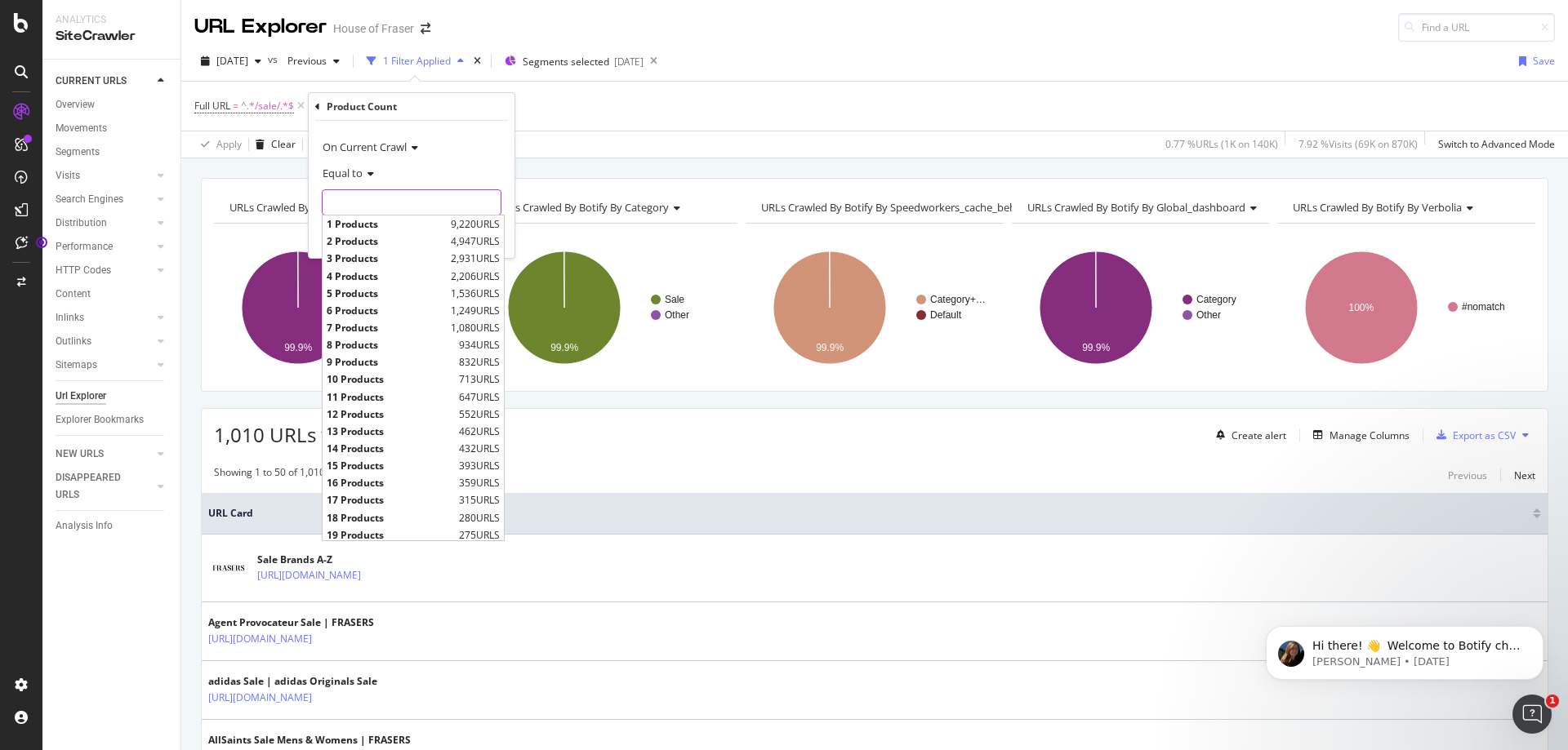
click at [430, 200] on input "text" at bounding box center [411, 202] width 178 height 27
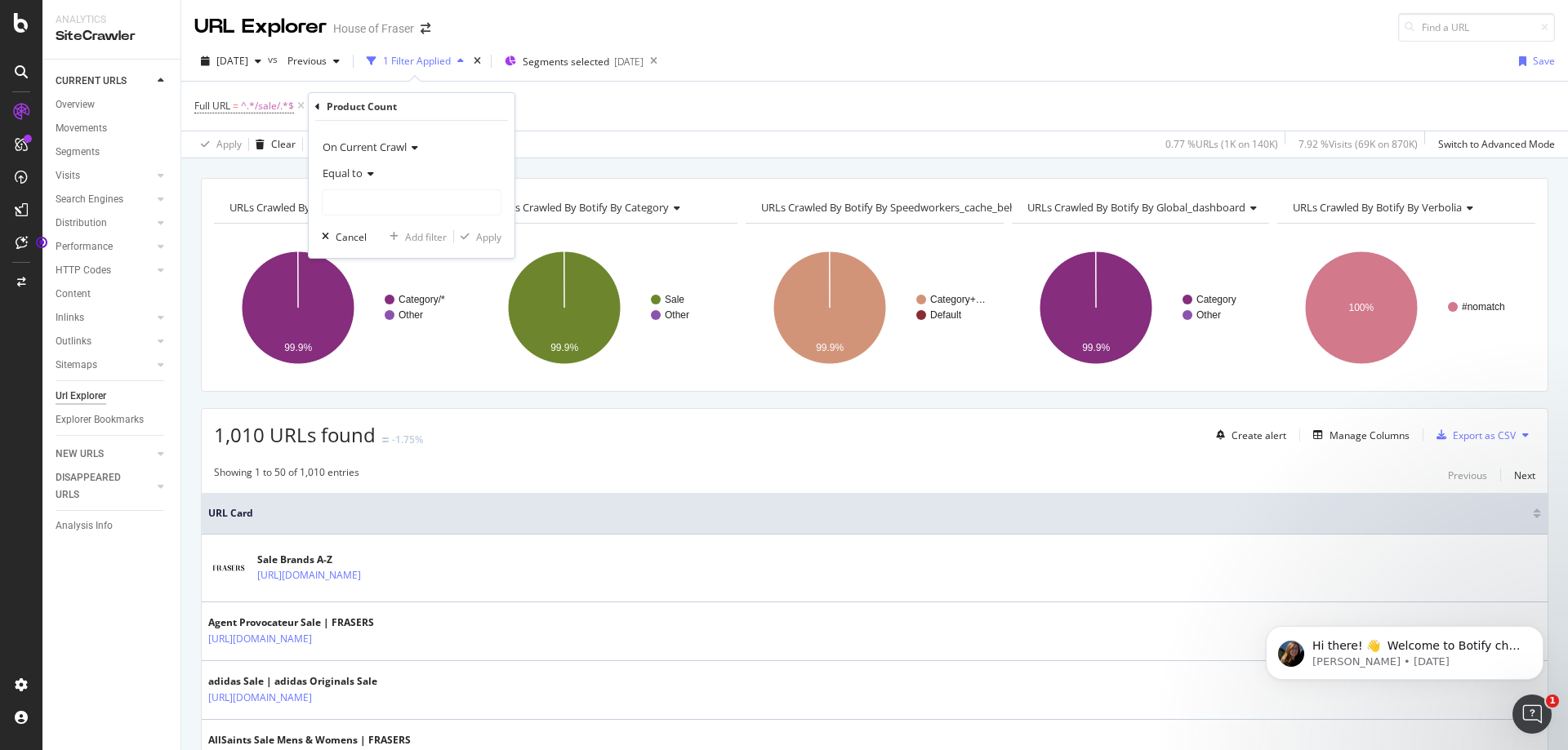
click at [373, 169] on icon at bounding box center [368, 174] width 11 height 10
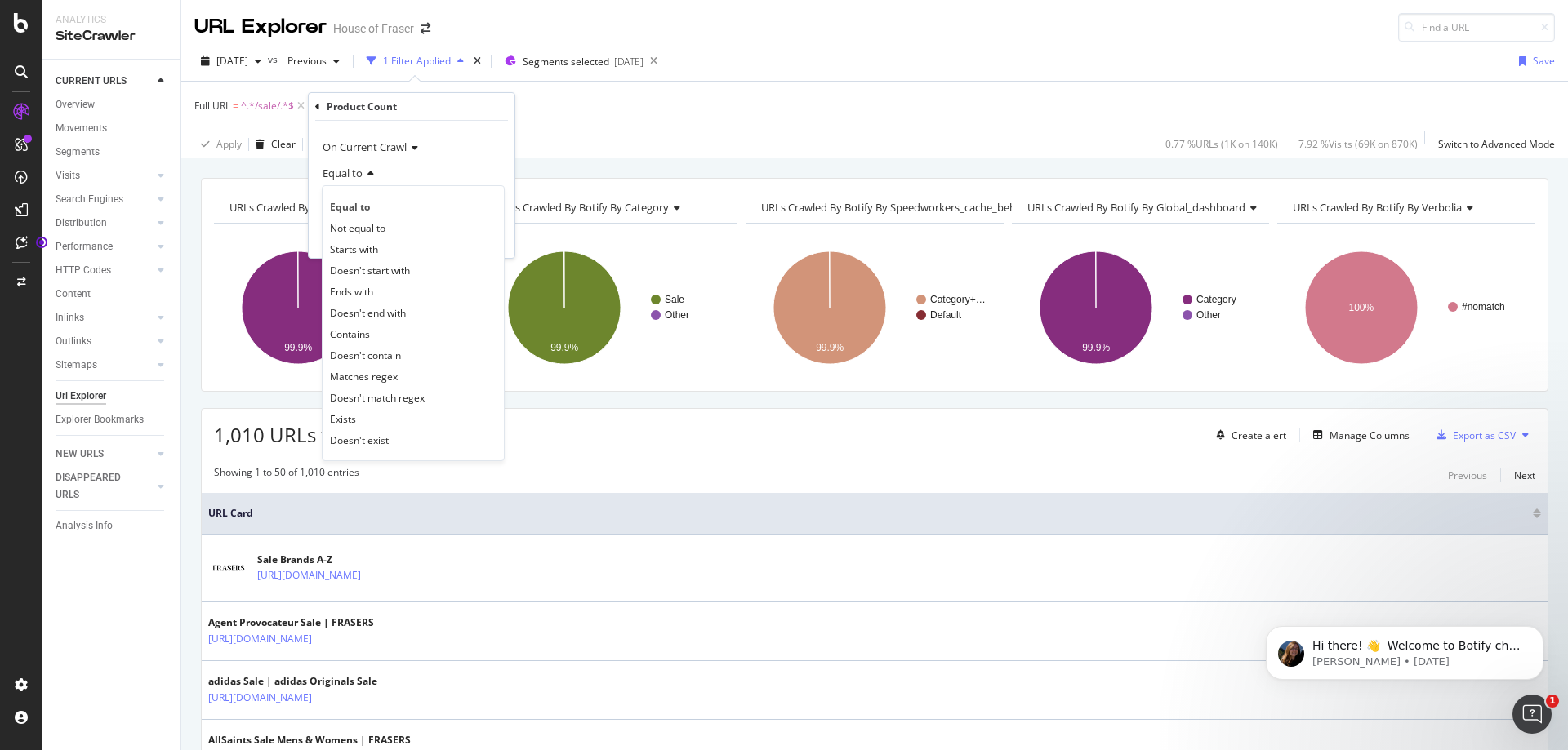
drag, startPoint x: 387, startPoint y: 280, endPoint x: 389, endPoint y: 263, distance: 17.1
click at [387, 279] on div "Doesn't start with" at bounding box center [413, 270] width 175 height 21
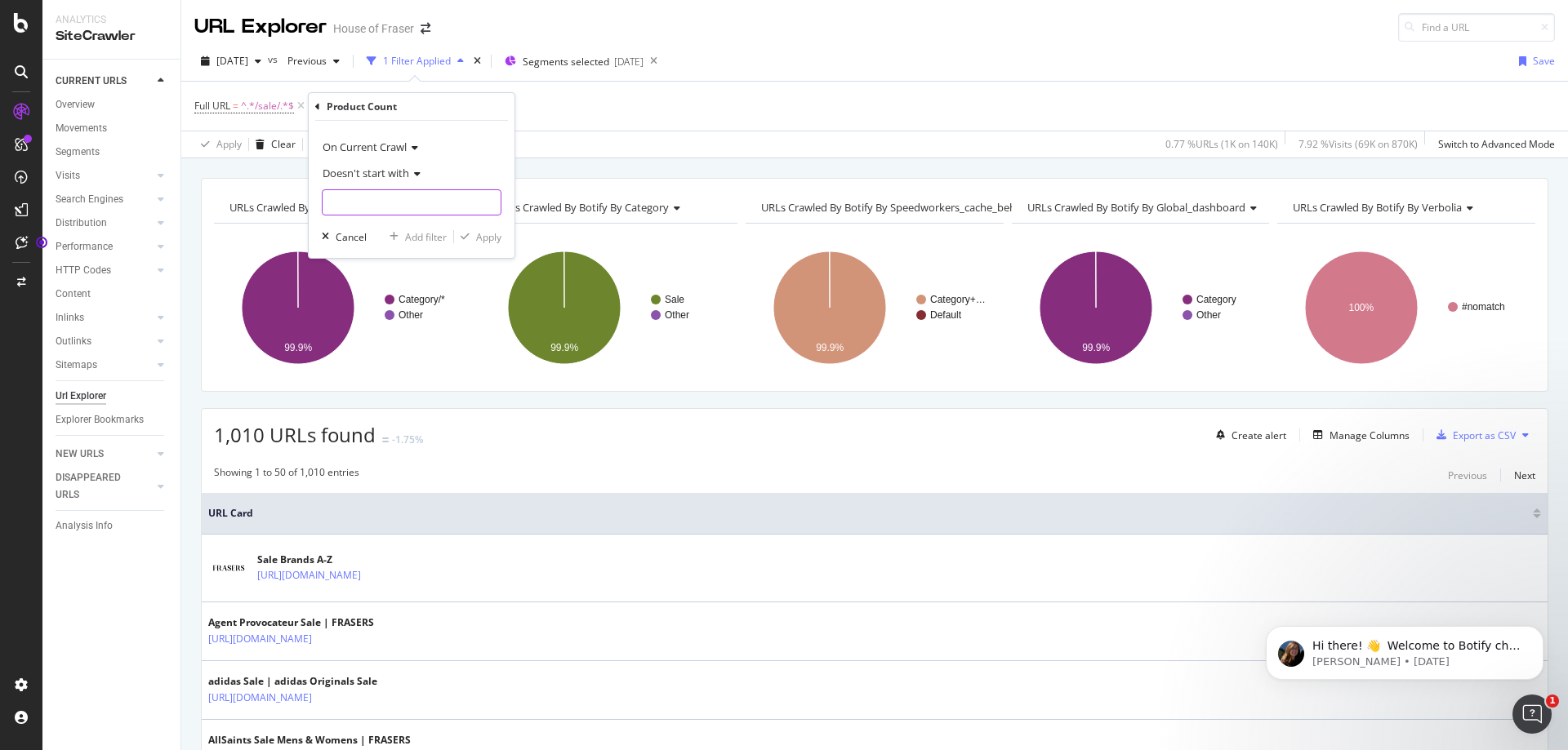
click at [394, 192] on input "text" at bounding box center [411, 202] width 178 height 27
click at [397, 176] on span "Doesn't start with" at bounding box center [365, 173] width 87 height 15
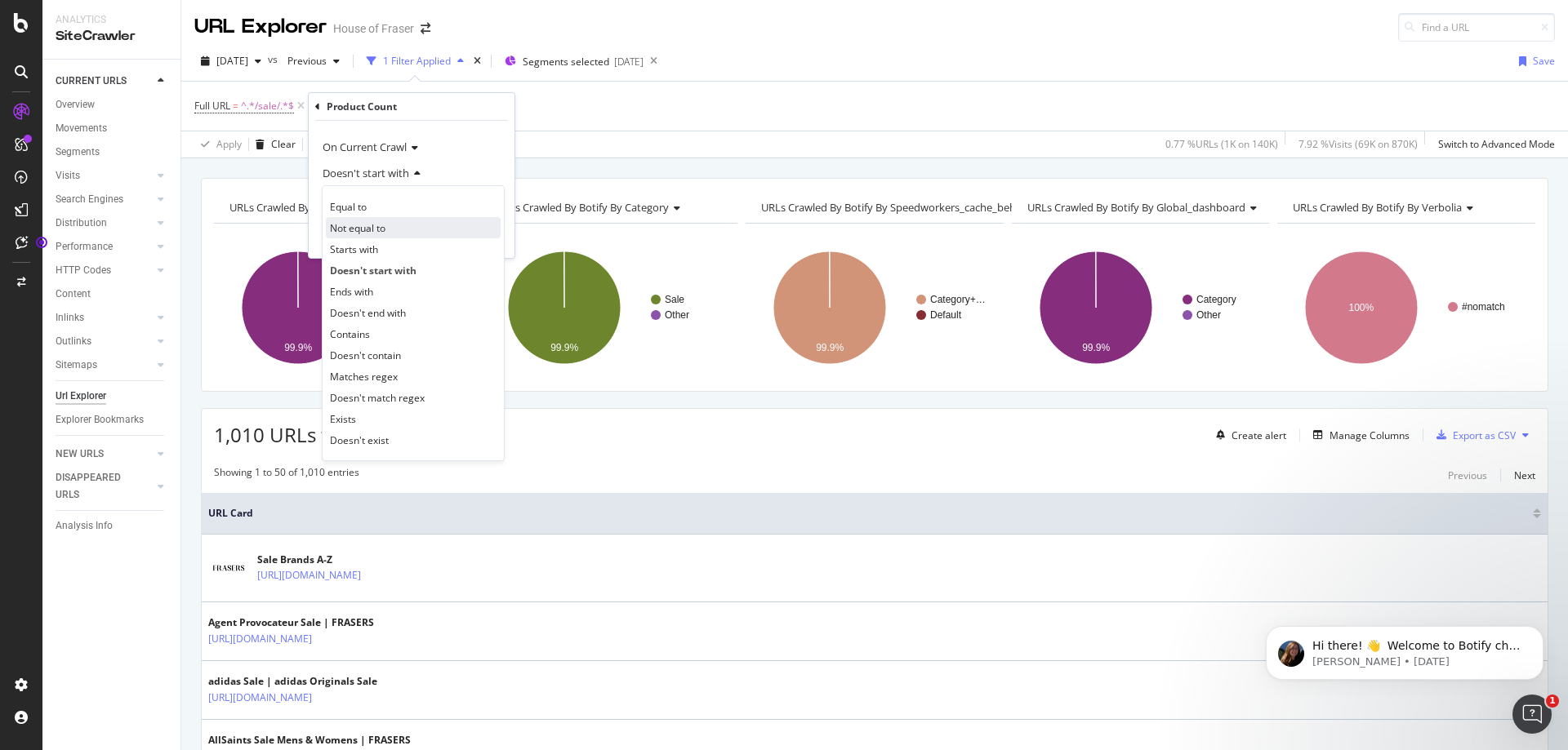
click at [376, 223] on span "Not equal to" at bounding box center [357, 228] width 56 height 14
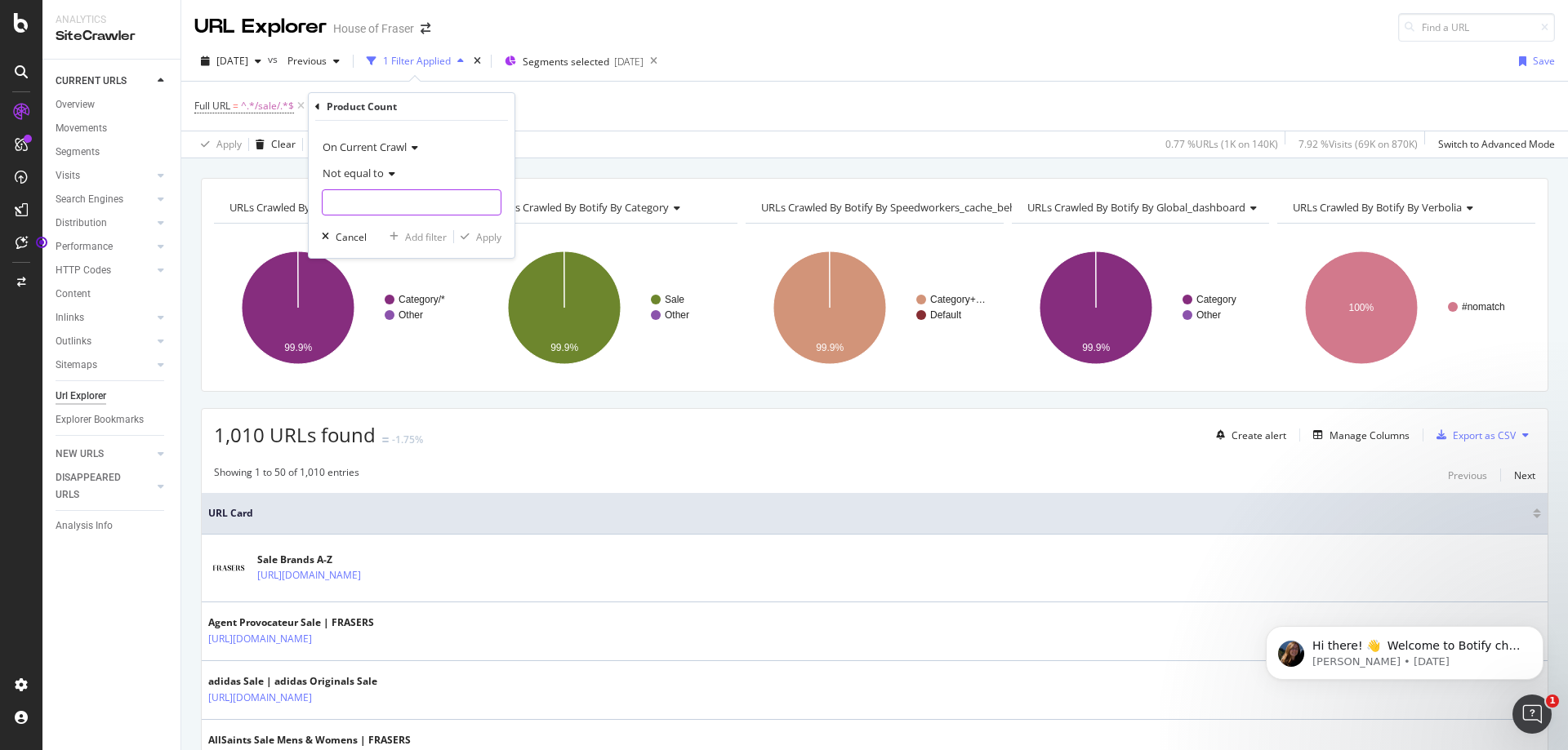
click at [376, 198] on input "text" at bounding box center [411, 202] width 178 height 27
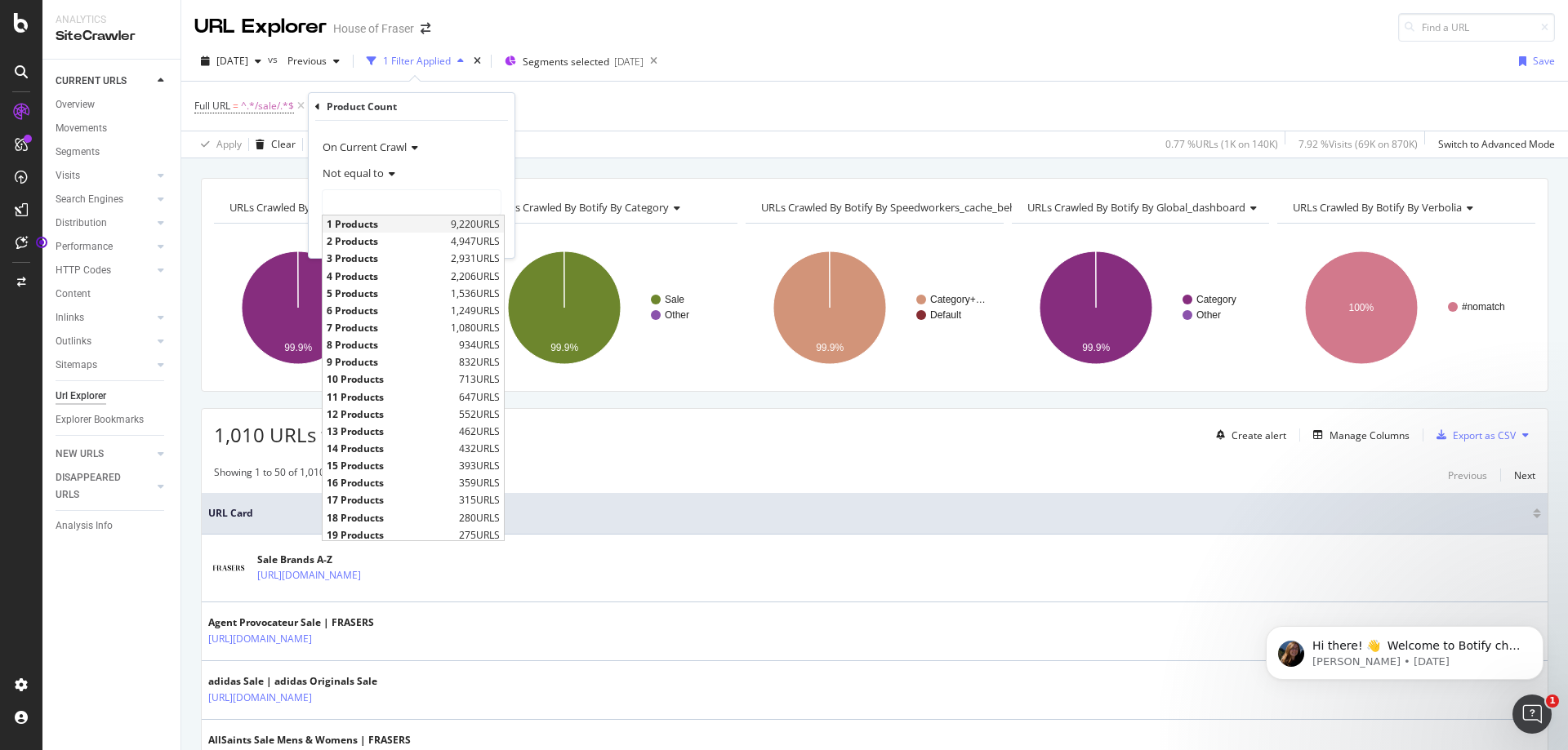
click at [407, 225] on span "1 Products" at bounding box center [387, 223] width 120 height 14
type input "1 Products"
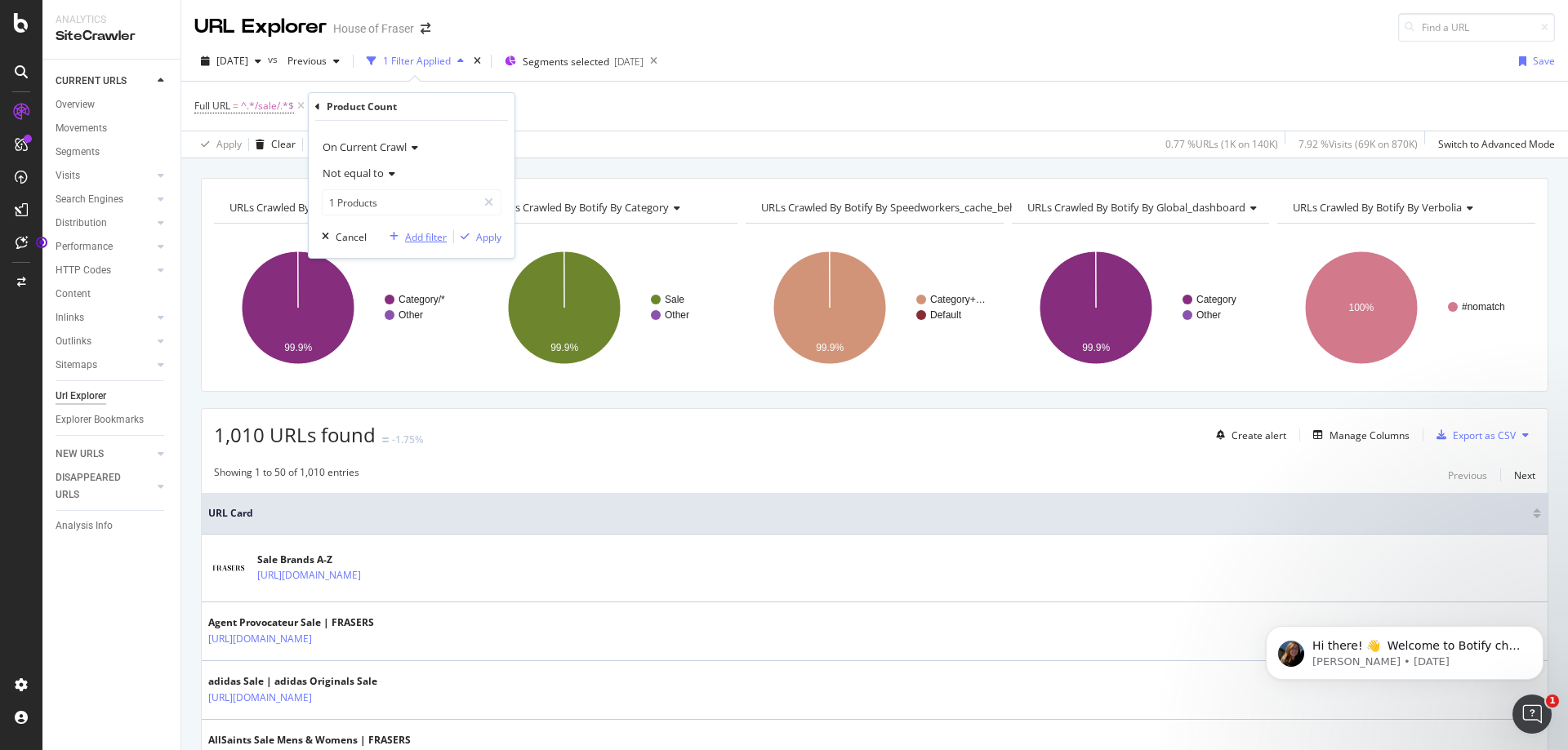
click at [413, 241] on div "Add filter" at bounding box center [425, 236] width 41 height 14
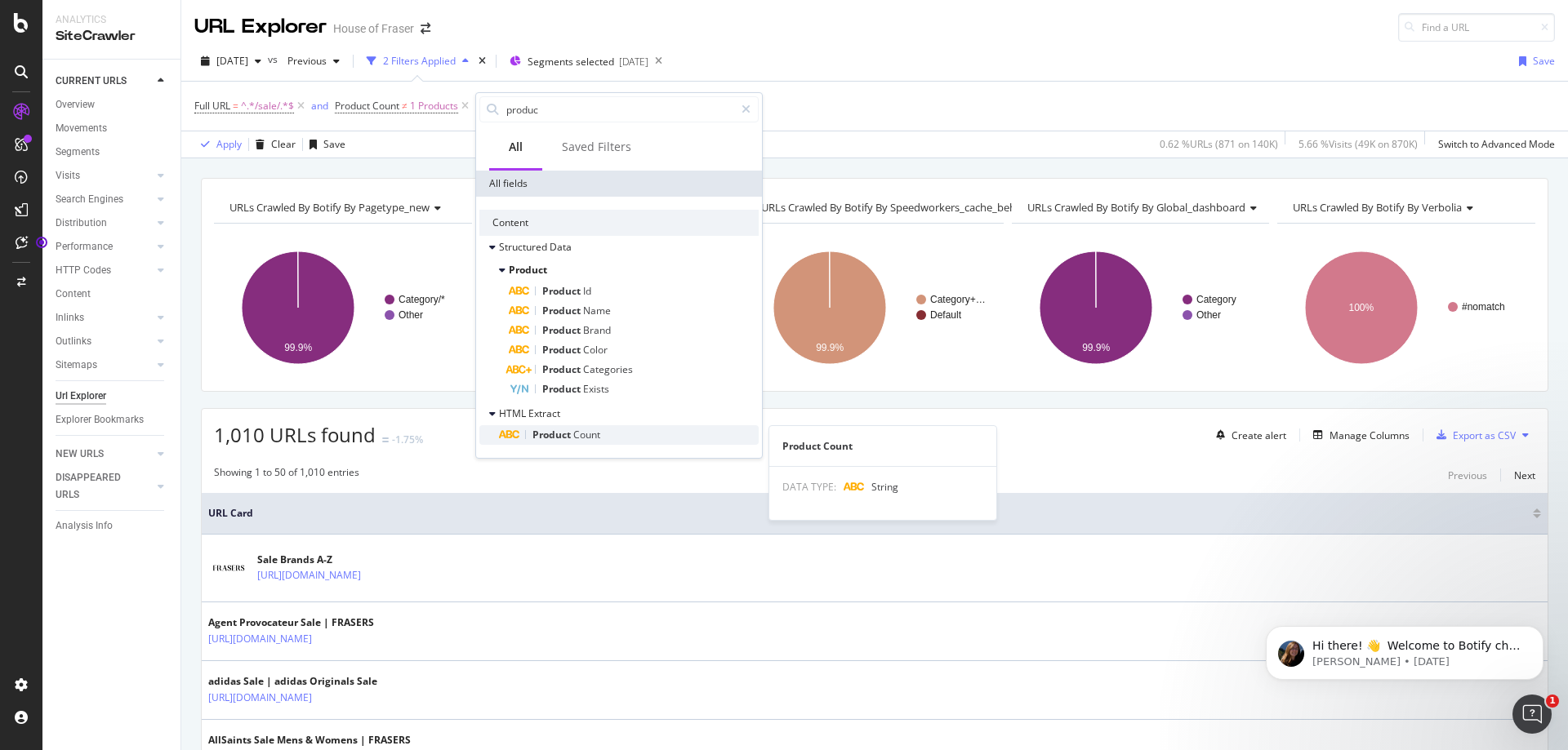
click at [589, 432] on span "Count" at bounding box center [586, 434] width 27 height 14
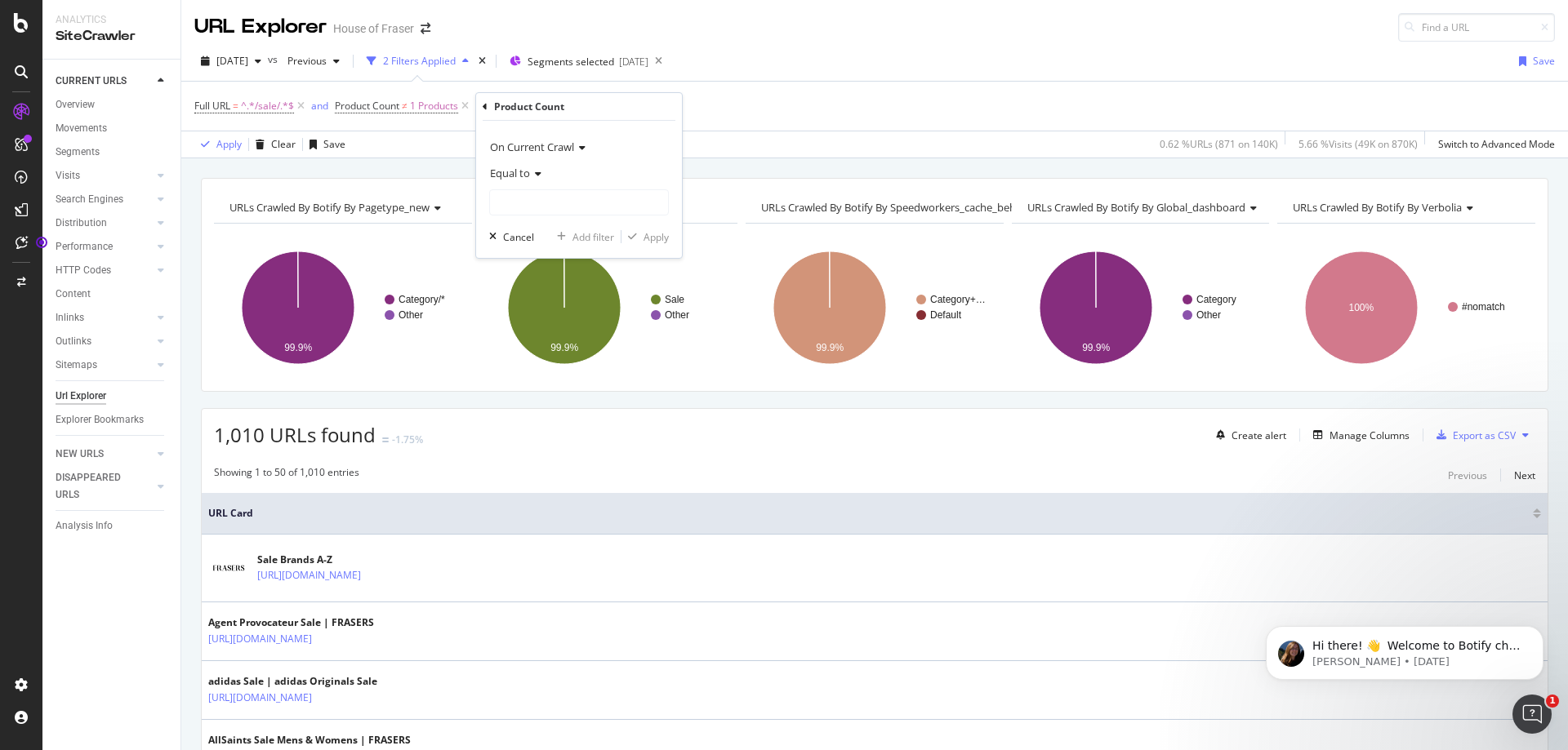
click at [535, 181] on div "Equal to" at bounding box center [579, 173] width 180 height 27
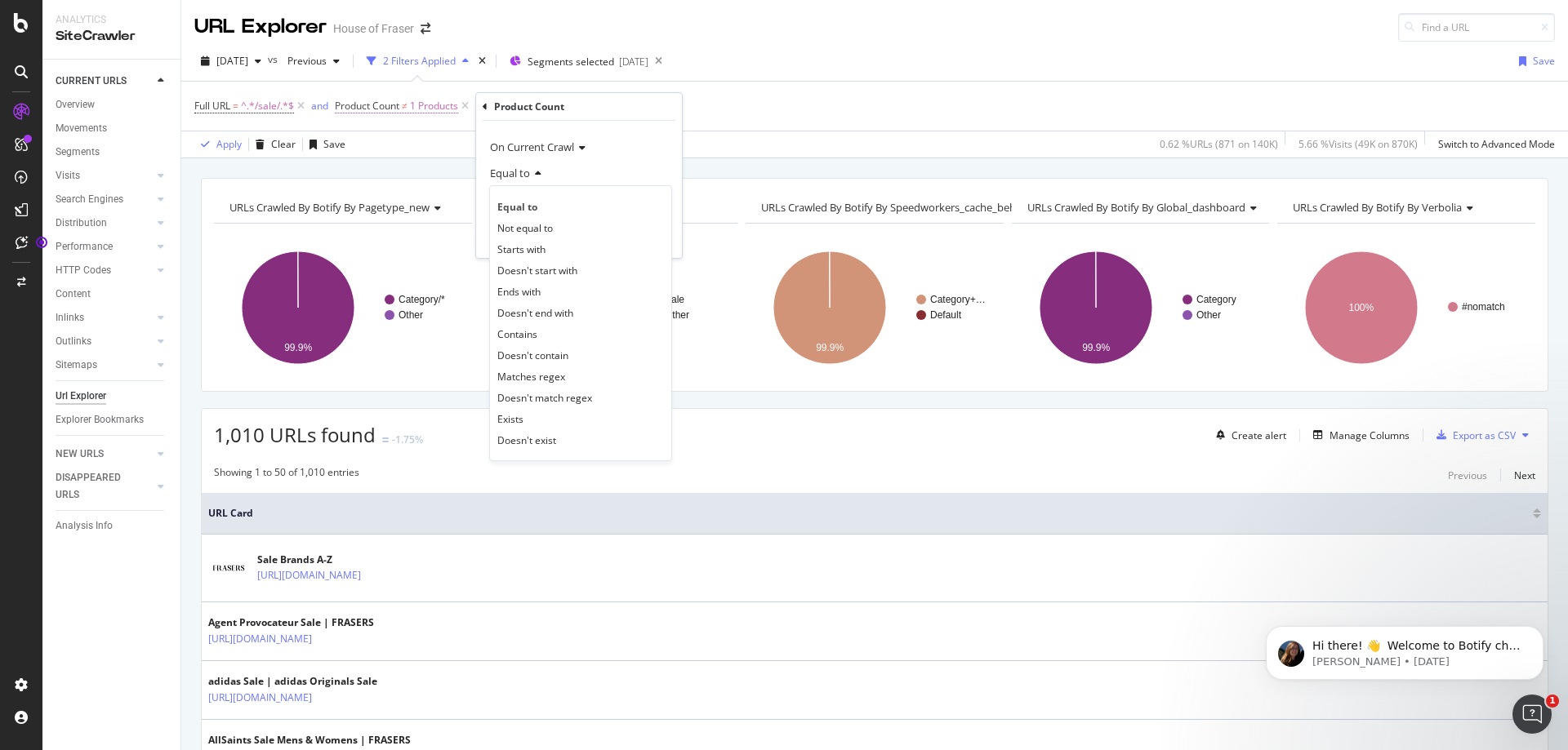
click at [432, 109] on span "1 Products" at bounding box center [434, 105] width 49 height 23
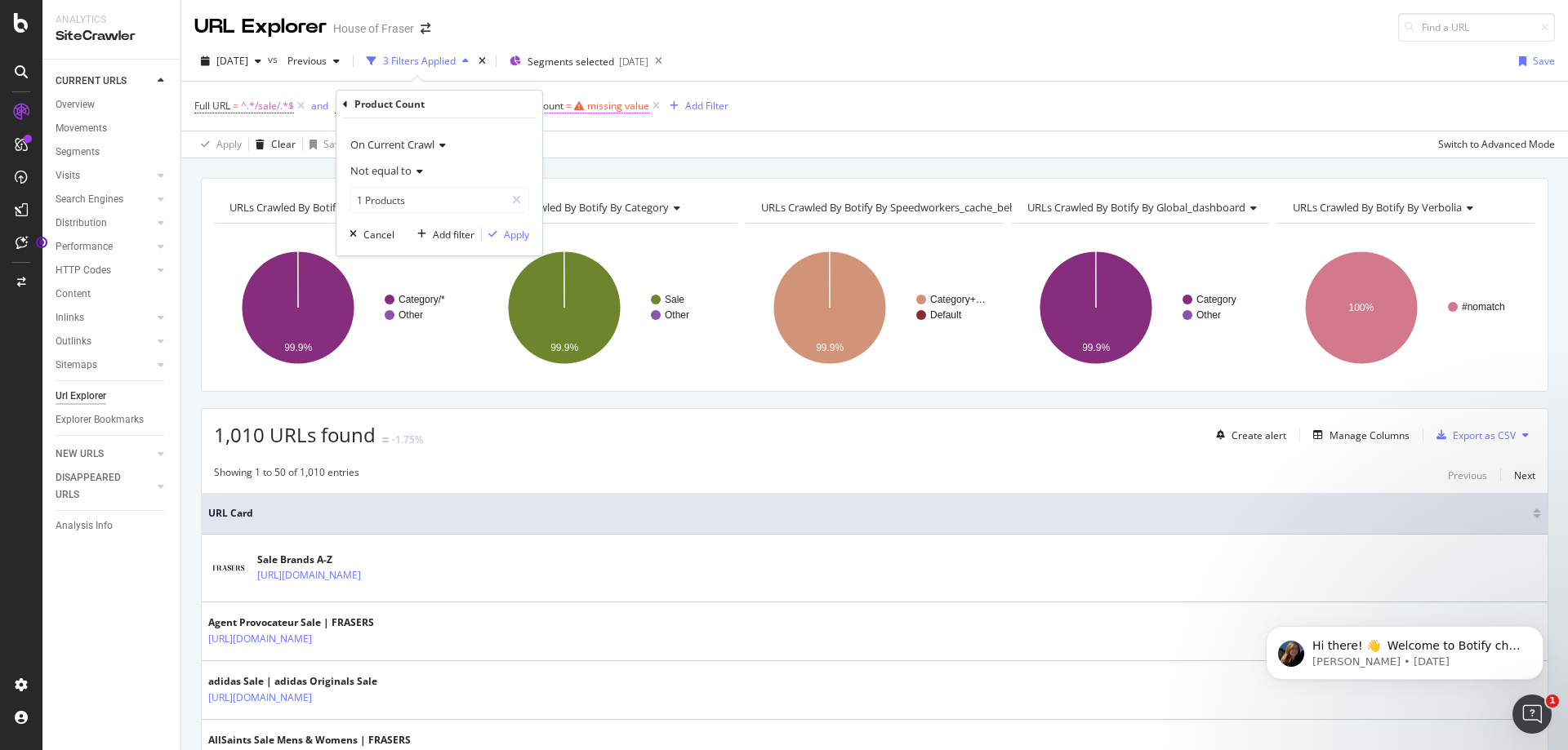
click at [604, 113] on span "Product Count = missing value" at bounding box center [574, 106] width 150 height 15
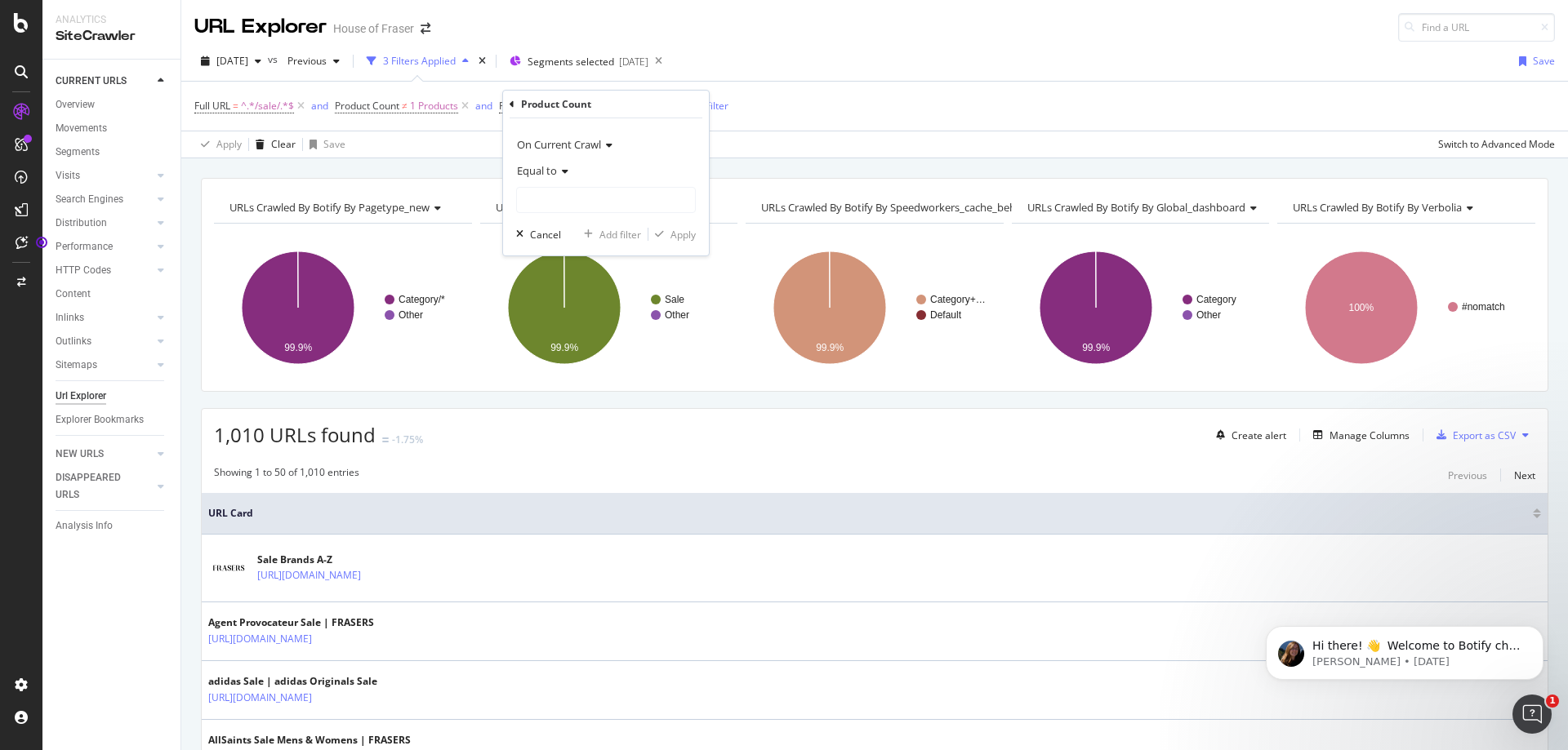
click at [565, 174] on icon at bounding box center [562, 171] width 11 height 10
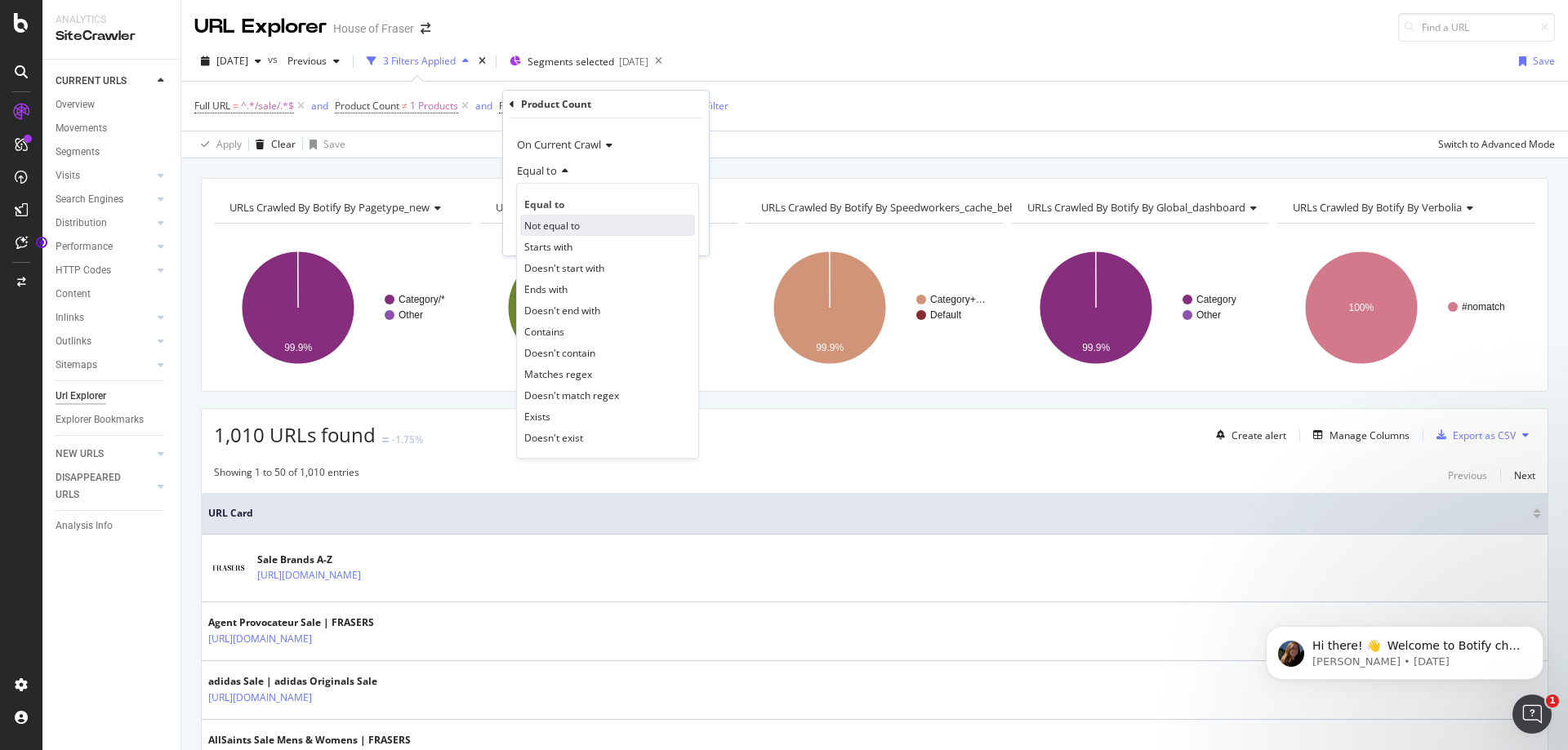
click at [576, 223] on span "Not equal to" at bounding box center [551, 225] width 56 height 14
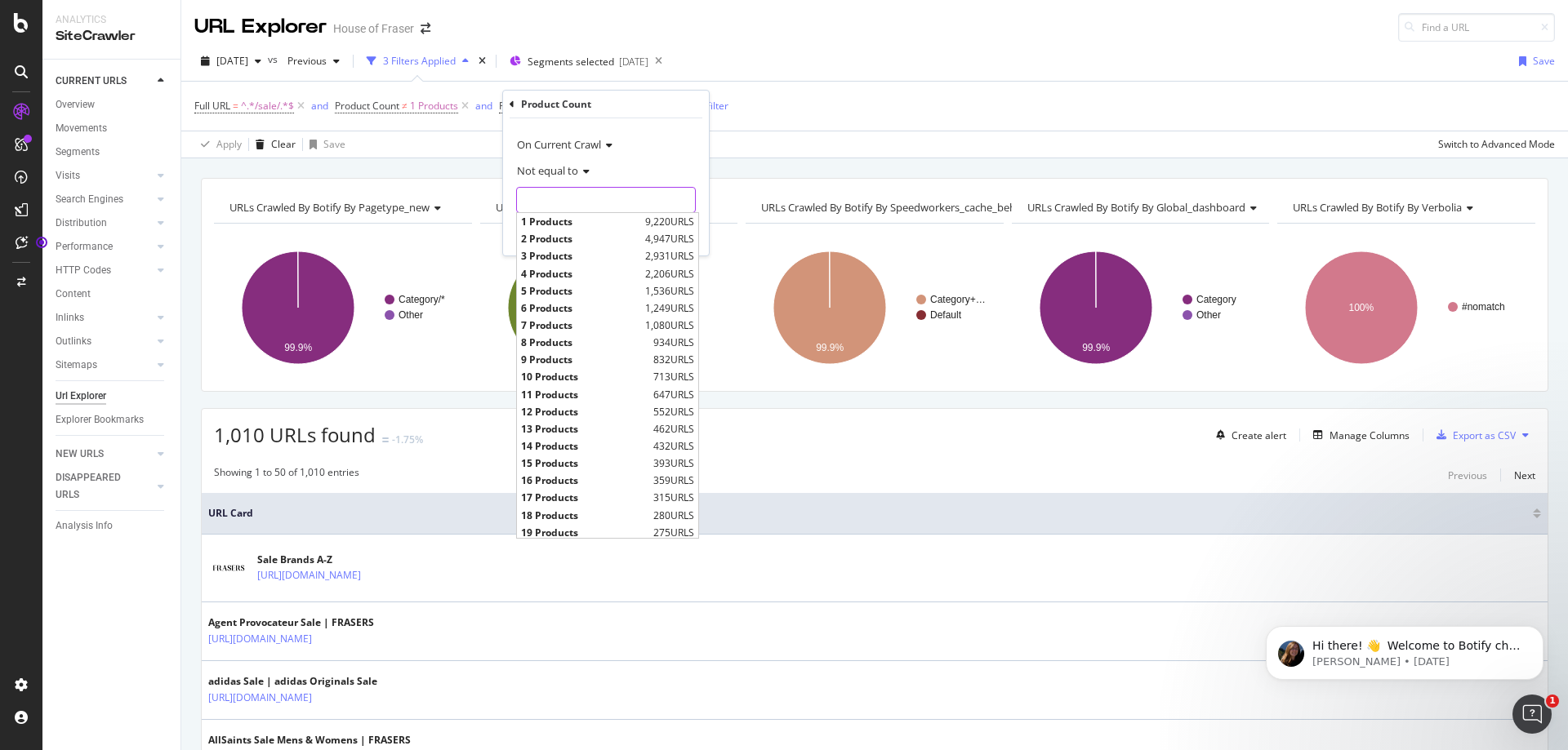
click at [575, 195] on input "text" at bounding box center [605, 200] width 178 height 27
click at [566, 239] on span "2 Products" at bounding box center [581, 238] width 120 height 14
type input "2 Products"
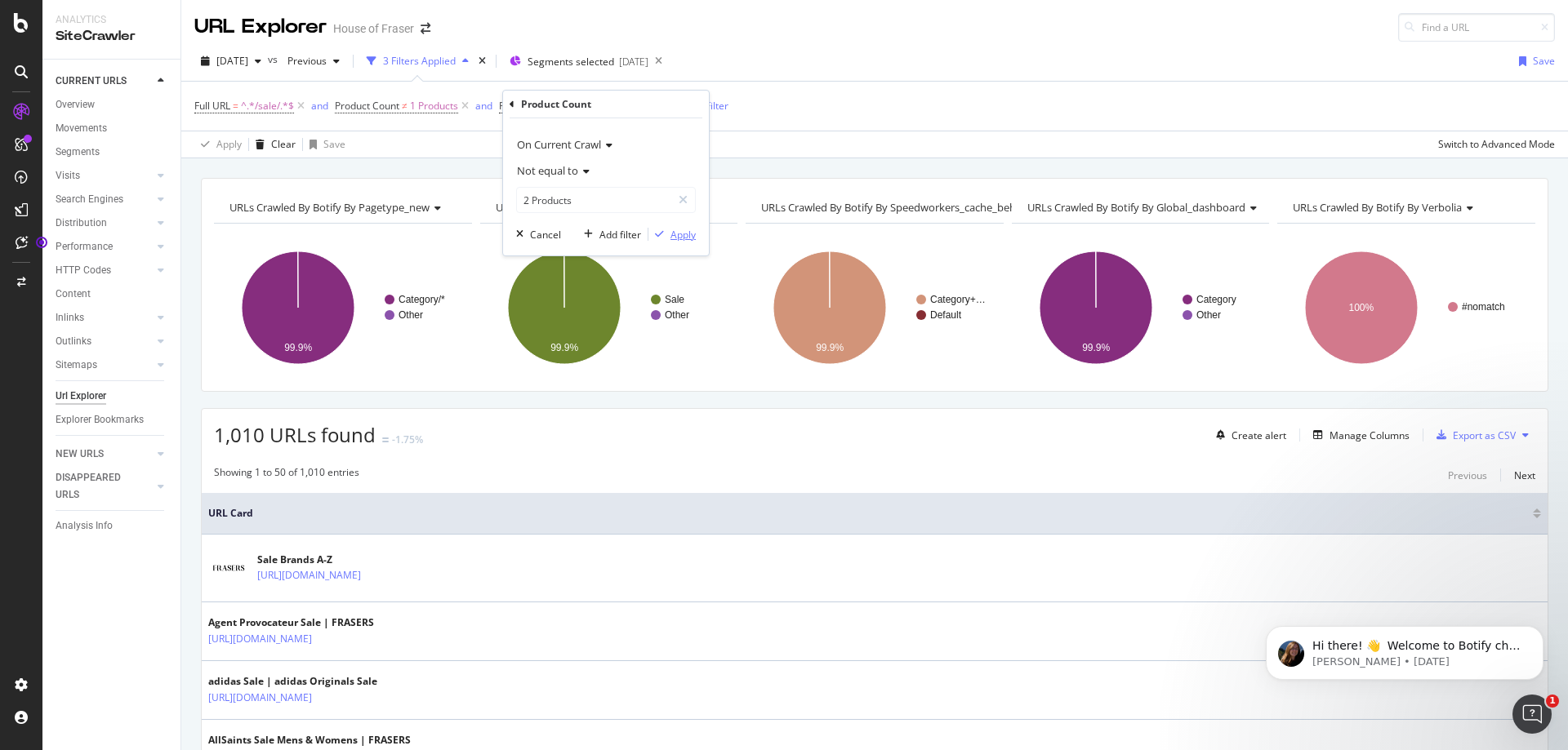
click at [681, 240] on div "Apply" at bounding box center [683, 234] width 26 height 14
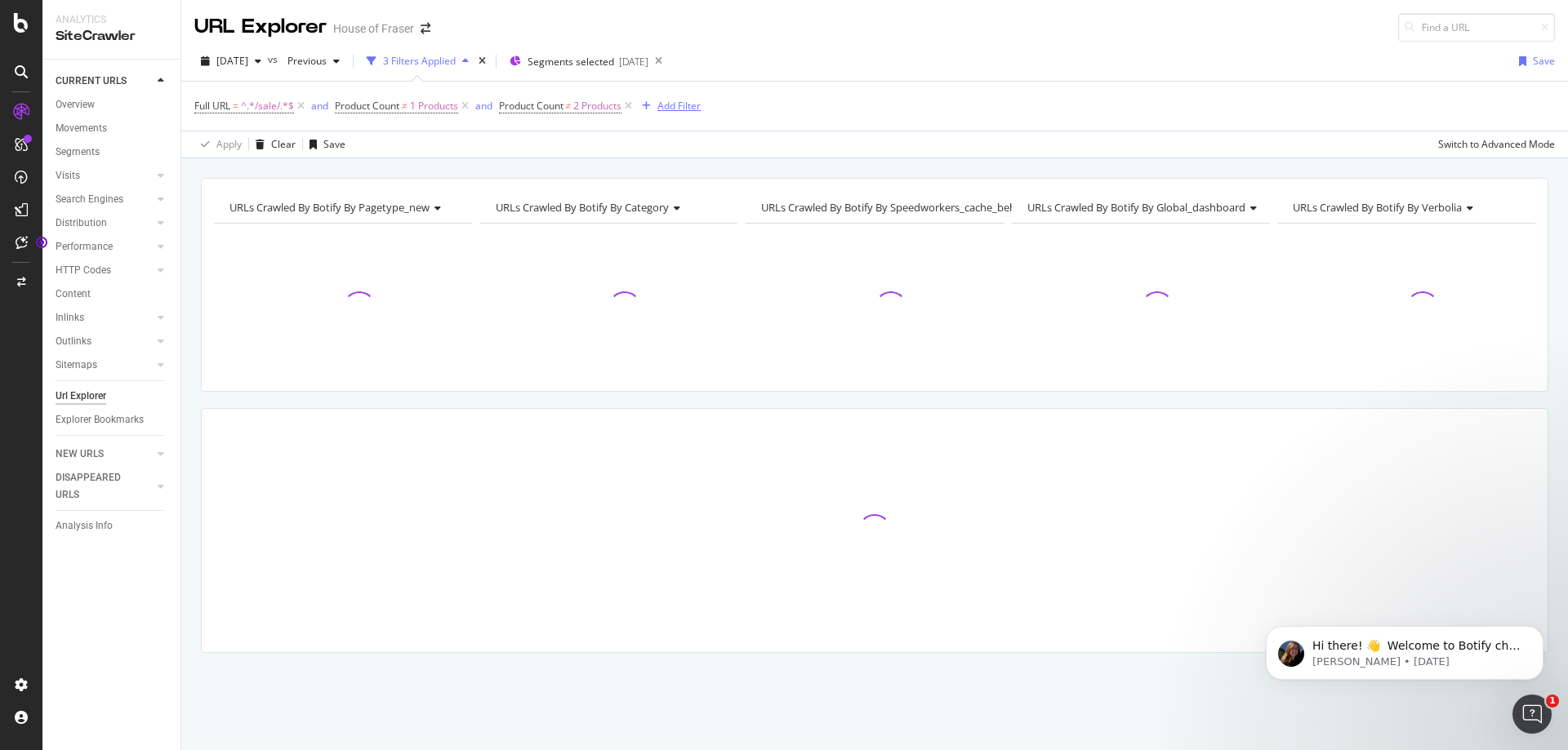
click at [693, 103] on div "Add Filter" at bounding box center [679, 105] width 43 height 14
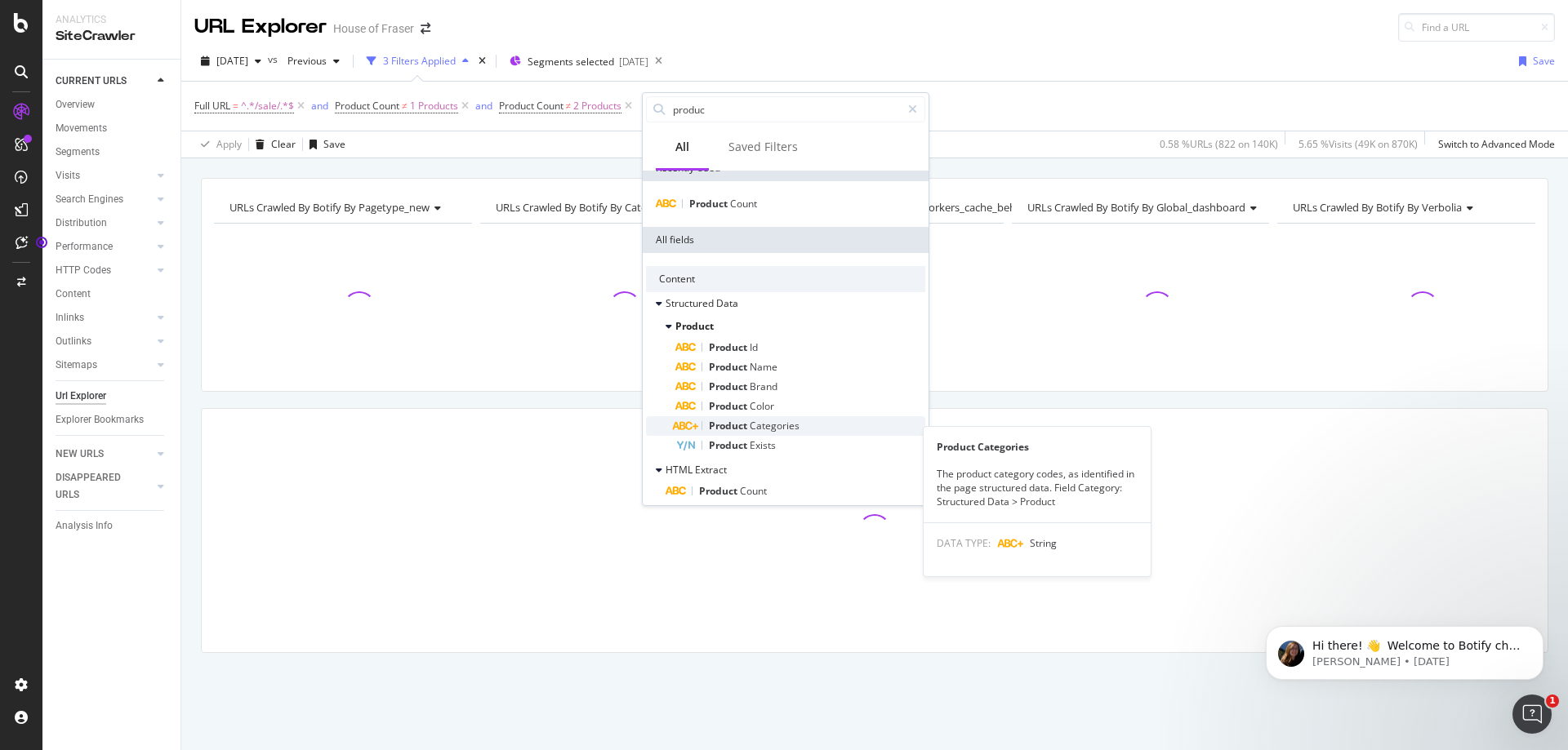
scroll to position [25, 0]
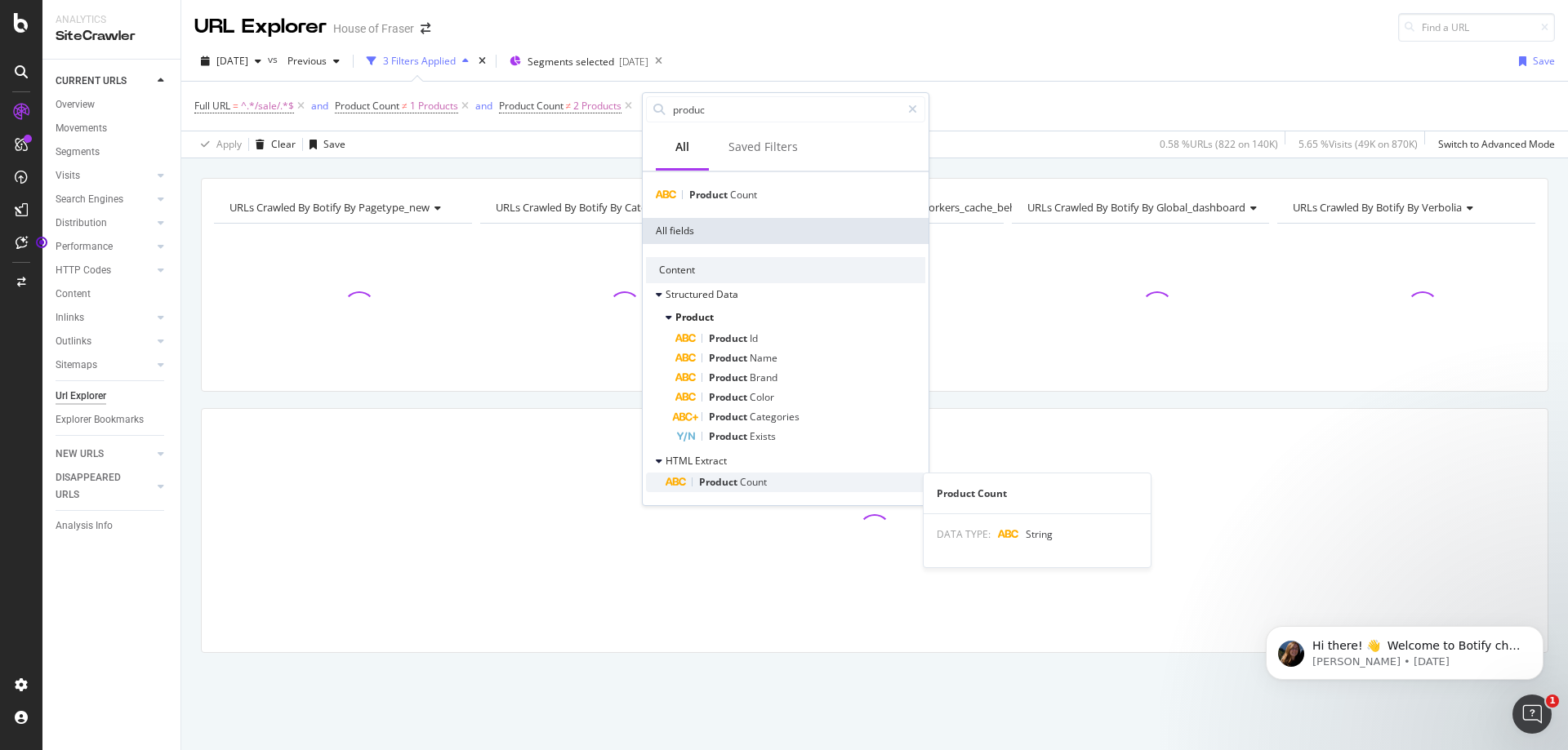
click at [772, 474] on div "Product Count" at bounding box center [796, 482] width 260 height 19
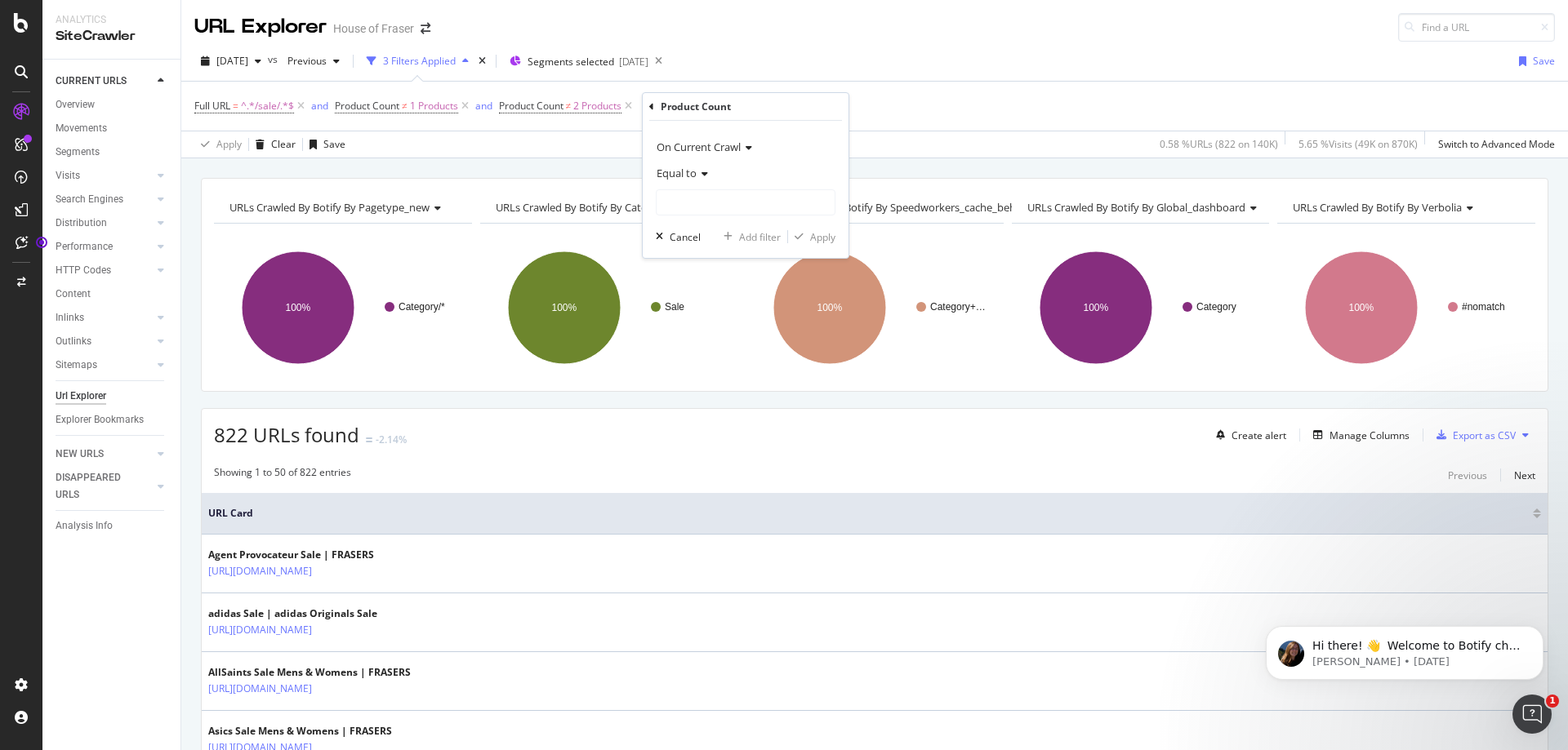
click at [690, 165] on div "Equal to" at bounding box center [746, 173] width 180 height 27
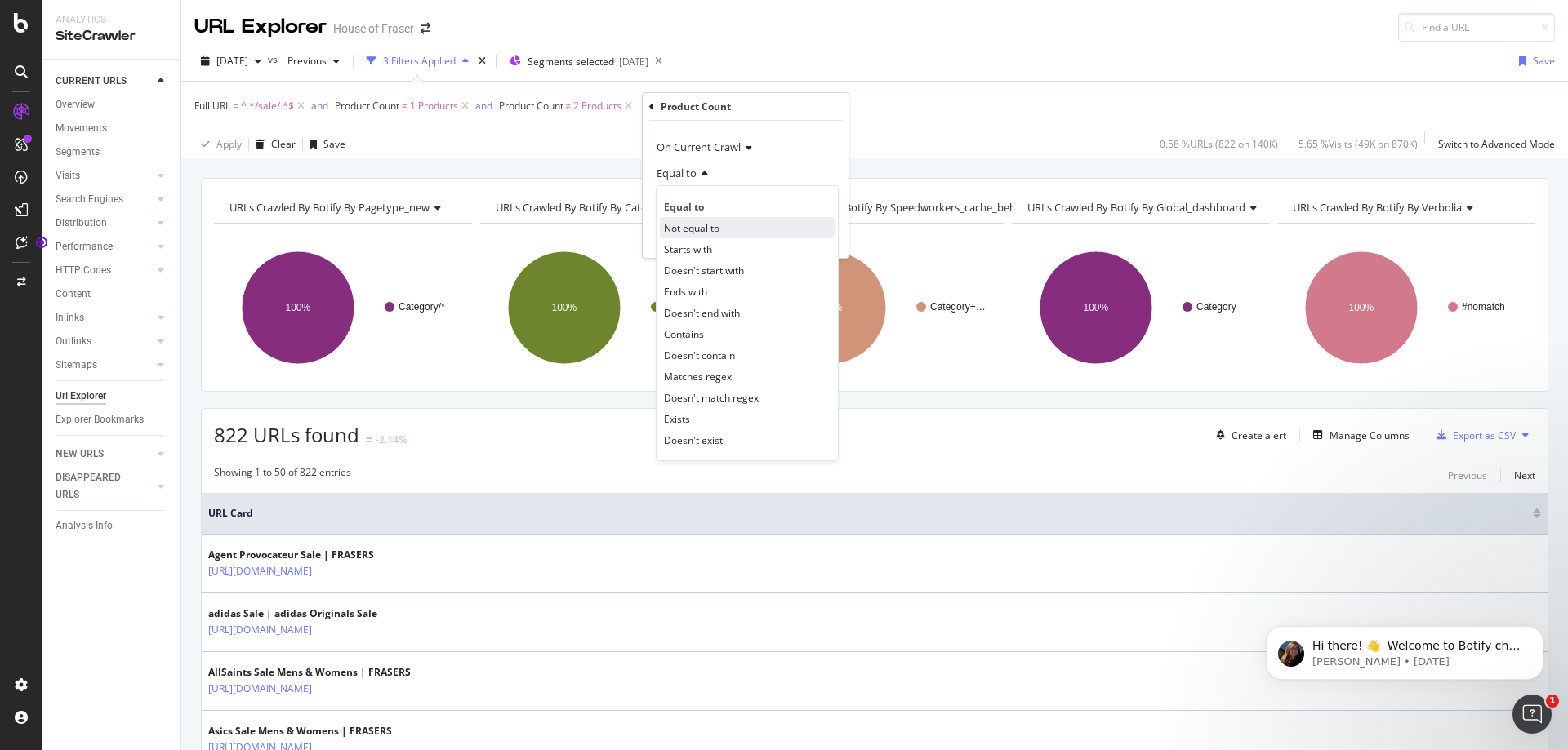
click at [717, 235] on div "Not equal to" at bounding box center [746, 227] width 175 height 21
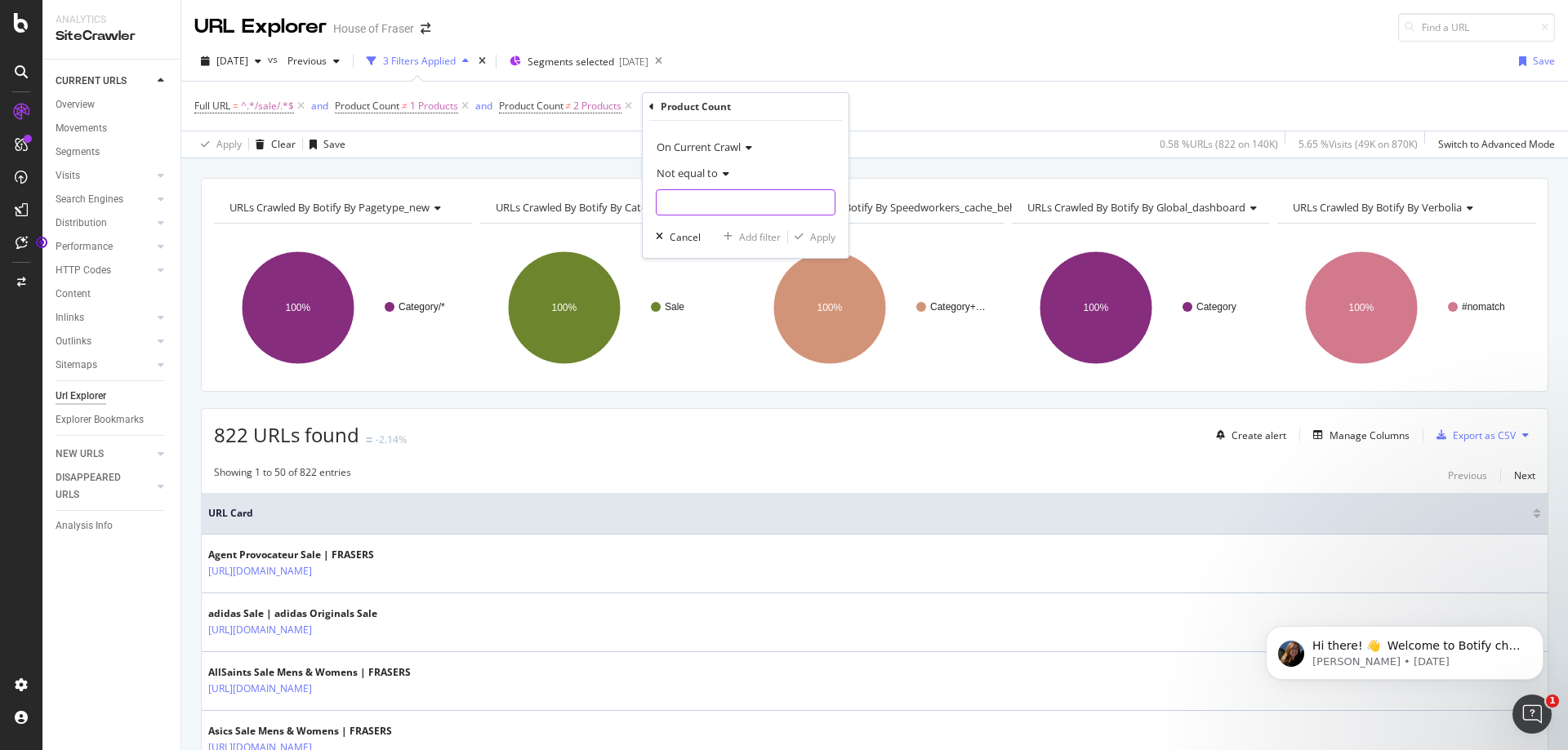
click at [726, 208] on input "text" at bounding box center [746, 202] width 178 height 27
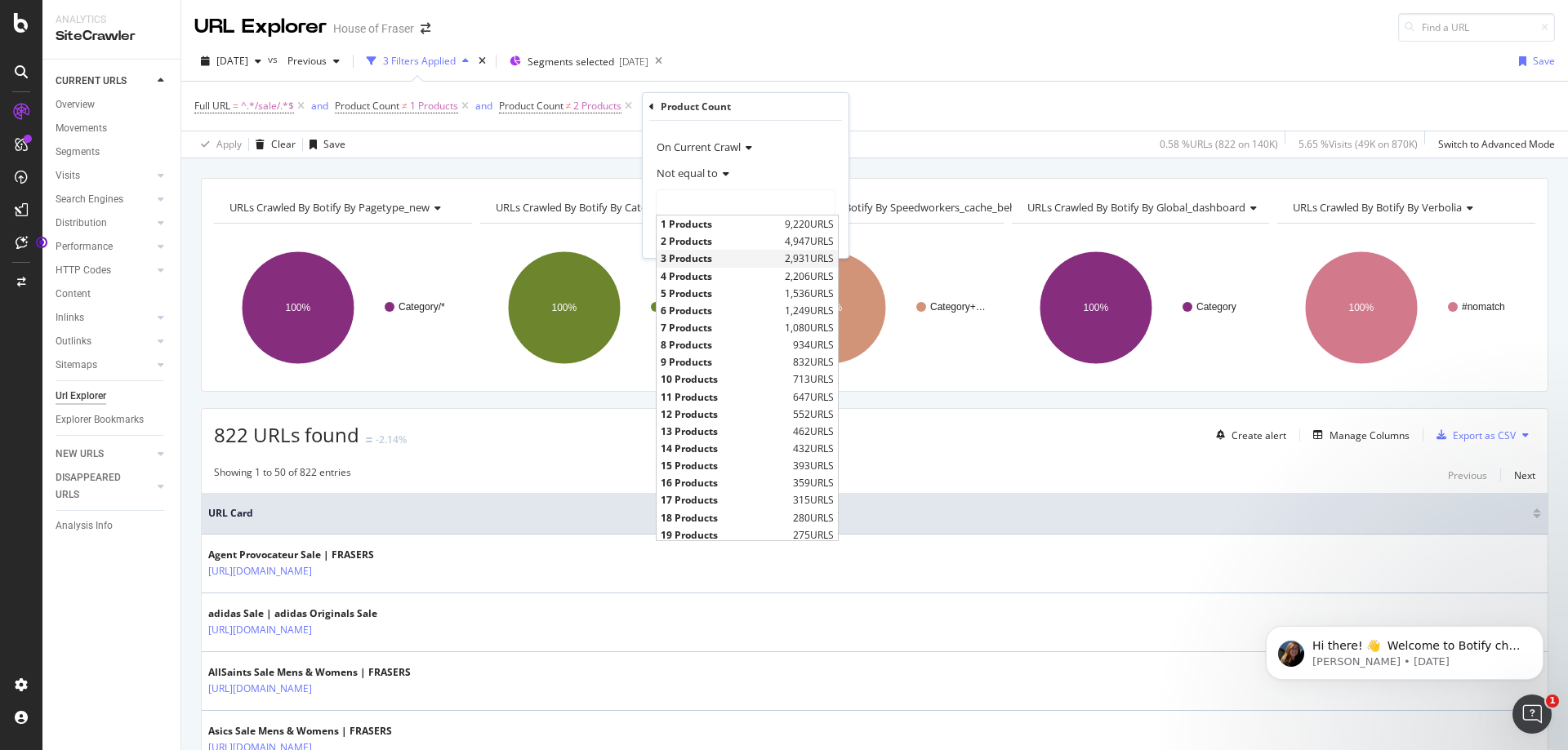
click at [712, 261] on span "3 Products" at bounding box center [720, 258] width 120 height 14
type input "3 Products"
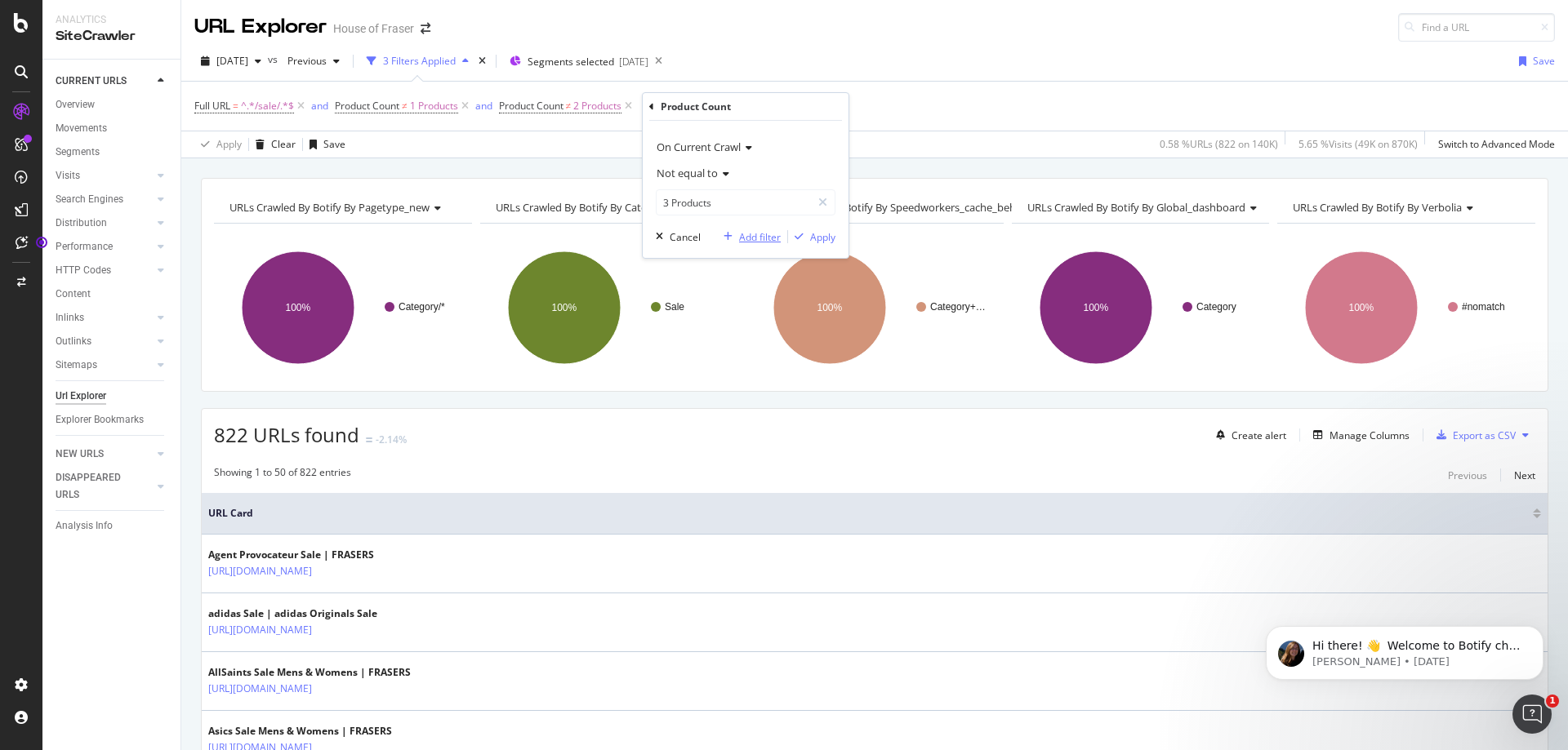
click at [762, 237] on div "Add filter" at bounding box center [759, 236] width 41 height 14
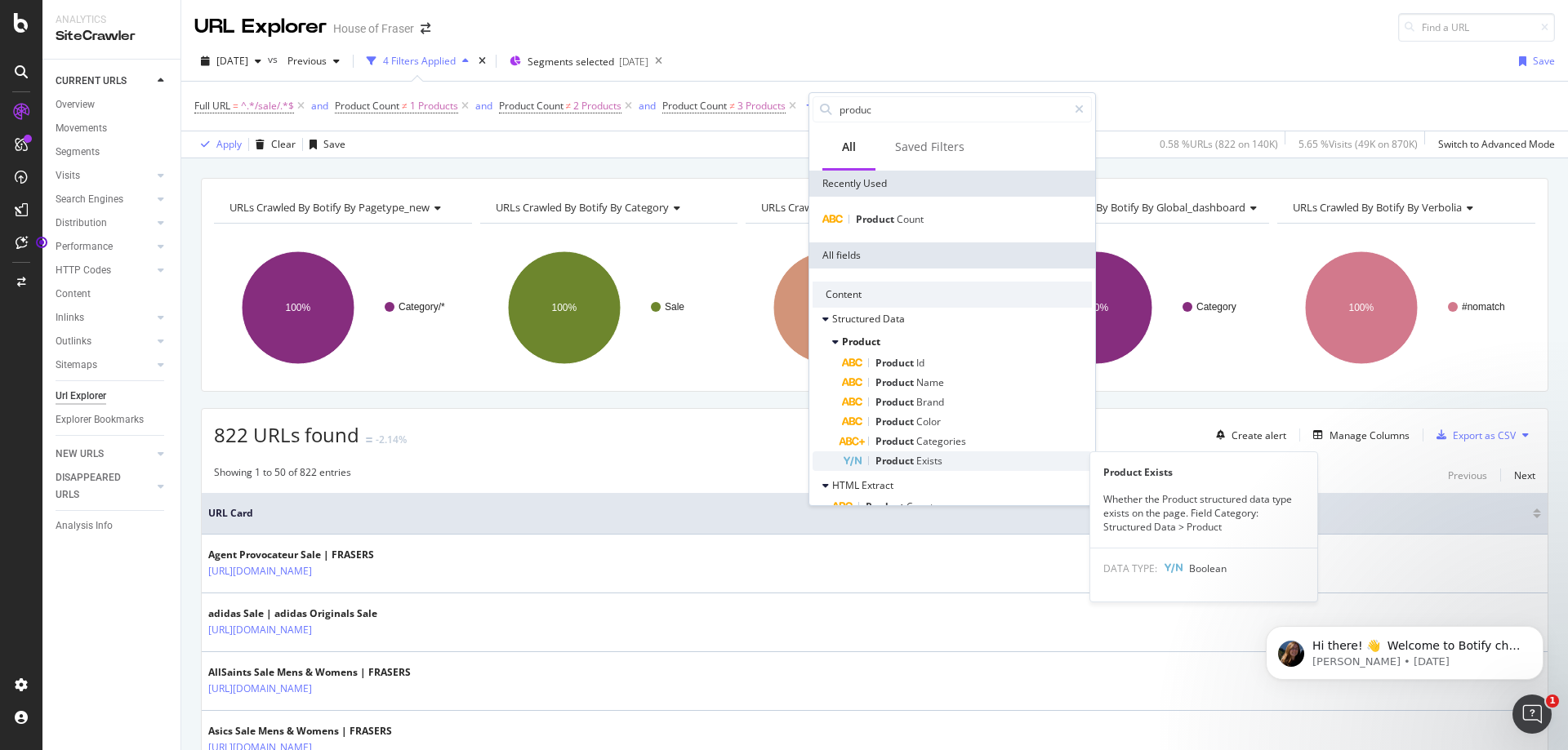
click at [921, 461] on span "Exists" at bounding box center [929, 461] width 27 height 14
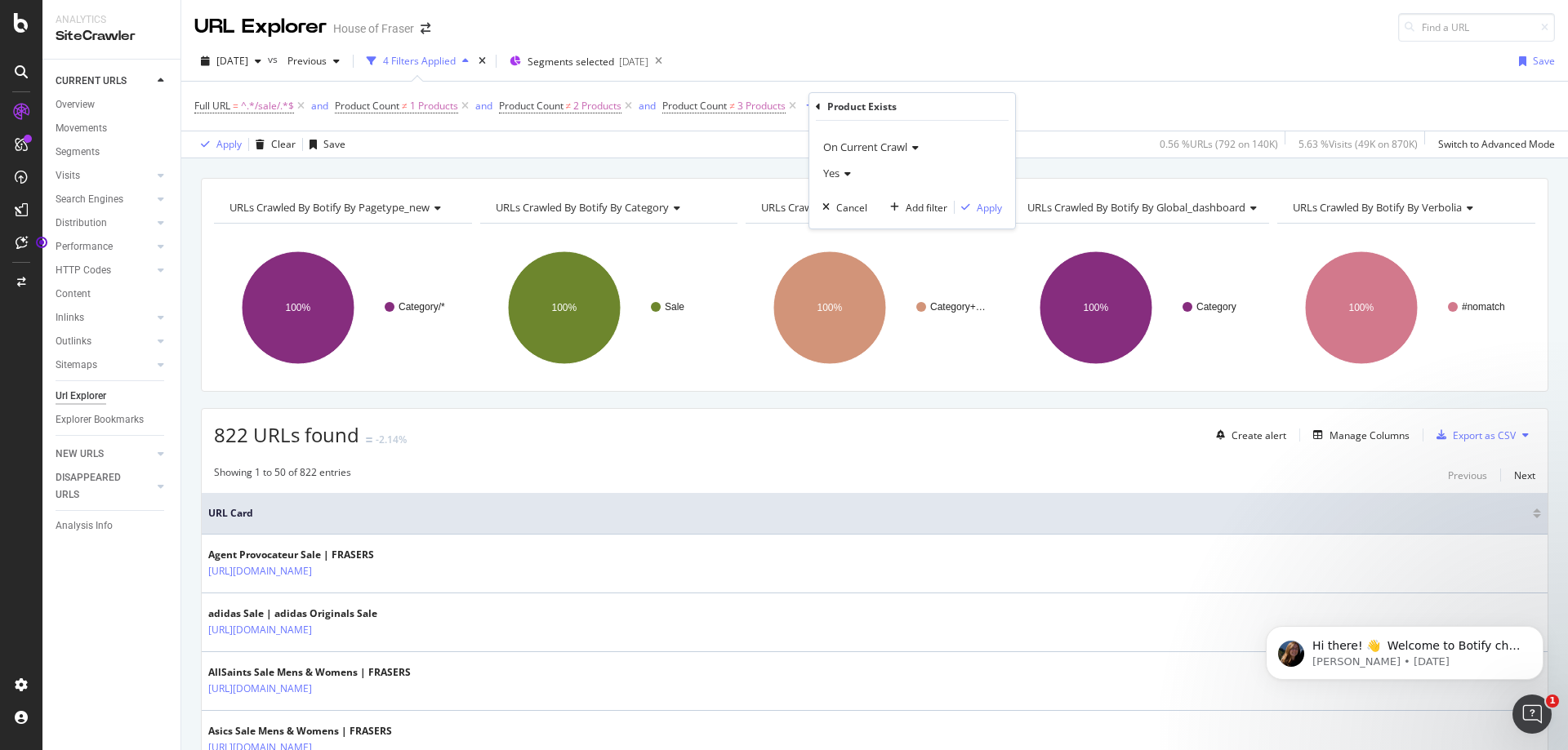
click at [819, 103] on icon at bounding box center [818, 106] width 5 height 10
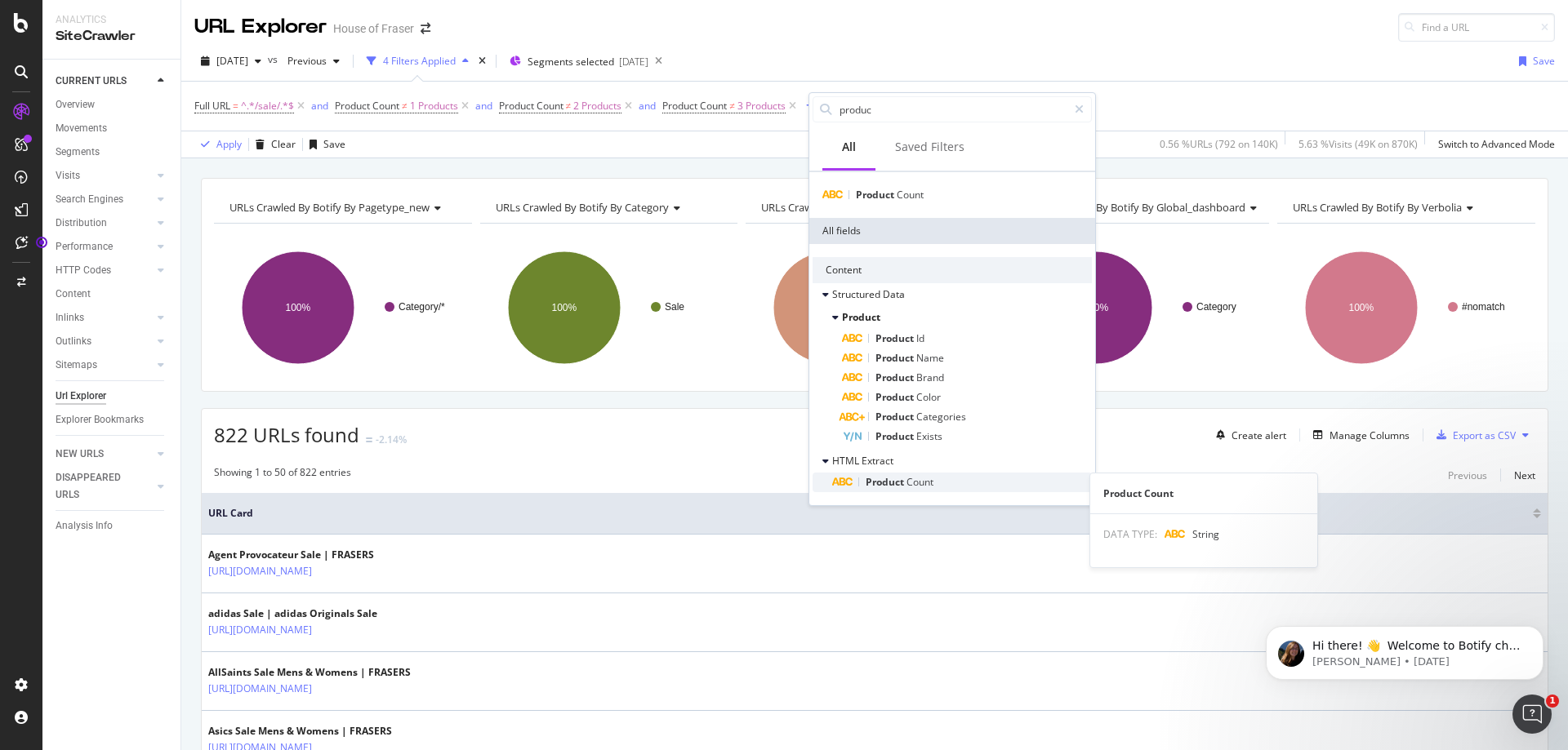
click at [909, 478] on span "Count" at bounding box center [920, 482] width 27 height 14
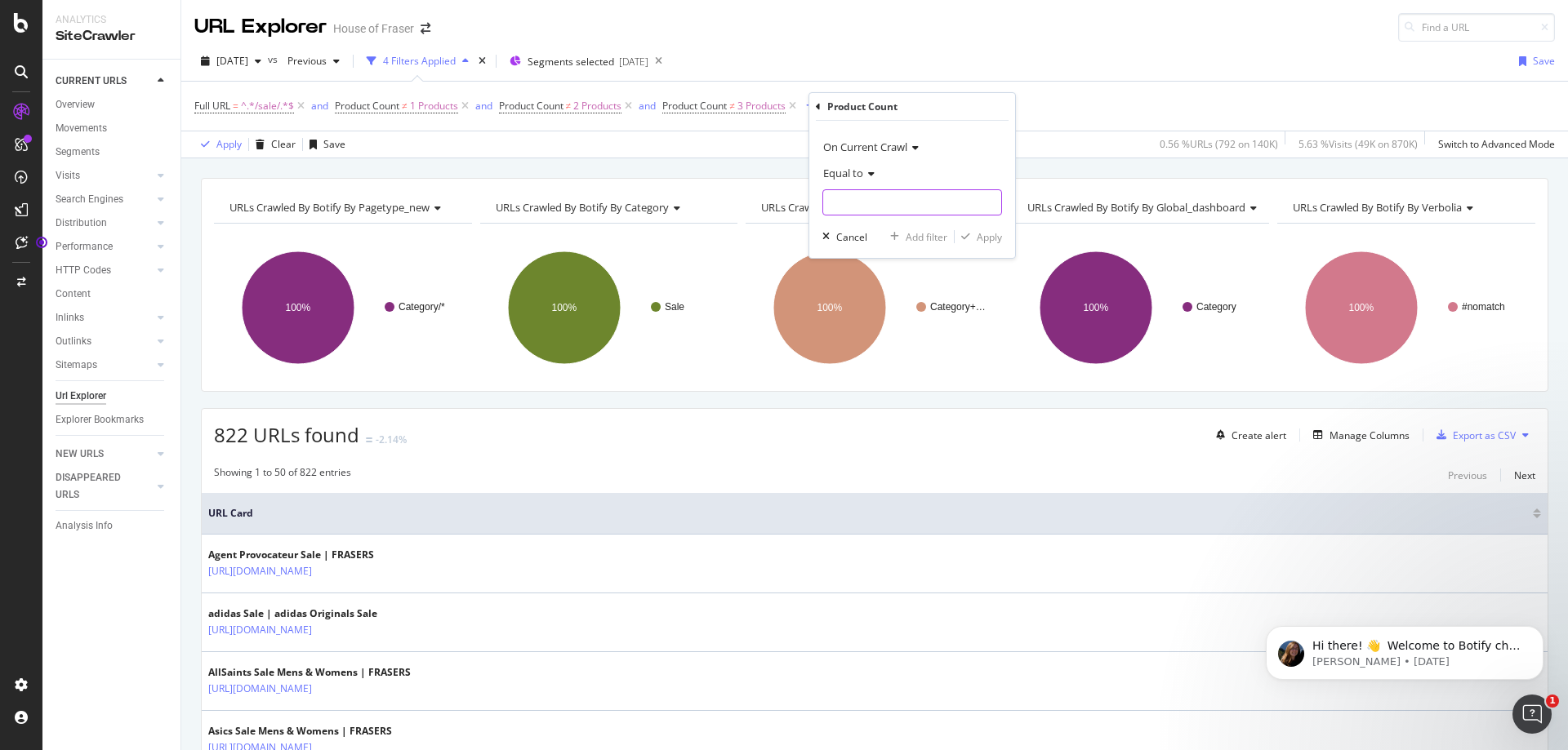
click at [910, 212] on input "text" at bounding box center [912, 202] width 178 height 27
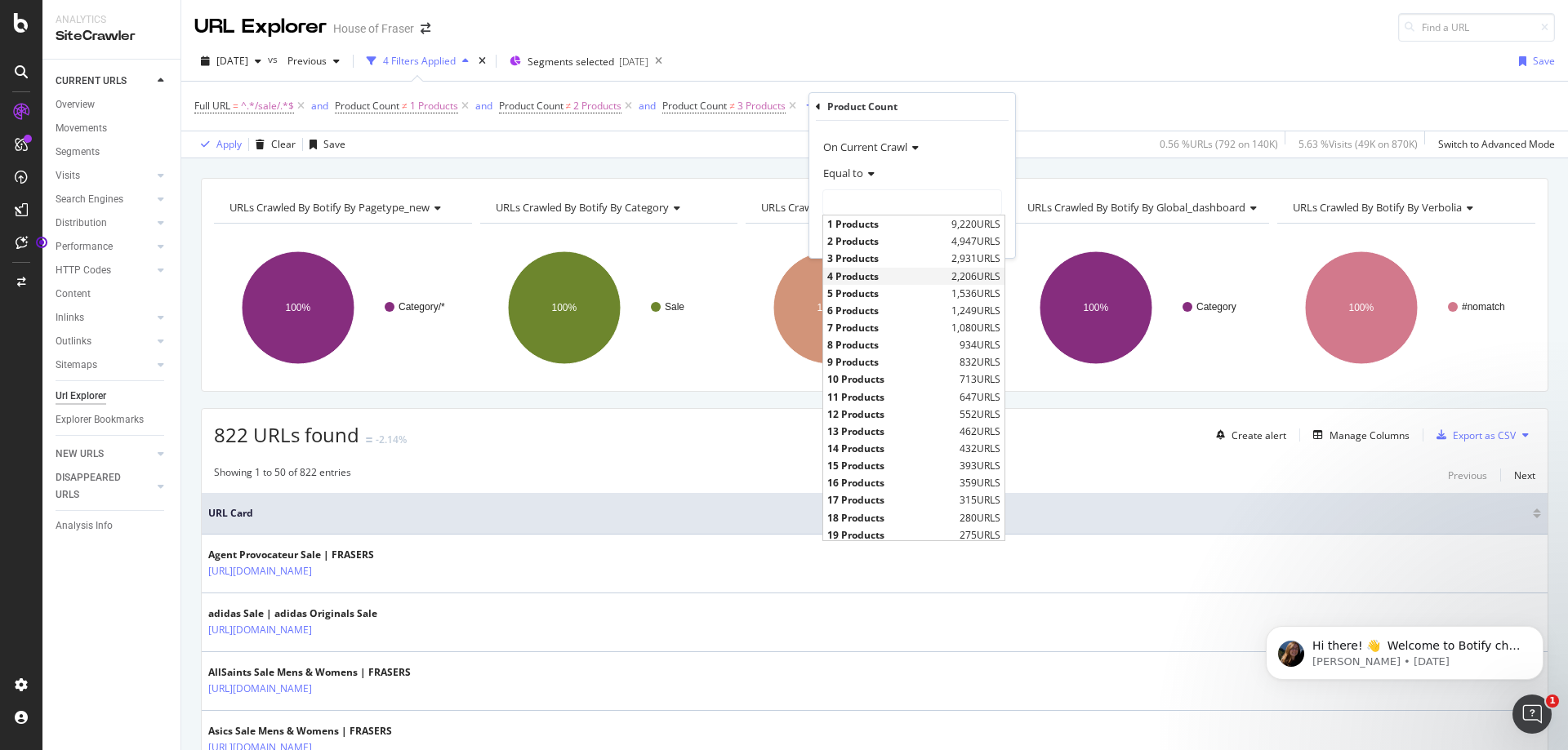
click at [853, 277] on span "4 Products" at bounding box center [887, 276] width 120 height 14
type input "4 Products"
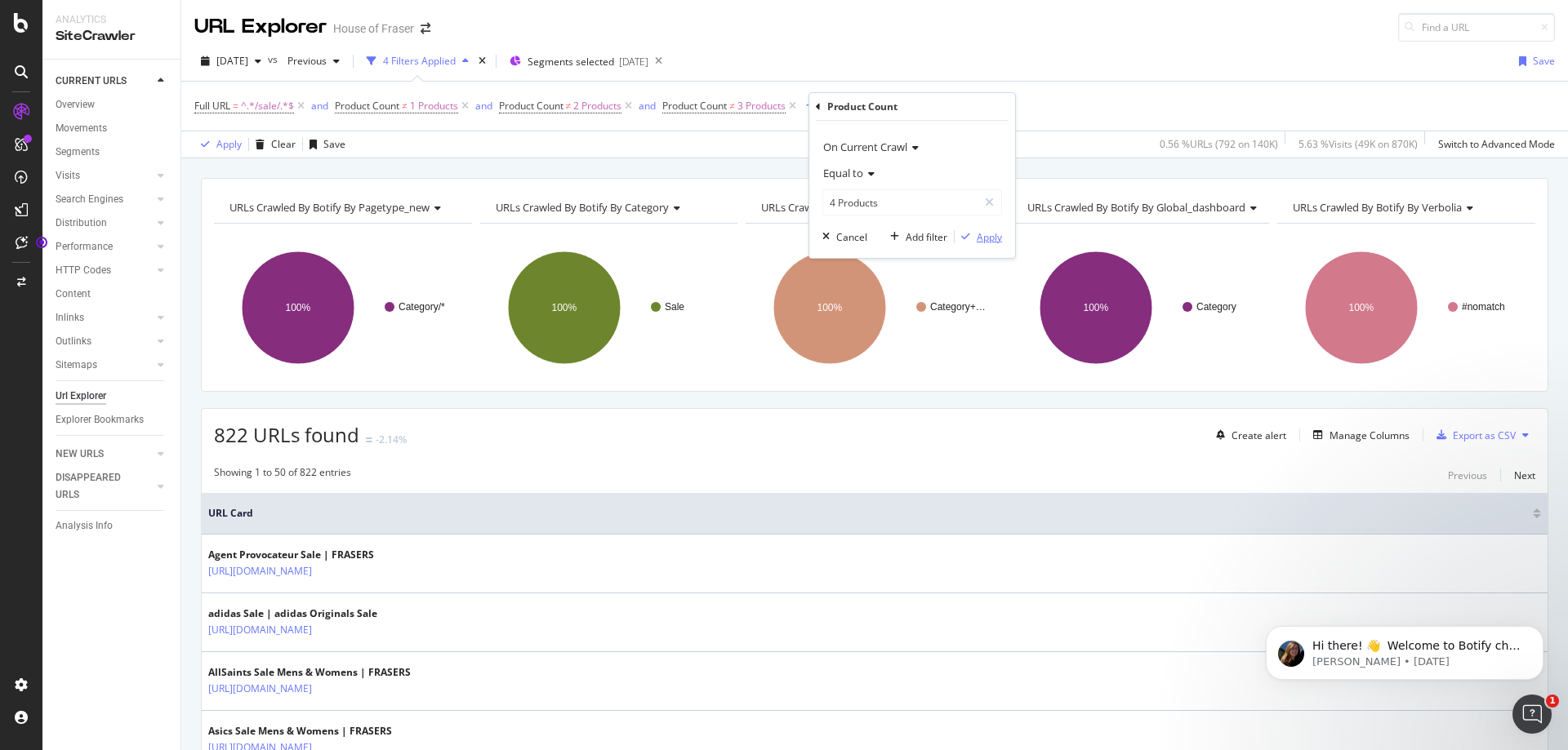
click at [990, 235] on div "Apply" at bounding box center [989, 236] width 26 height 14
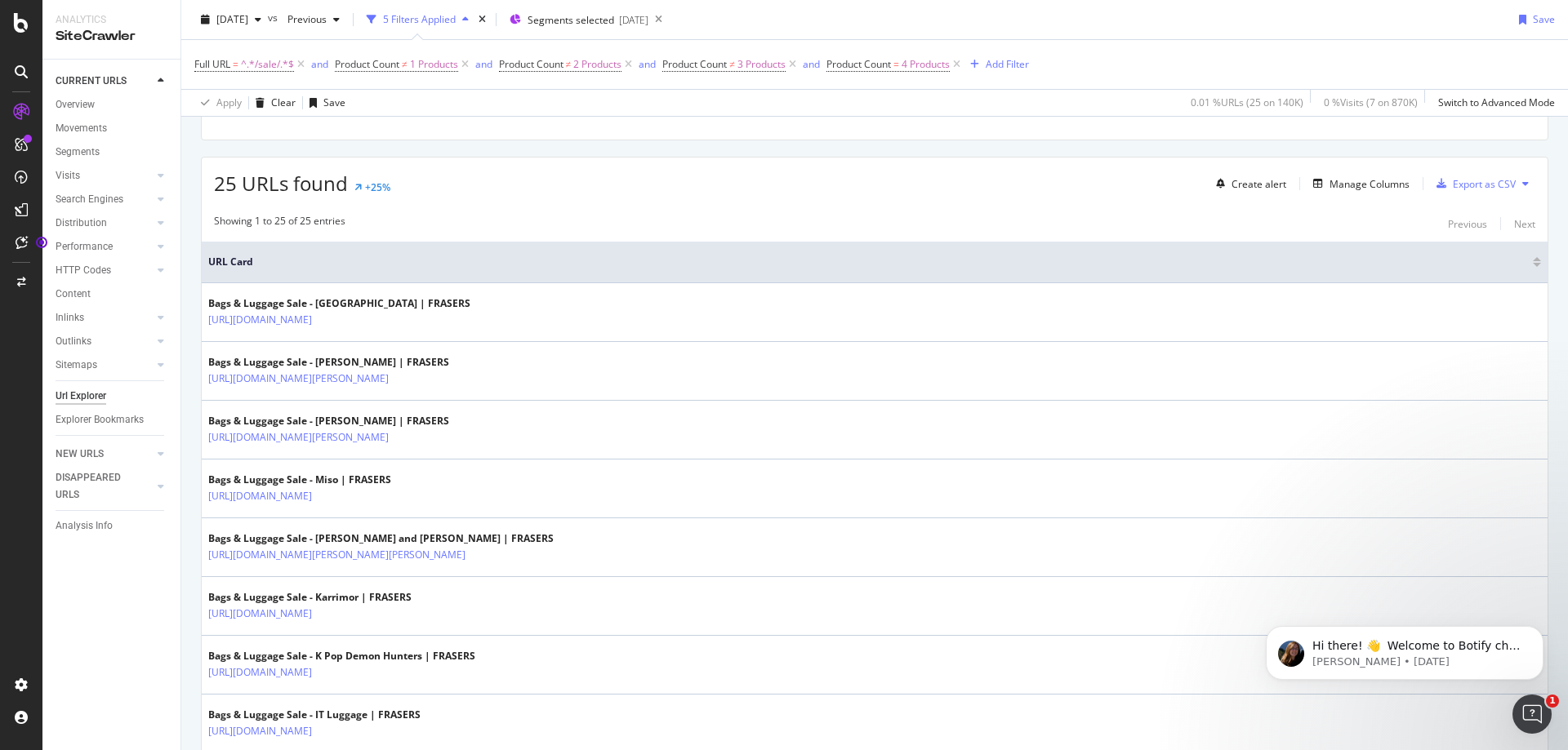
scroll to position [245, 0]
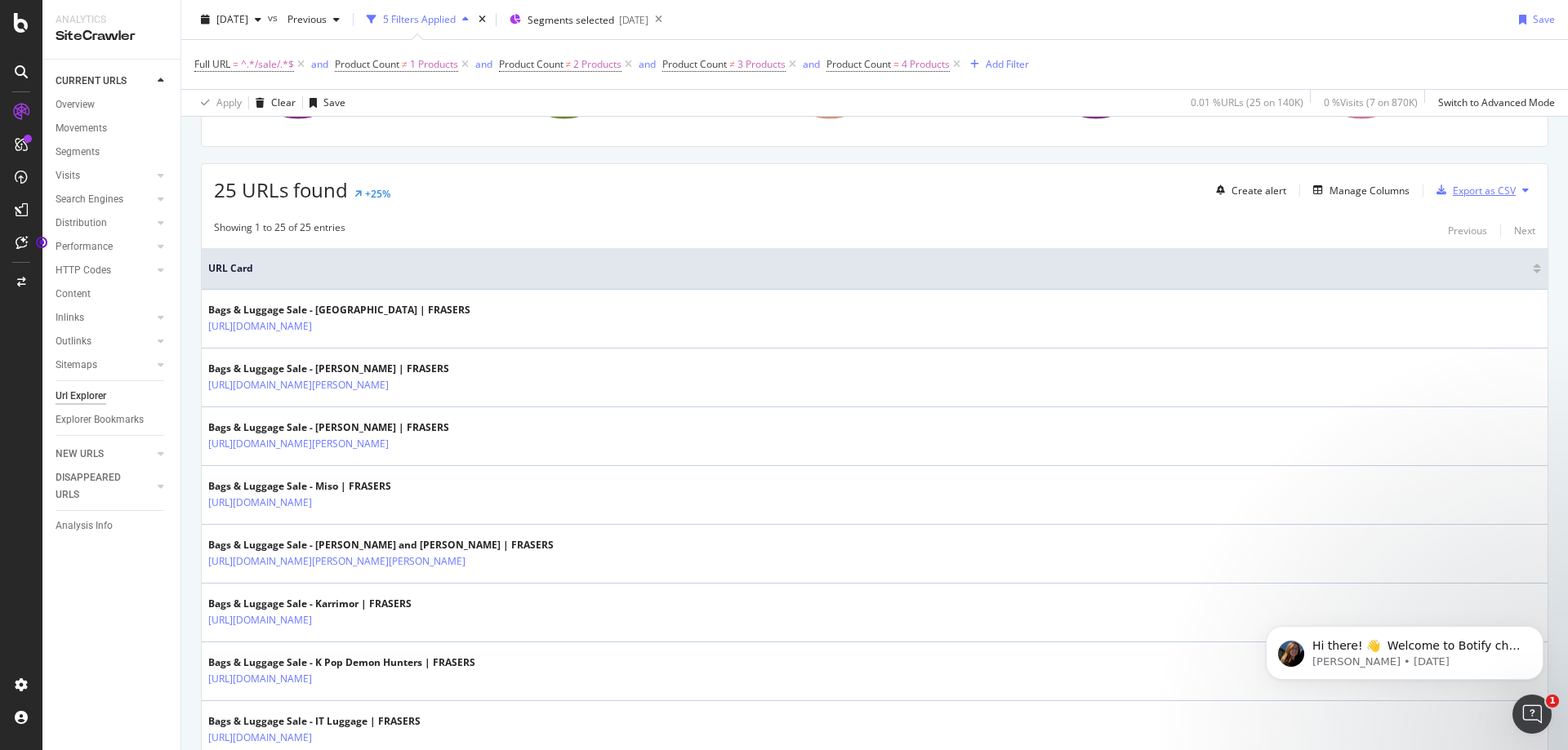
click at [1439, 198] on div "Export as CSV" at bounding box center [1473, 190] width 86 height 25
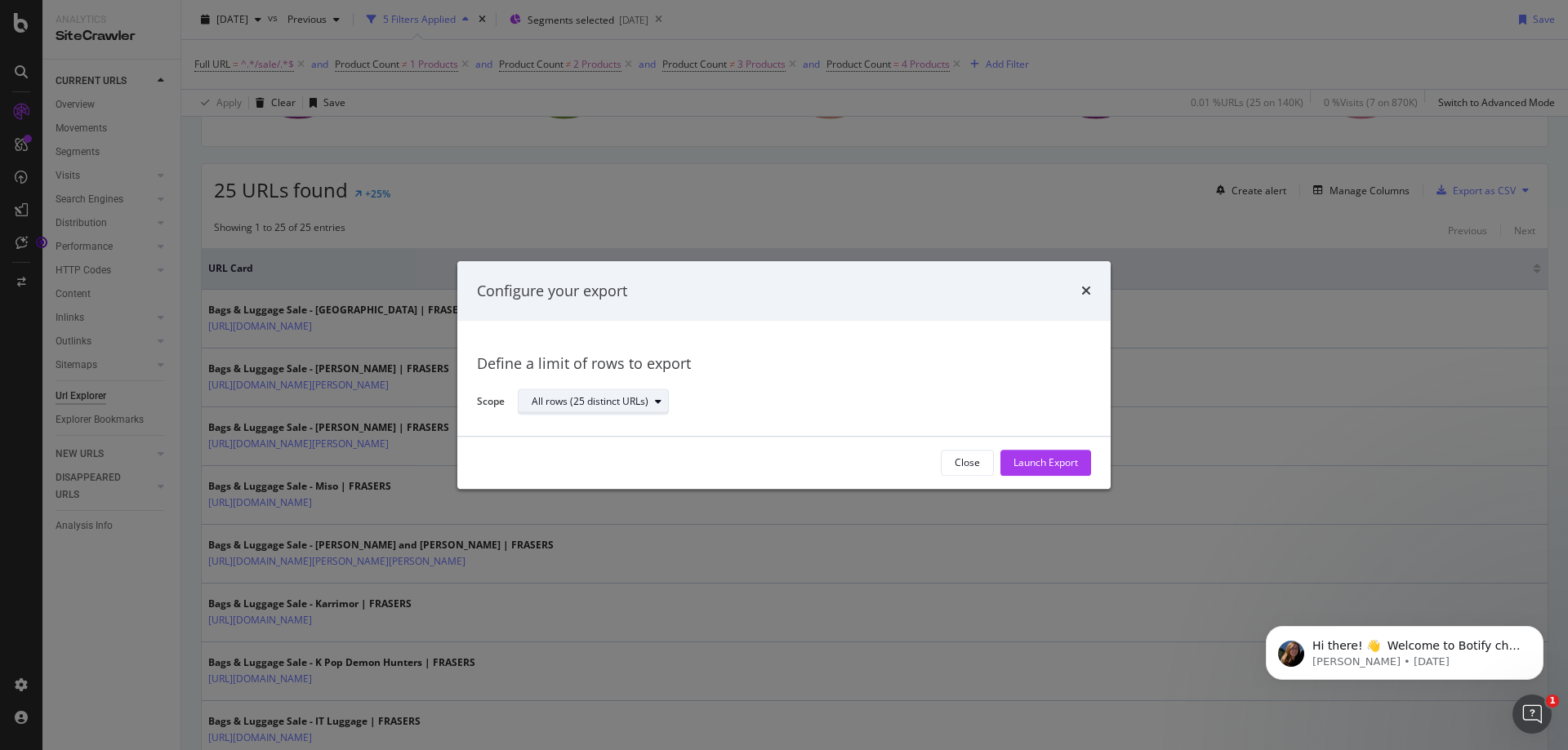
click at [594, 402] on div "All rows (25 distinct URLs)" at bounding box center [589, 402] width 116 height 10
click at [818, 361] on div "Define a limit of rows to export" at bounding box center [784, 364] width 614 height 21
click at [1091, 293] on div "Configure your export" at bounding box center [783, 291] width 653 height 60
click at [1086, 292] on icon "times" at bounding box center [1085, 291] width 10 height 13
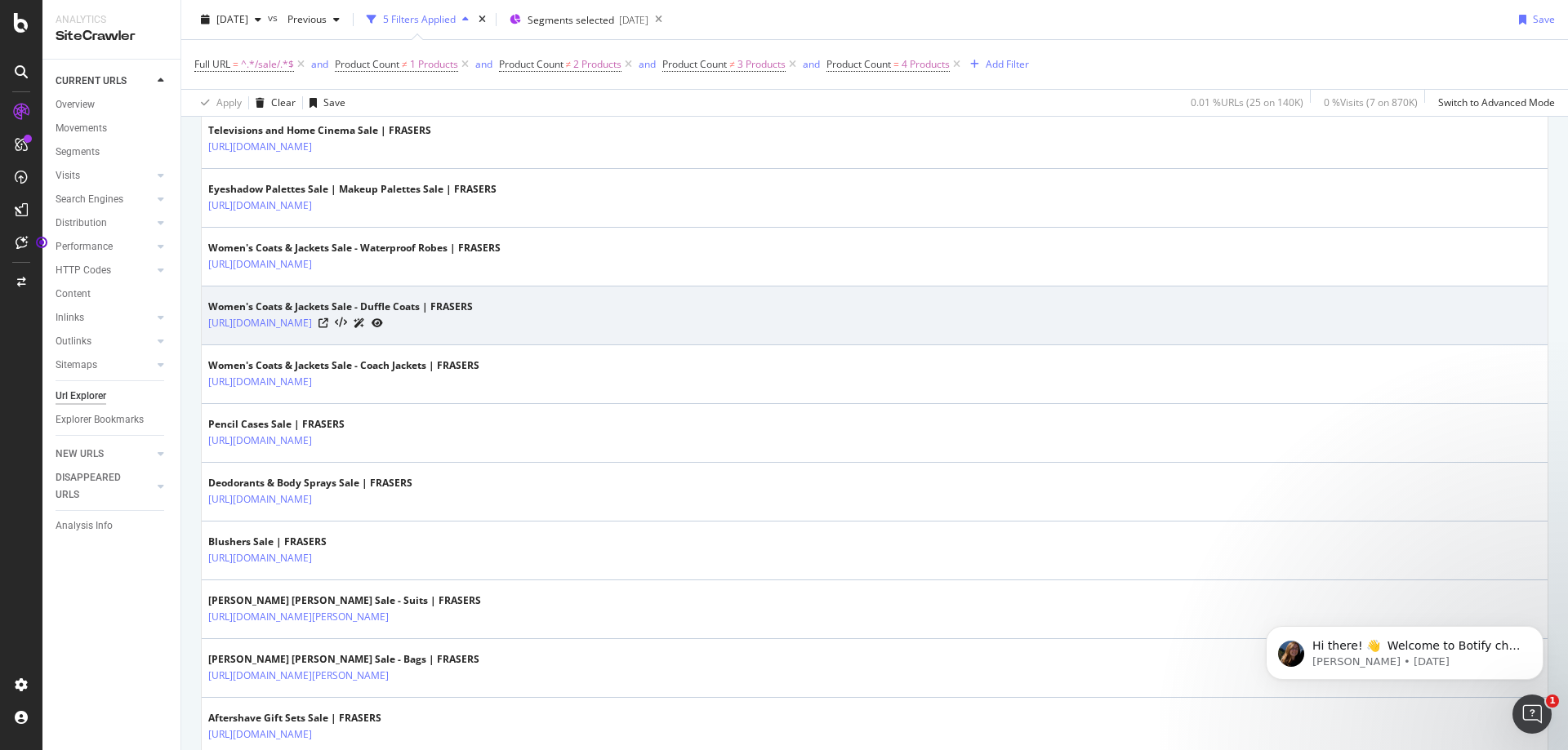
scroll to position [1348, 0]
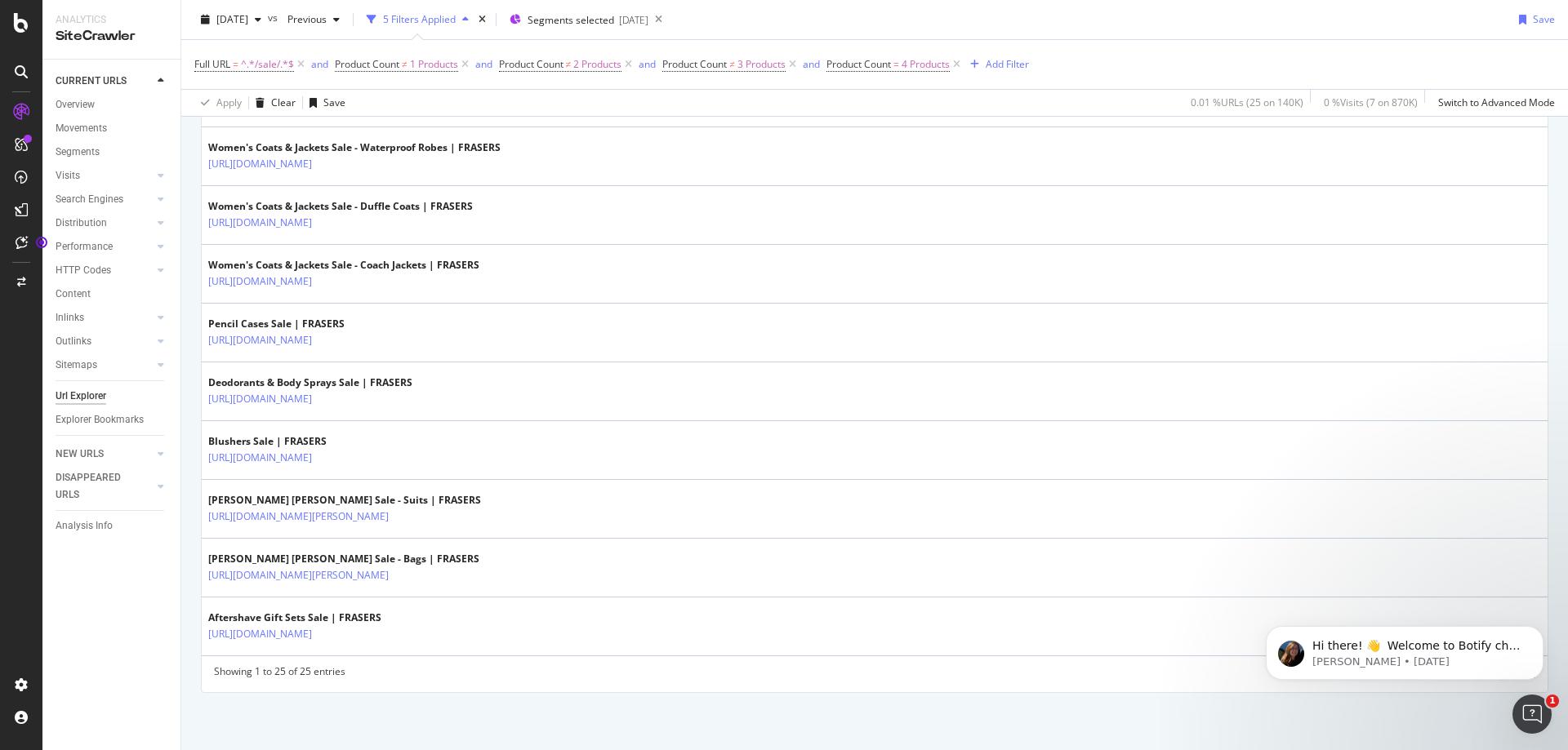
drag, startPoint x: 1458, startPoint y: 712, endPoint x: 230, endPoint y: 95, distance: 1374.3
click at [1541, 629] on icon "Dismiss notification" at bounding box center [1539, 631] width 9 height 9
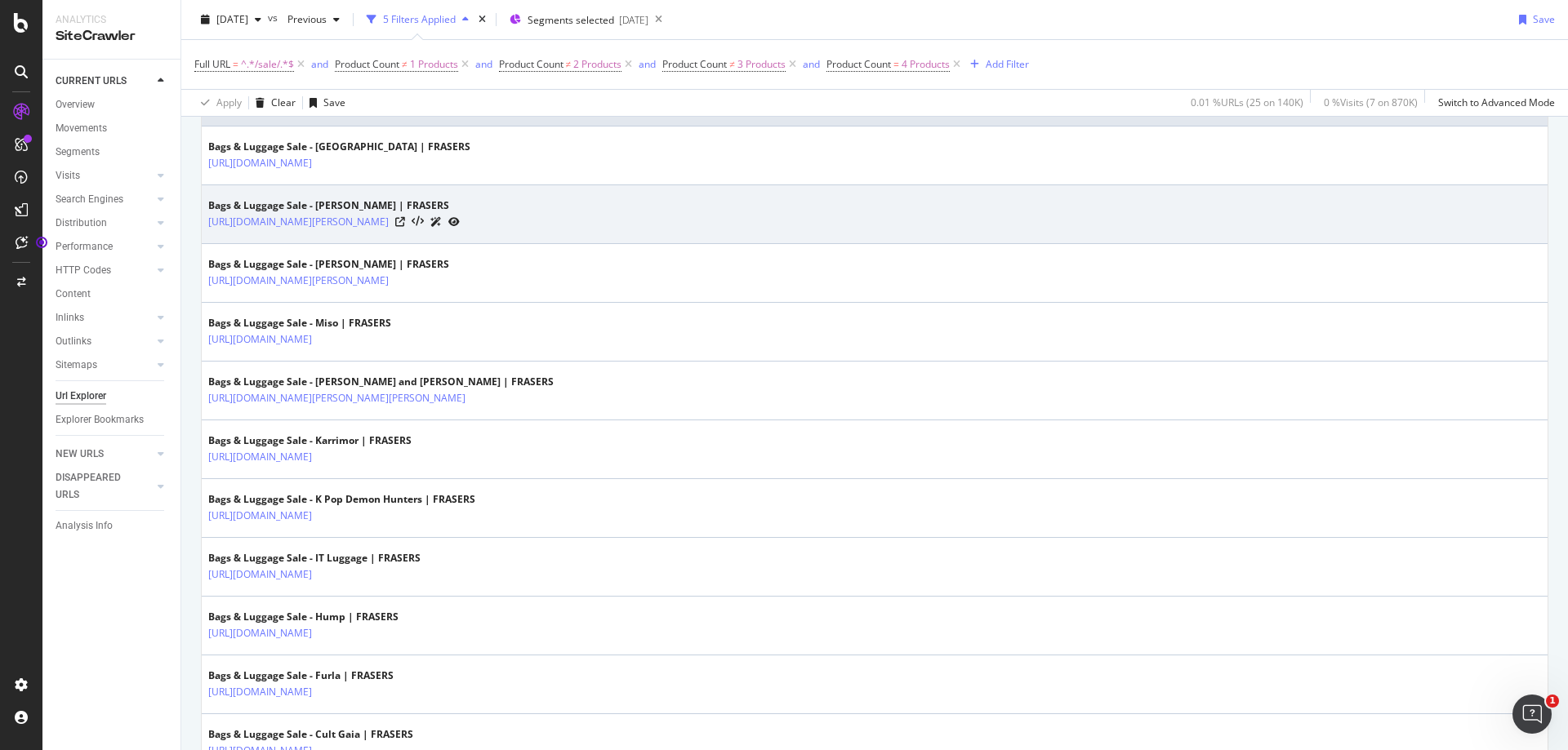
scroll to position [0, 0]
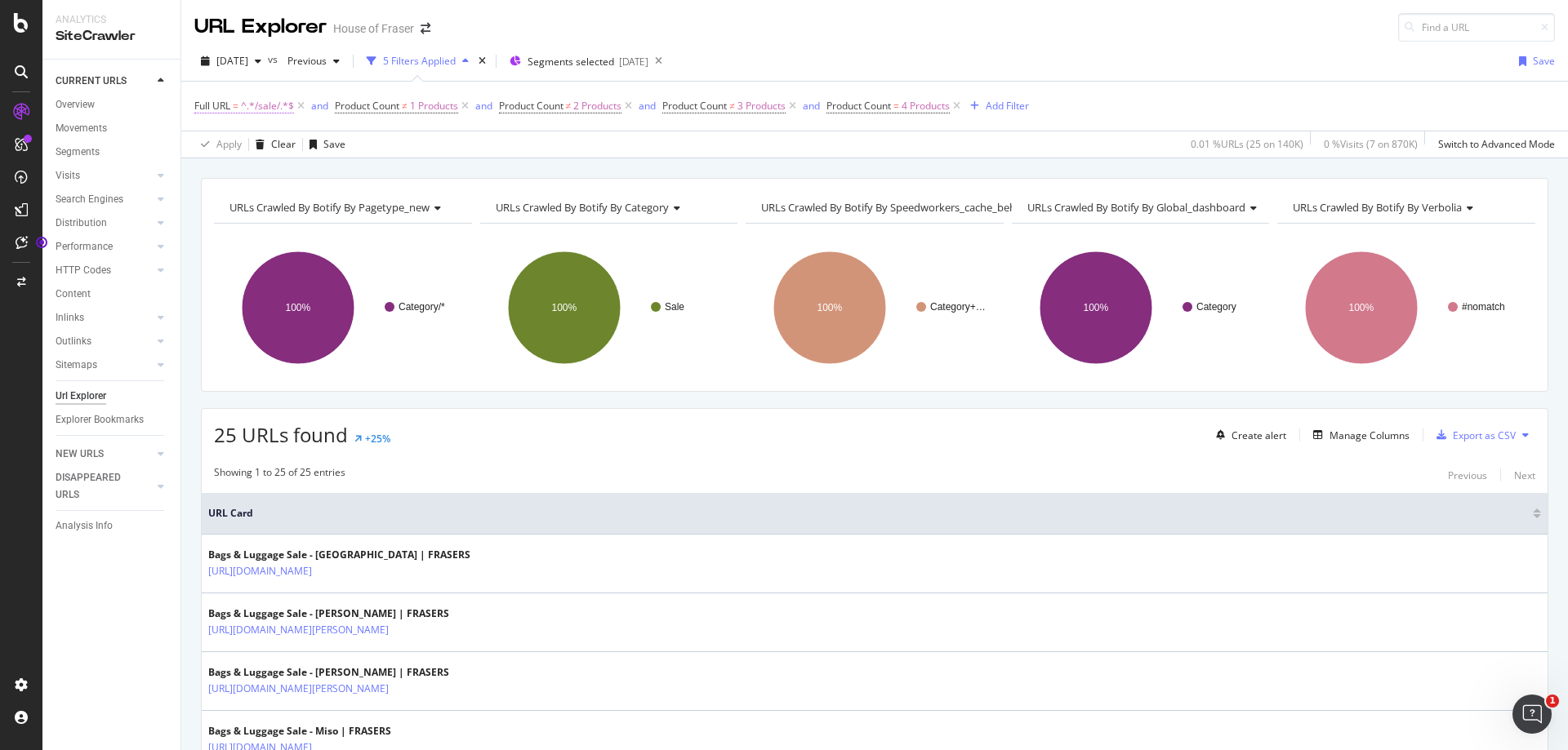
click at [289, 107] on span "^.*/sale/.*$" at bounding box center [267, 105] width 53 height 23
click at [273, 181] on input "/sale/" at bounding box center [286, 174] width 155 height 27
click at [522, 165] on div "URLs Crawled By Botify By pagetype_new Chart (by Value) Table Expand Export as …" at bounding box center [875, 178] width 1387 height 39
click at [232, 54] on span "[DATE]" at bounding box center [232, 60] width 32 height 14
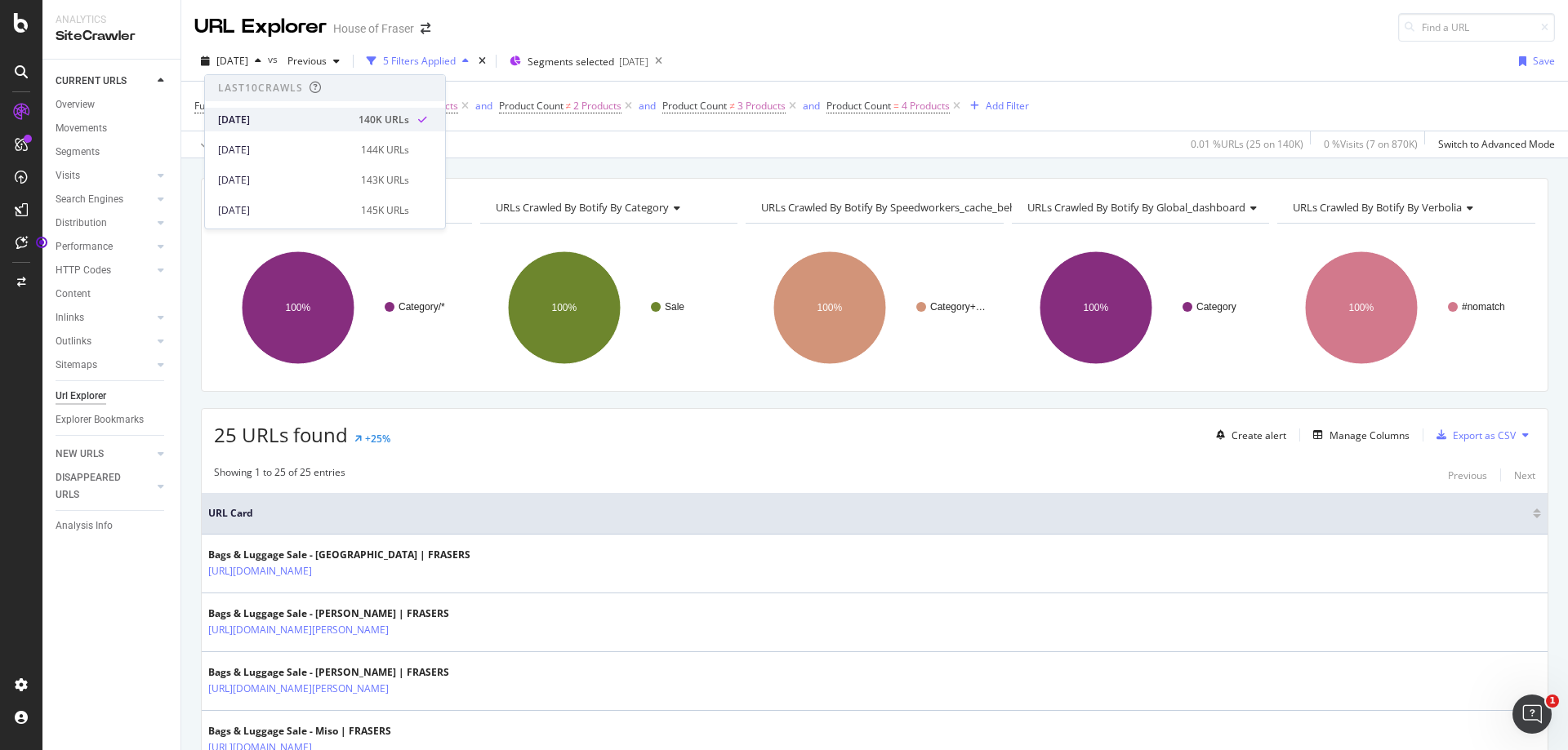
click at [308, 121] on div "[DATE]" at bounding box center [283, 120] width 131 height 15
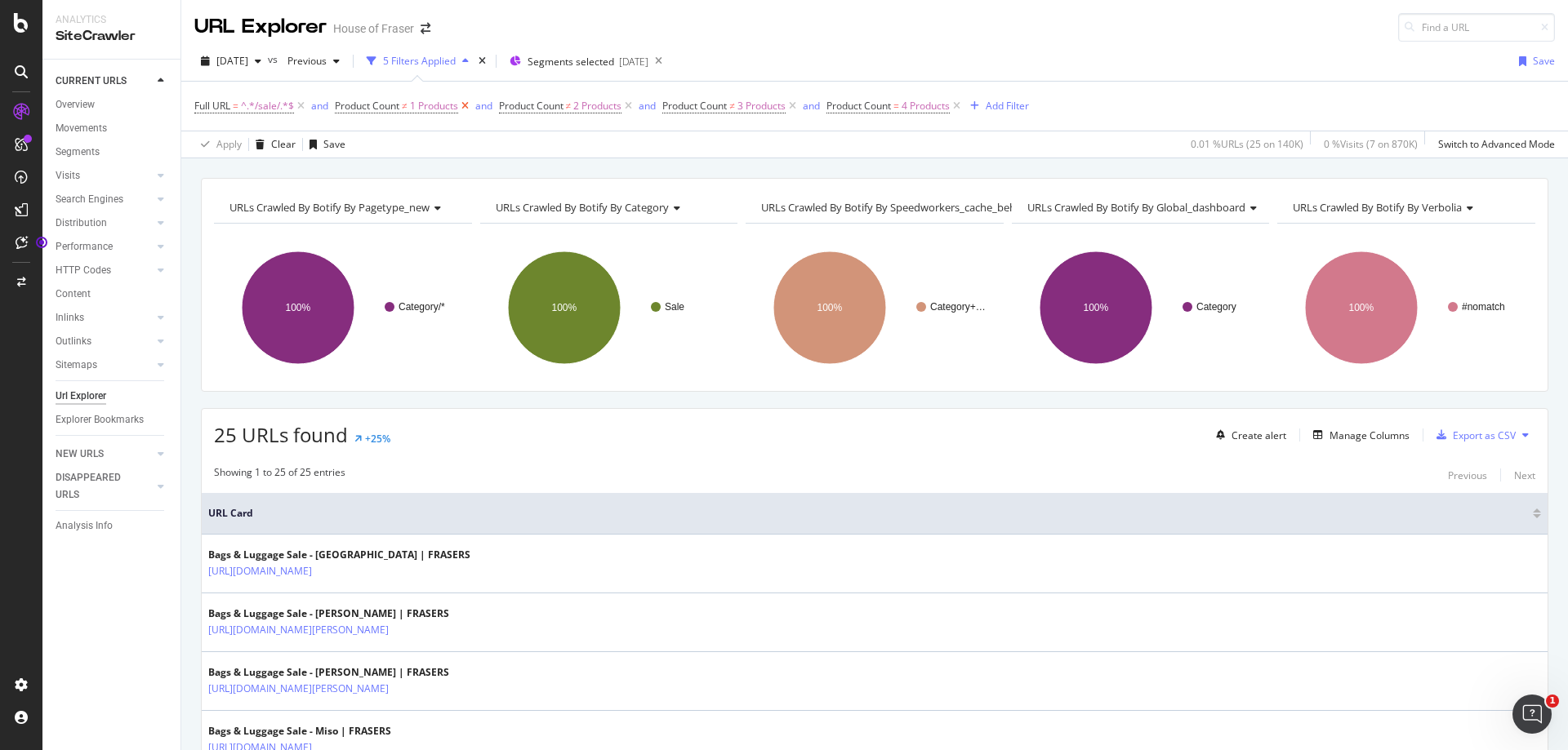
click at [466, 104] on icon at bounding box center [464, 106] width 14 height 16
click at [470, 109] on icon at bounding box center [464, 106] width 14 height 16
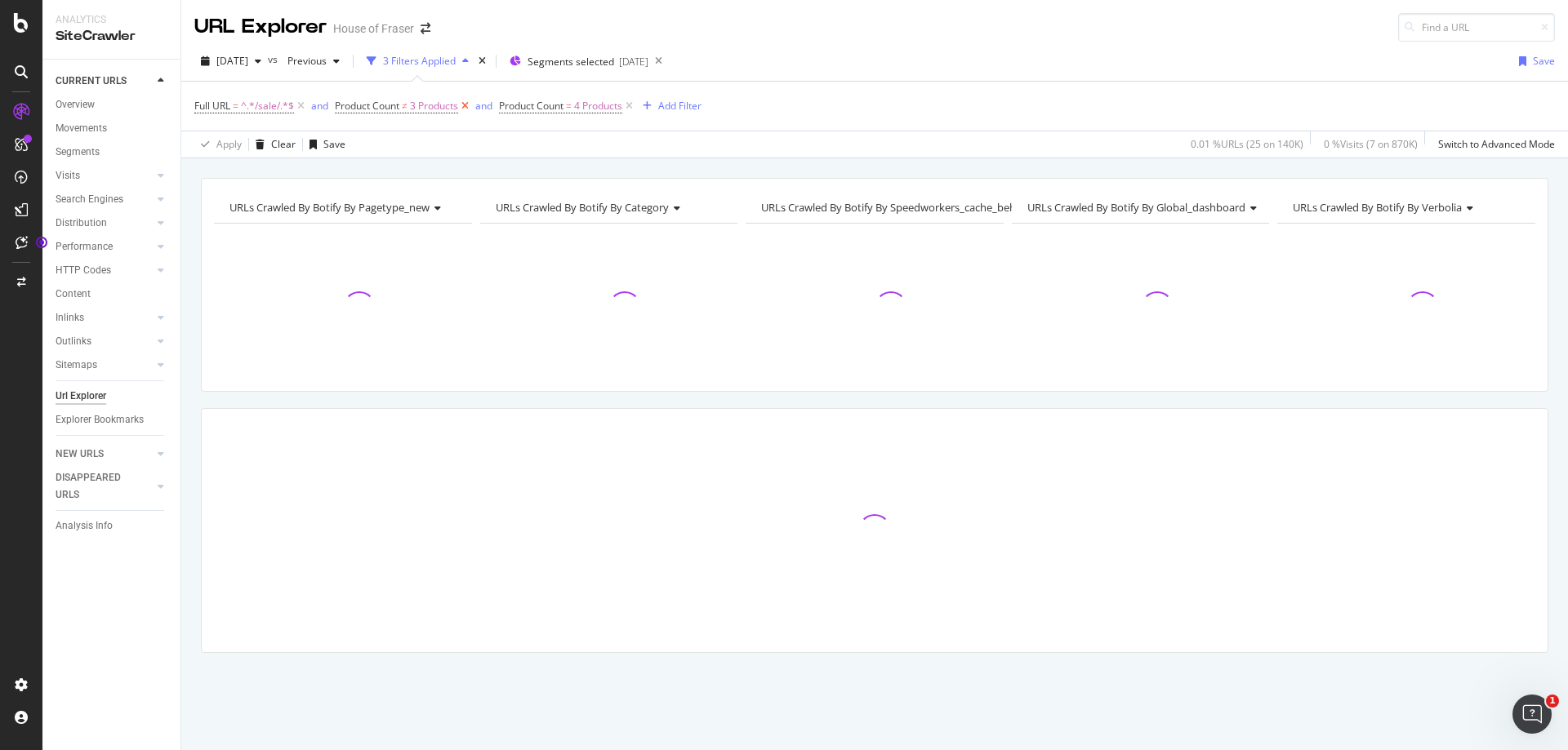
click at [470, 108] on icon at bounding box center [464, 106] width 14 height 16
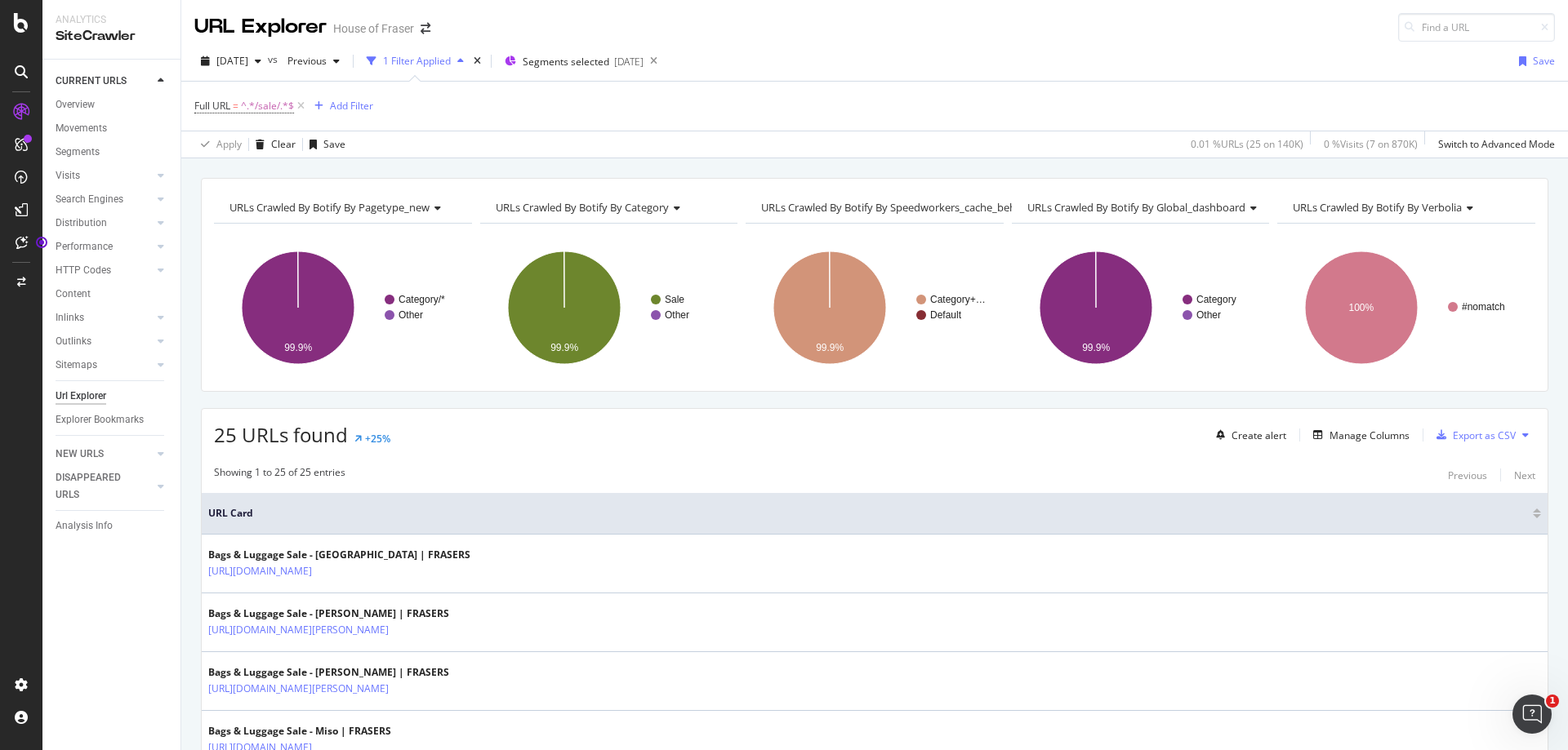
click at [385, 203] on span "URLs Crawled By Botify By pagetype_new" at bounding box center [330, 207] width 200 height 15
click at [422, 168] on div "URLs Crawled By Botify By pagetype_new Chart (by Value) Table Expand Export as …" at bounding box center [875, 178] width 1387 height 39
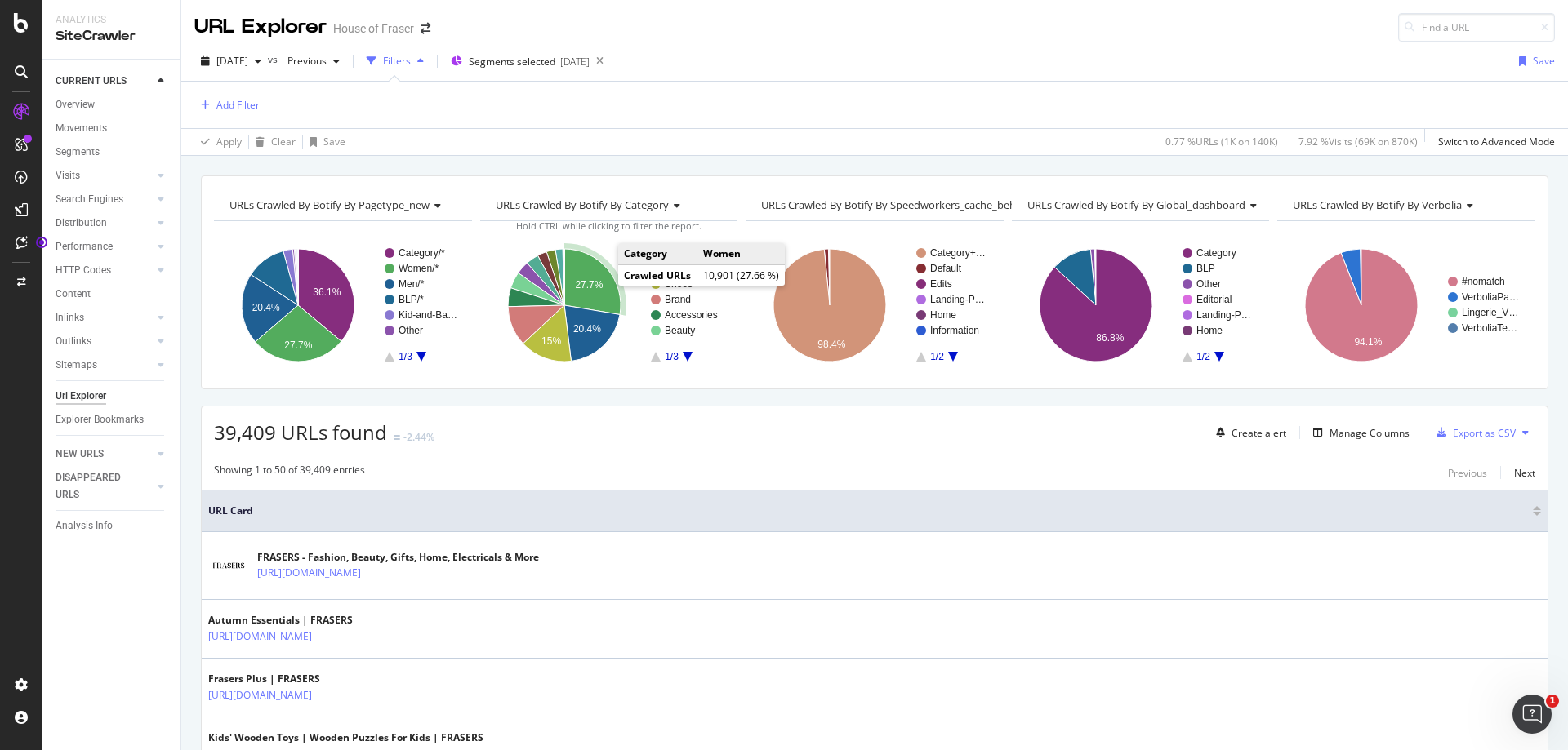
click at [602, 291] on icon "A chart." at bounding box center [593, 281] width 57 height 65
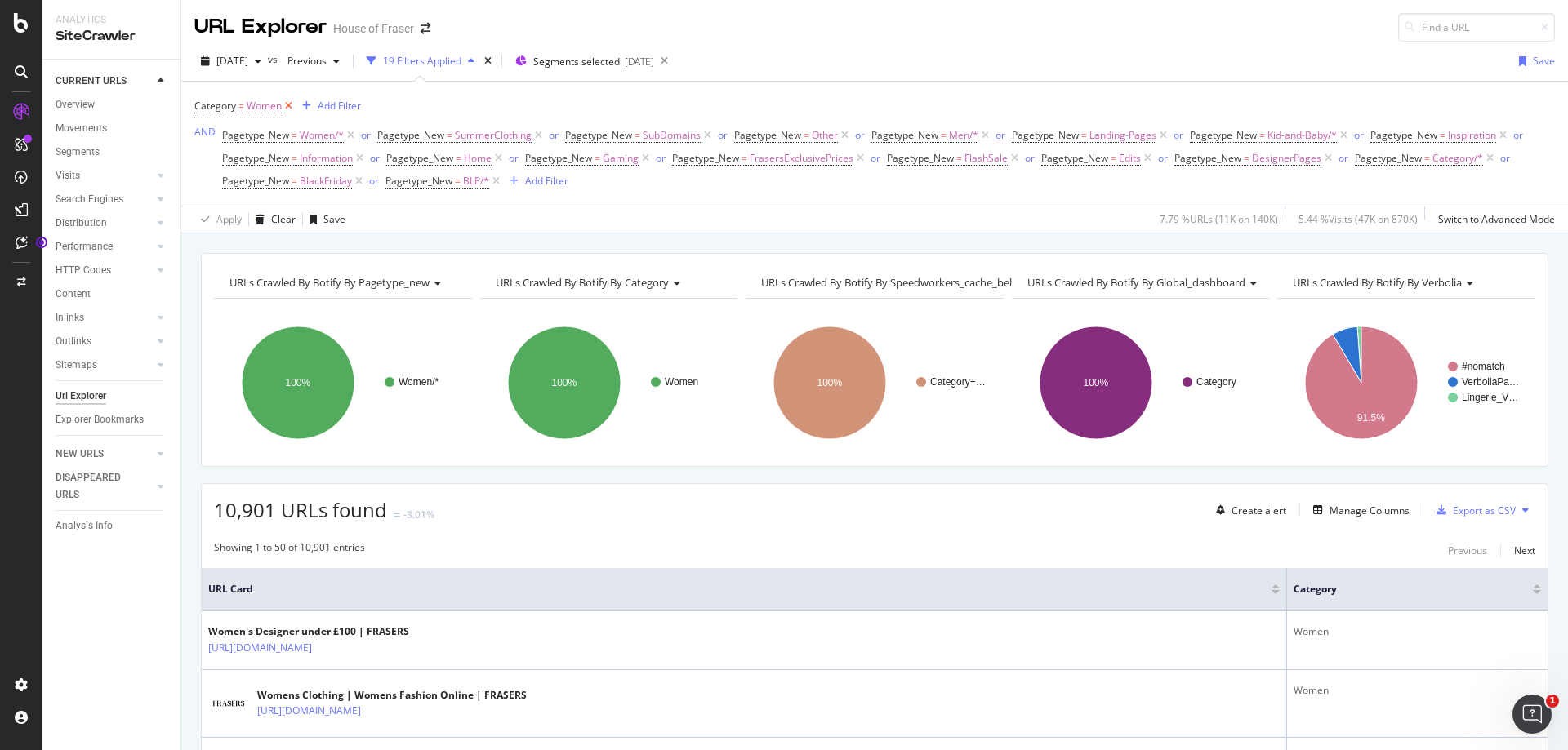
click at [286, 109] on icon at bounding box center [289, 106] width 14 height 16
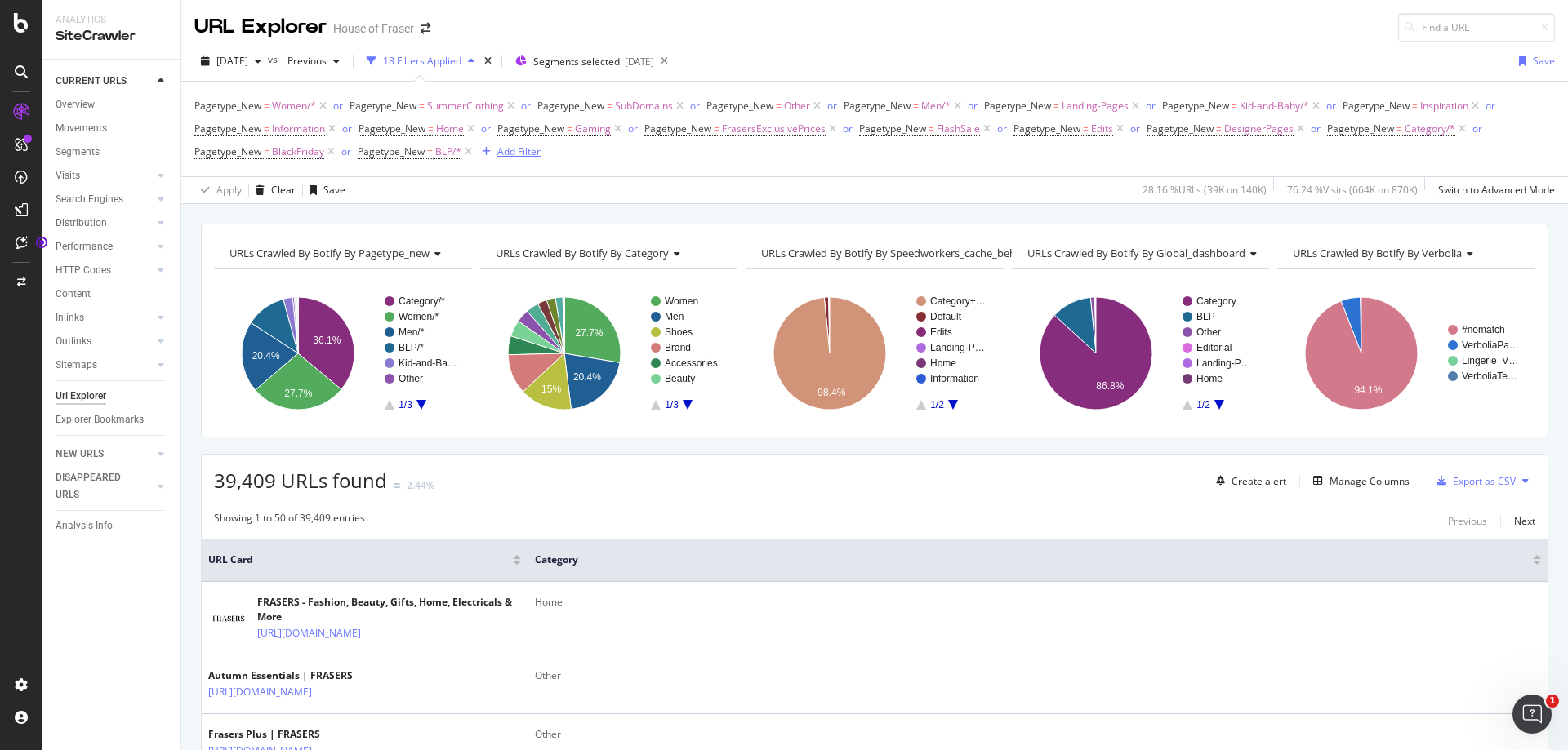
click at [517, 150] on div "Add Filter" at bounding box center [518, 151] width 43 height 14
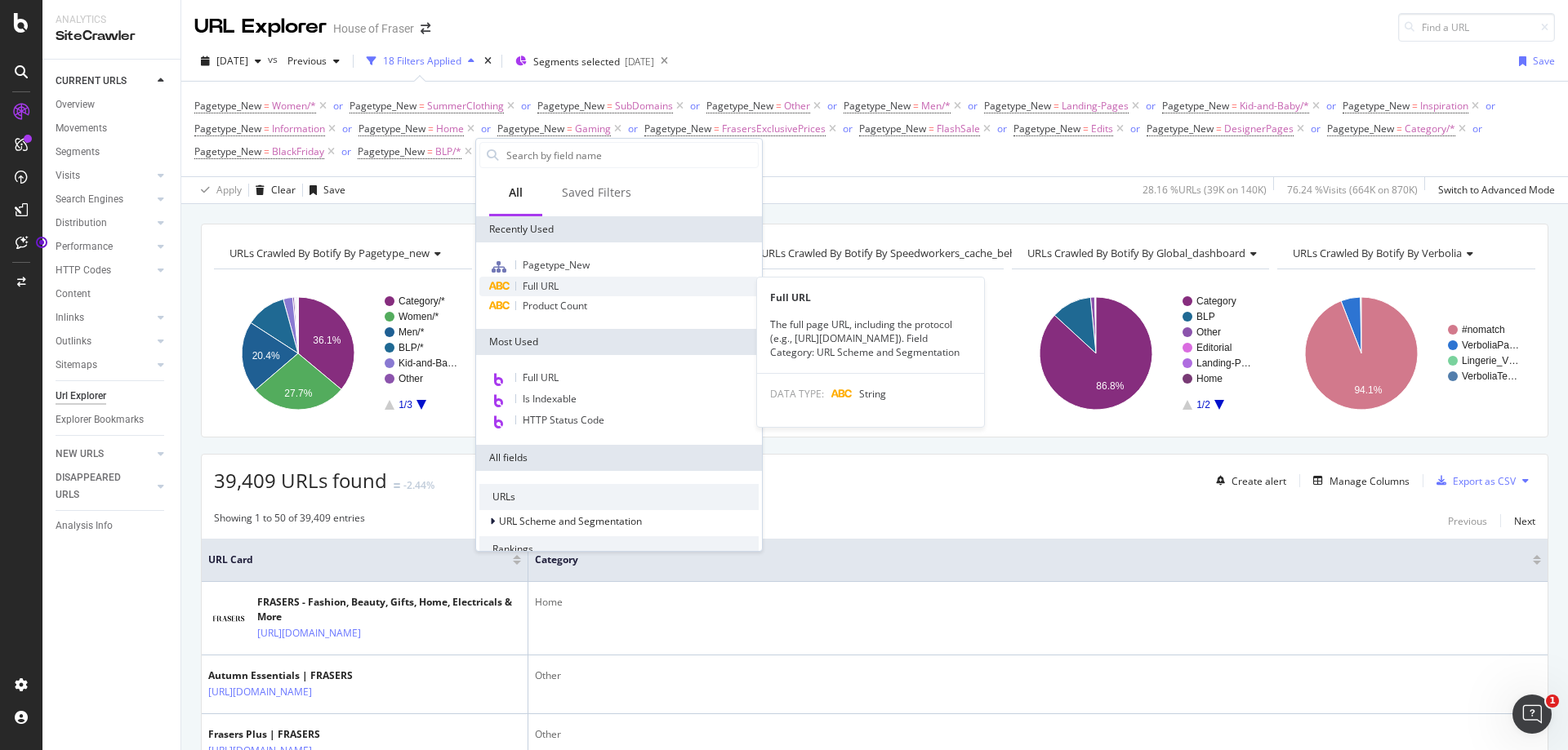
click at [569, 283] on div "Full URL" at bounding box center [618, 286] width 279 height 19
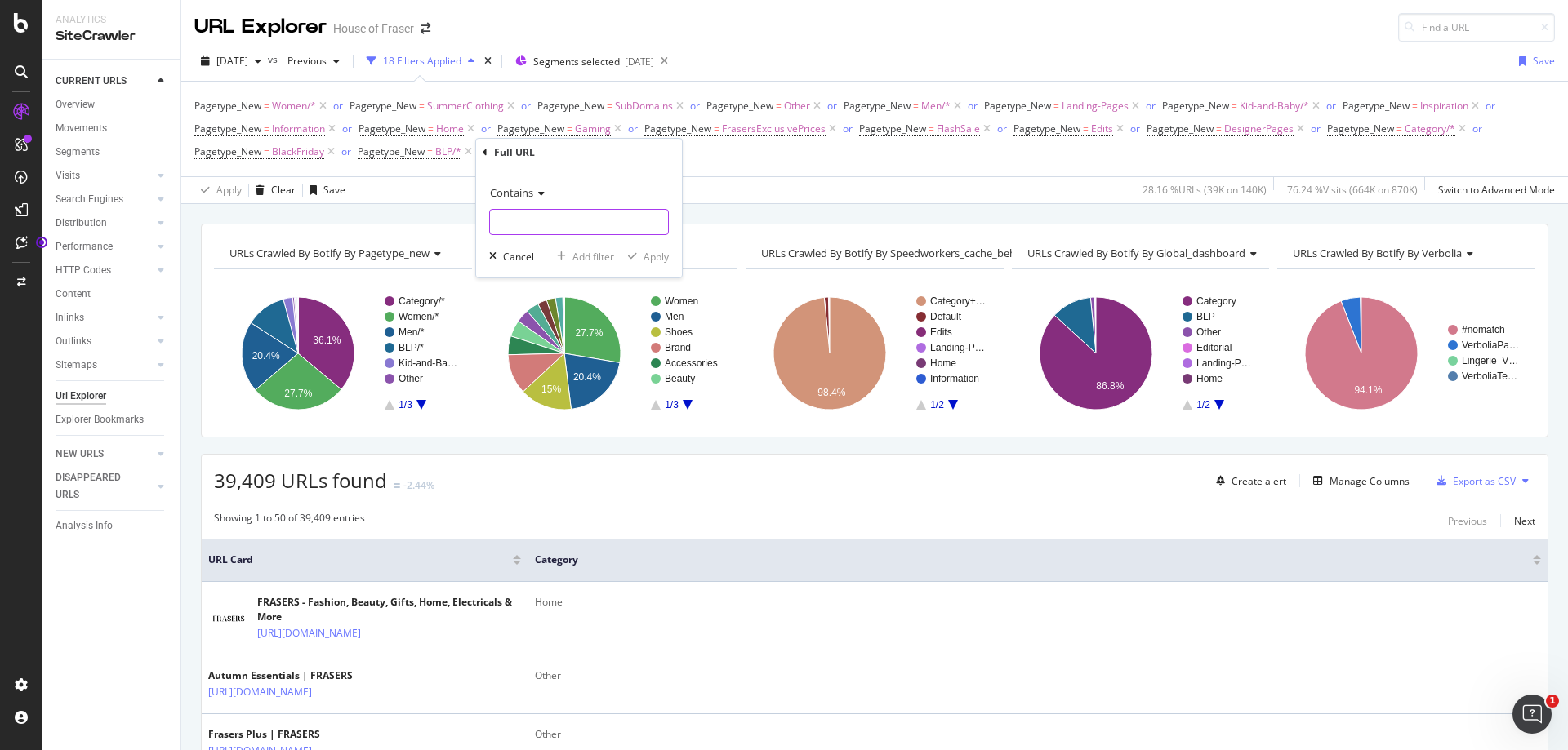
click at [561, 223] on input "text" at bounding box center [579, 222] width 178 height 27
type input "/sale/"
click at [632, 258] on icon "button" at bounding box center [633, 256] width 9 height 10
click at [604, 150] on icon at bounding box center [601, 152] width 14 height 16
click at [494, 151] on div "button" at bounding box center [486, 151] width 22 height 10
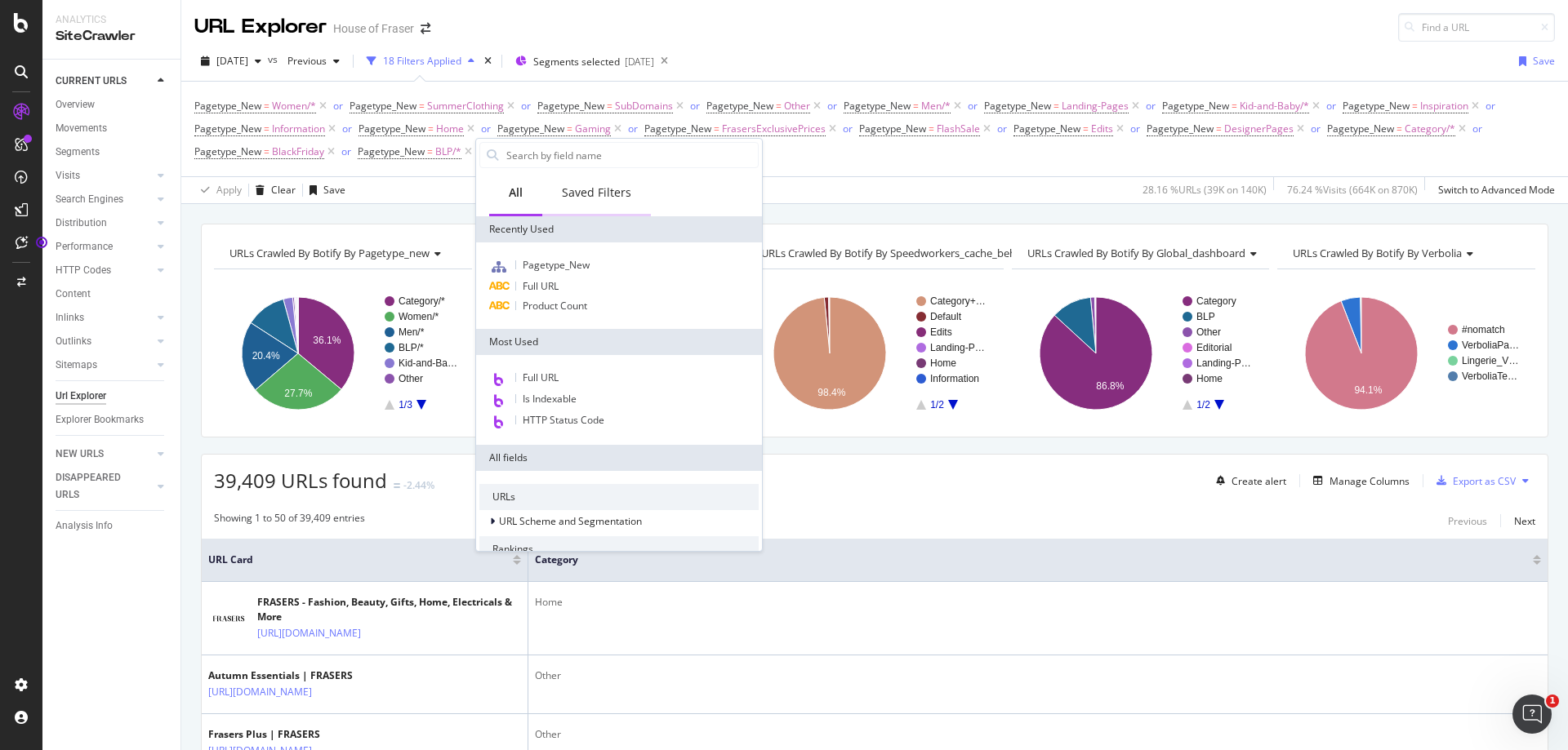
click at [608, 200] on div "Saved Filters" at bounding box center [596, 192] width 70 height 16
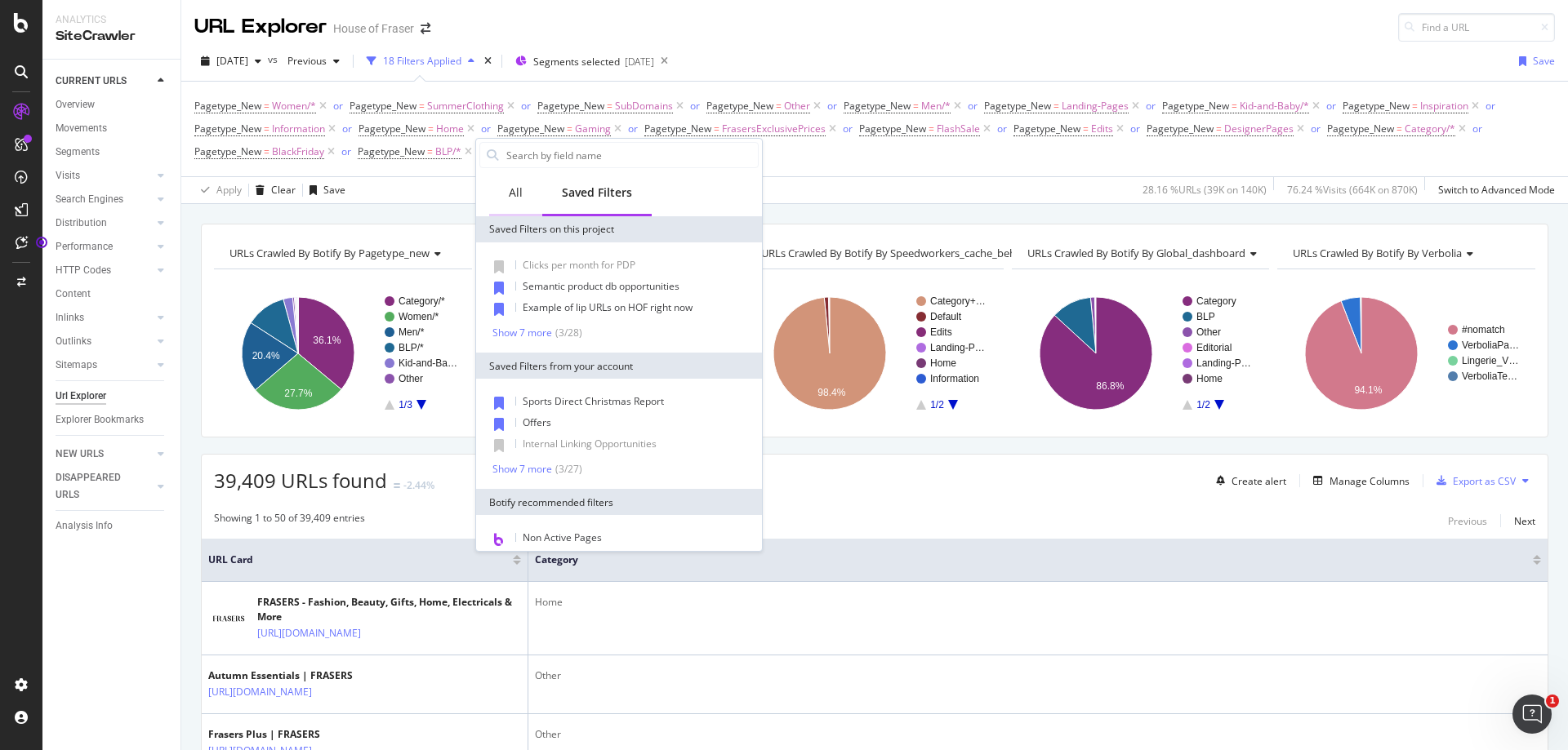
click at [533, 185] on div "All" at bounding box center [516, 193] width 53 height 45
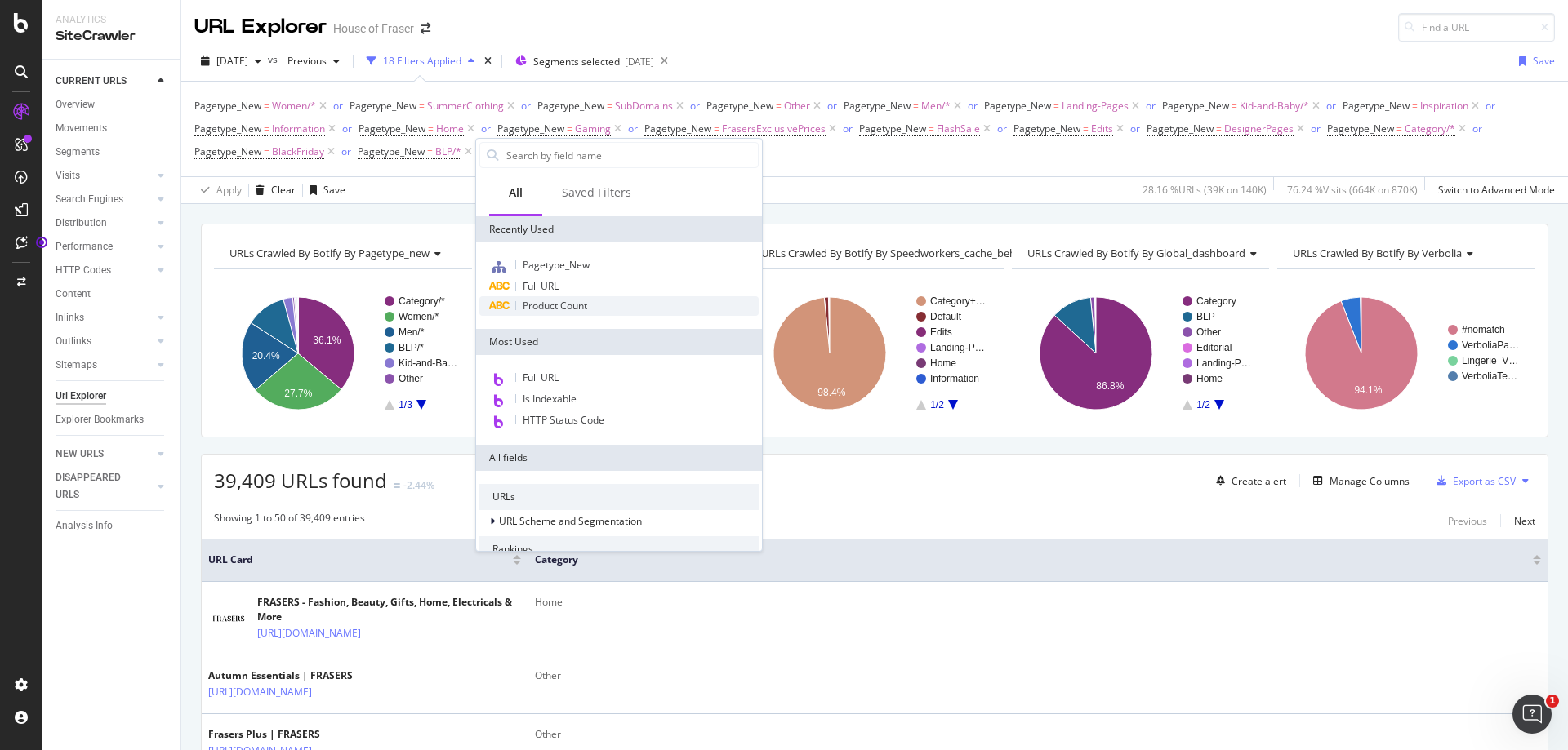
click at [569, 307] on span "Product Count" at bounding box center [555, 305] width 64 height 14
click at [569, 307] on icon "A chart." at bounding box center [593, 330] width 57 height 65
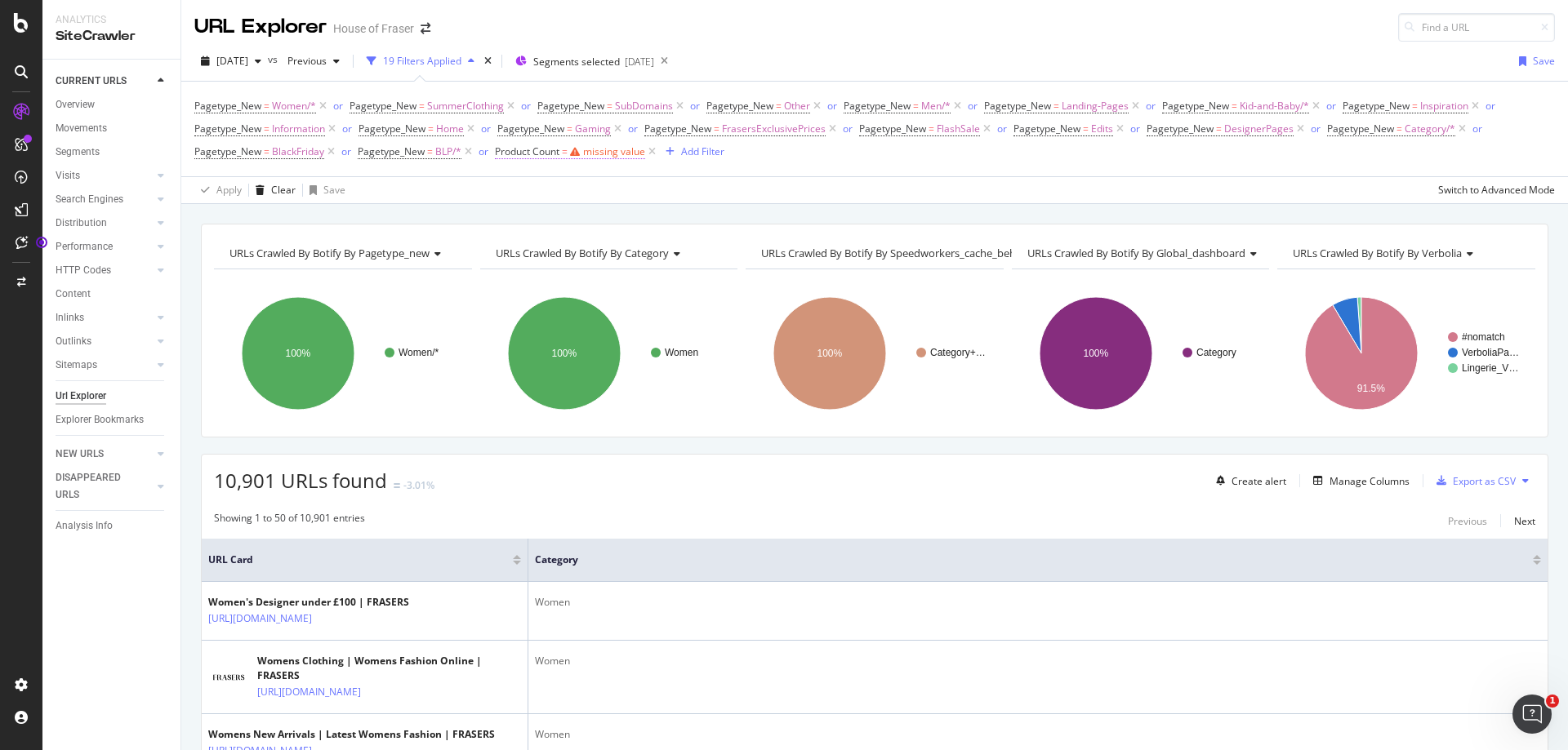
click at [635, 151] on div "missing value" at bounding box center [615, 151] width 62 height 14
click at [550, 222] on span "Equal to" at bounding box center [529, 216] width 40 height 15
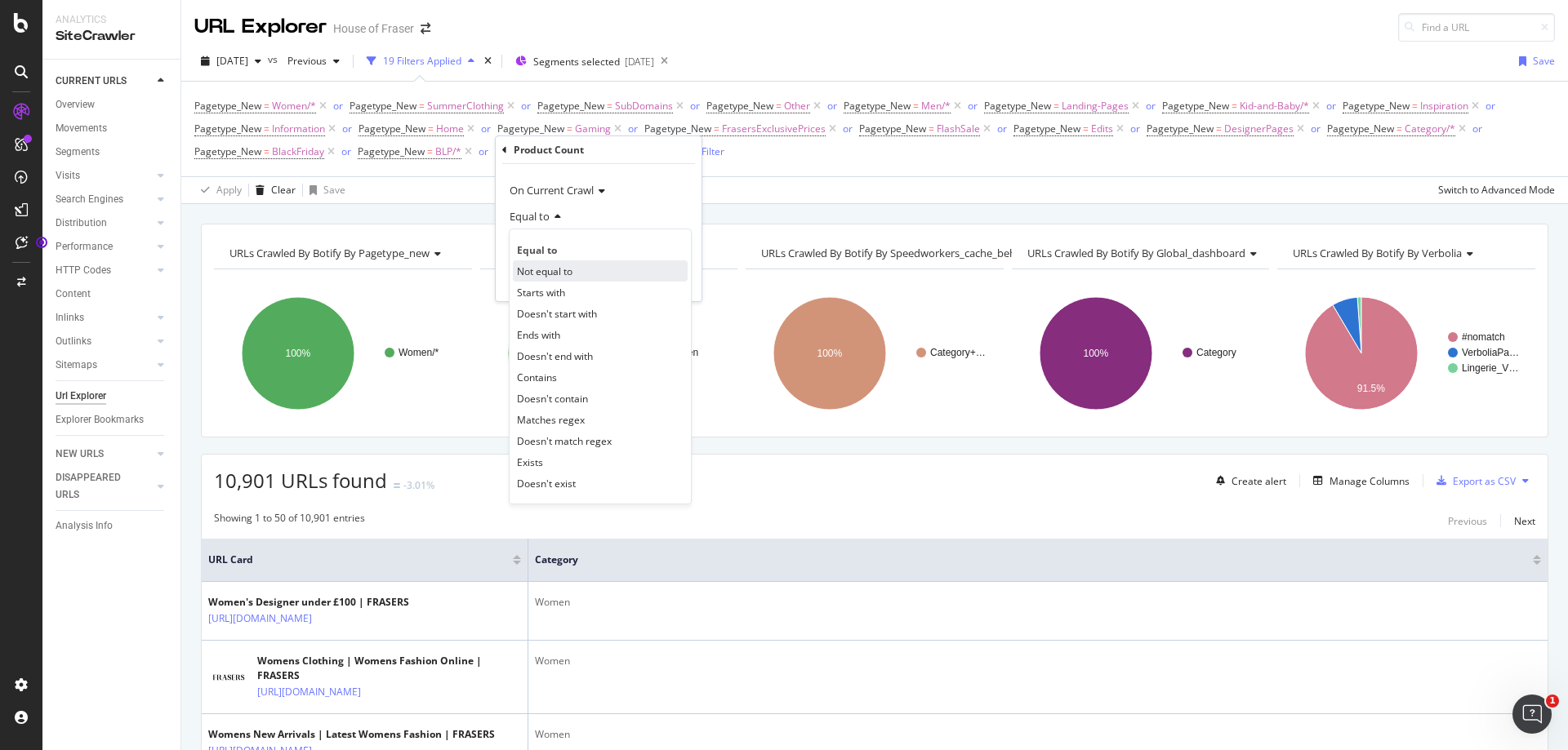
click at [583, 277] on div "Not equal to" at bounding box center [600, 270] width 175 height 21
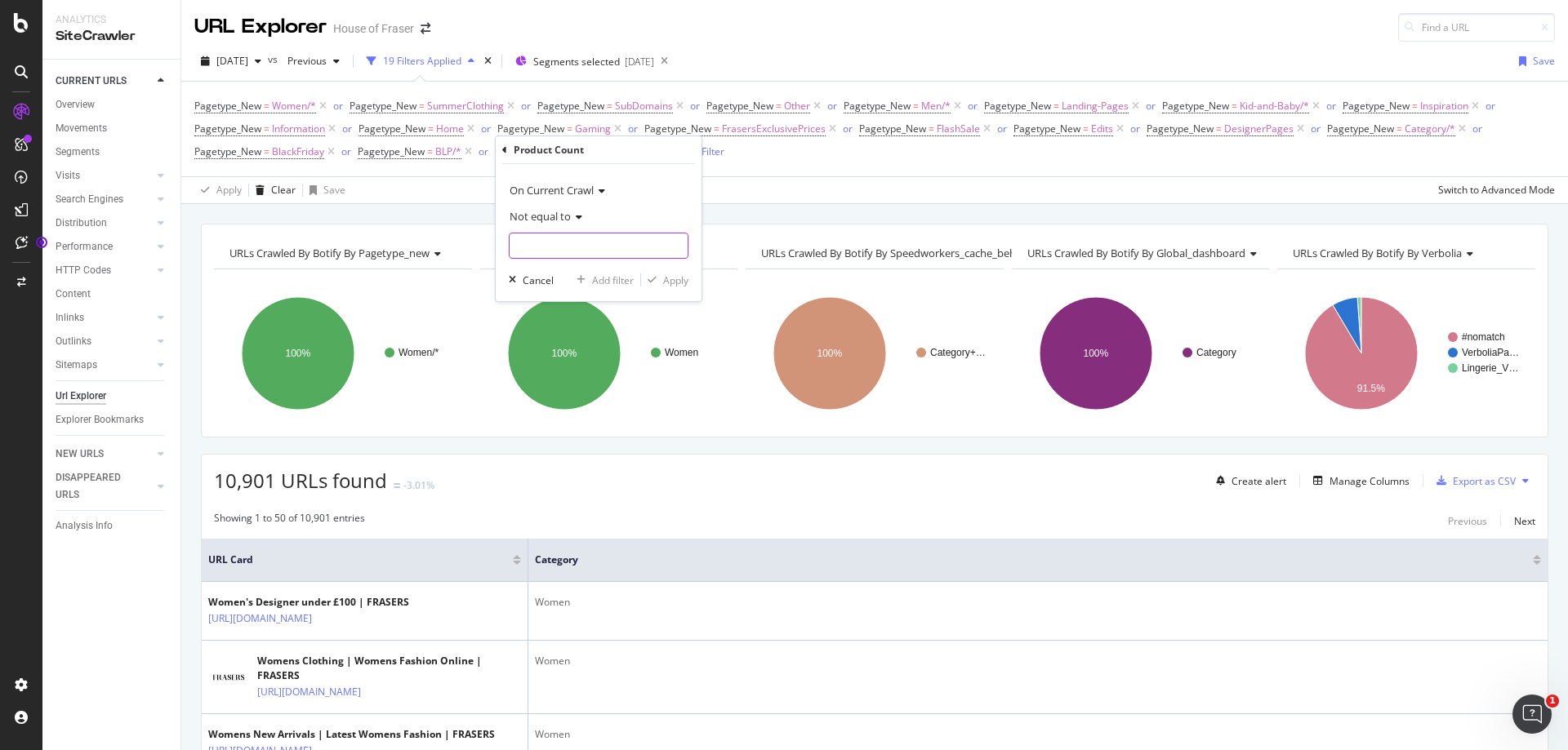
click at [583, 235] on div "Not equal to" at bounding box center [598, 231] width 180 height 56
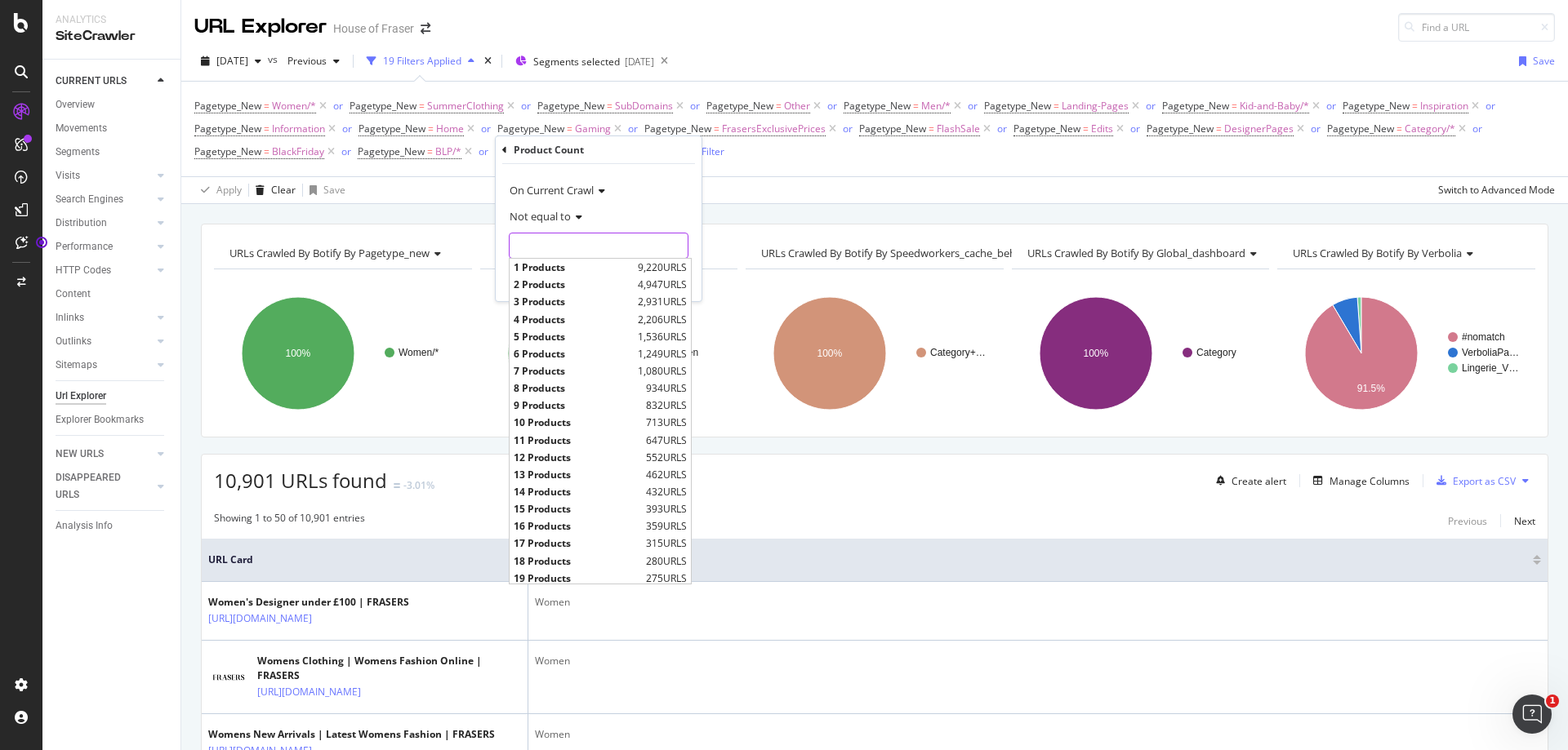
click at [585, 253] on input "text" at bounding box center [598, 245] width 178 height 27
type input "1"
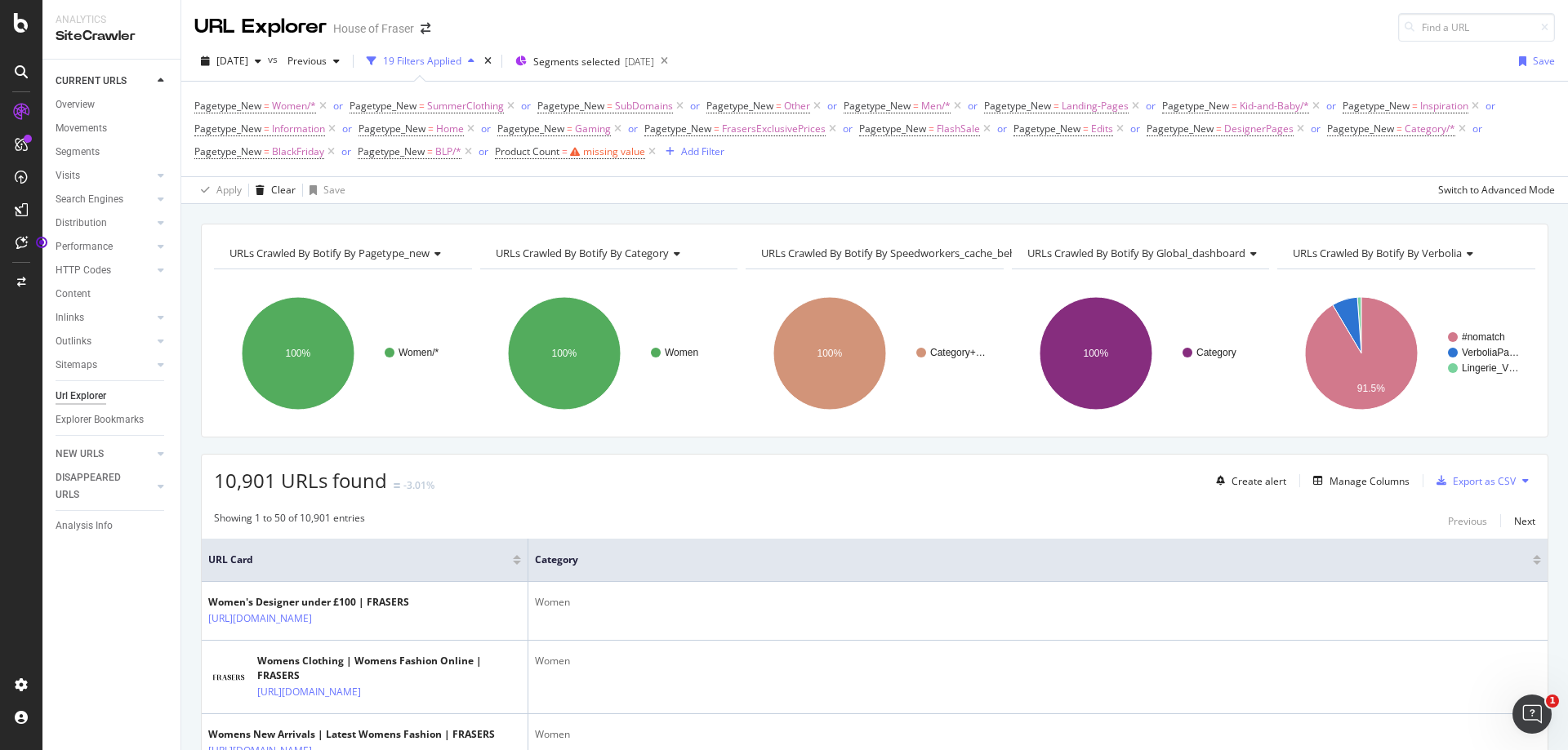
click at [767, 199] on div "Apply Clear Save Switch to Advanced Mode" at bounding box center [875, 190] width 1387 height 27
click at [655, 148] on icon at bounding box center [651, 152] width 14 height 16
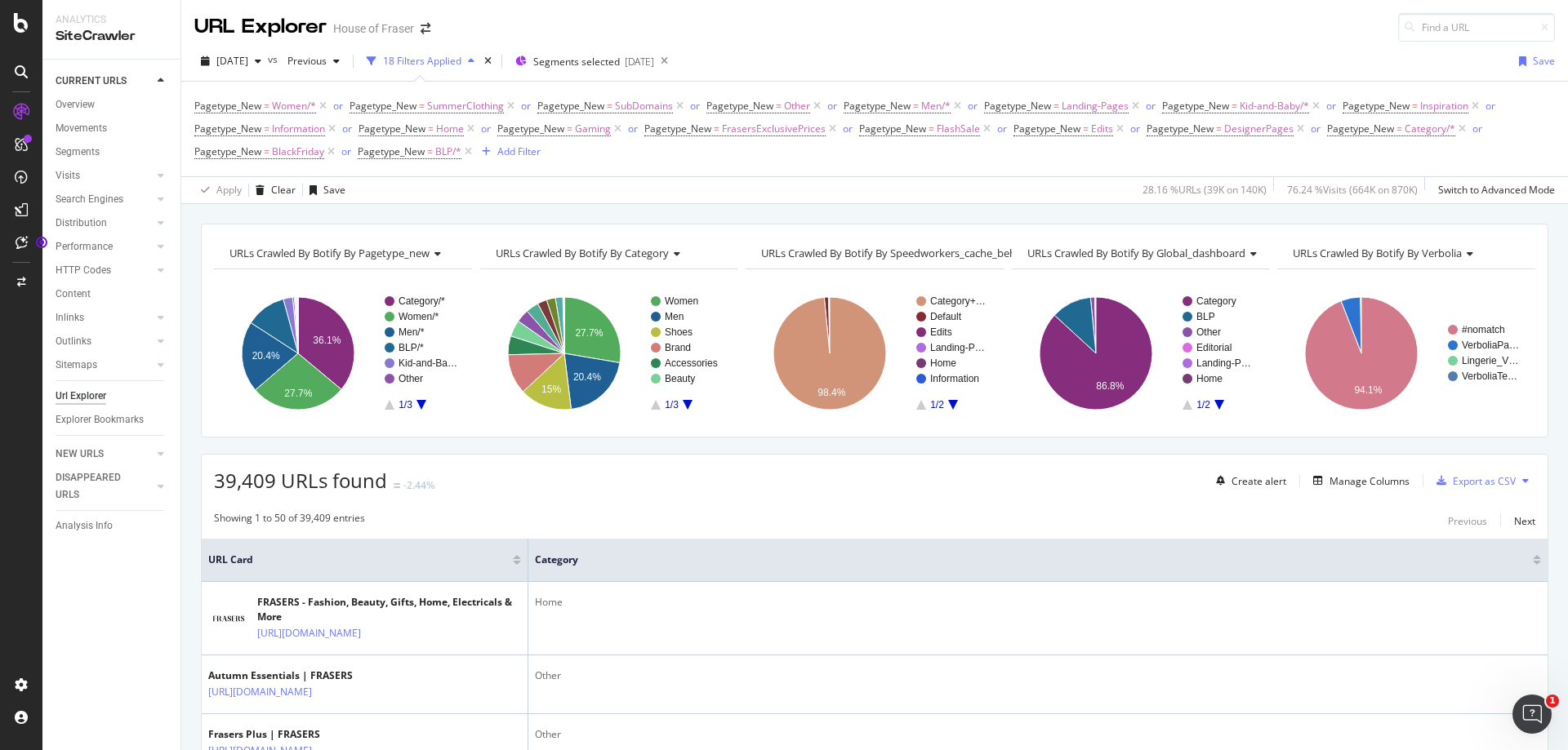
click at [683, 404] on icon "A chart." at bounding box center [687, 405] width 10 height 10
click at [670, 350] on text "Sale" at bounding box center [674, 348] width 19 height 11
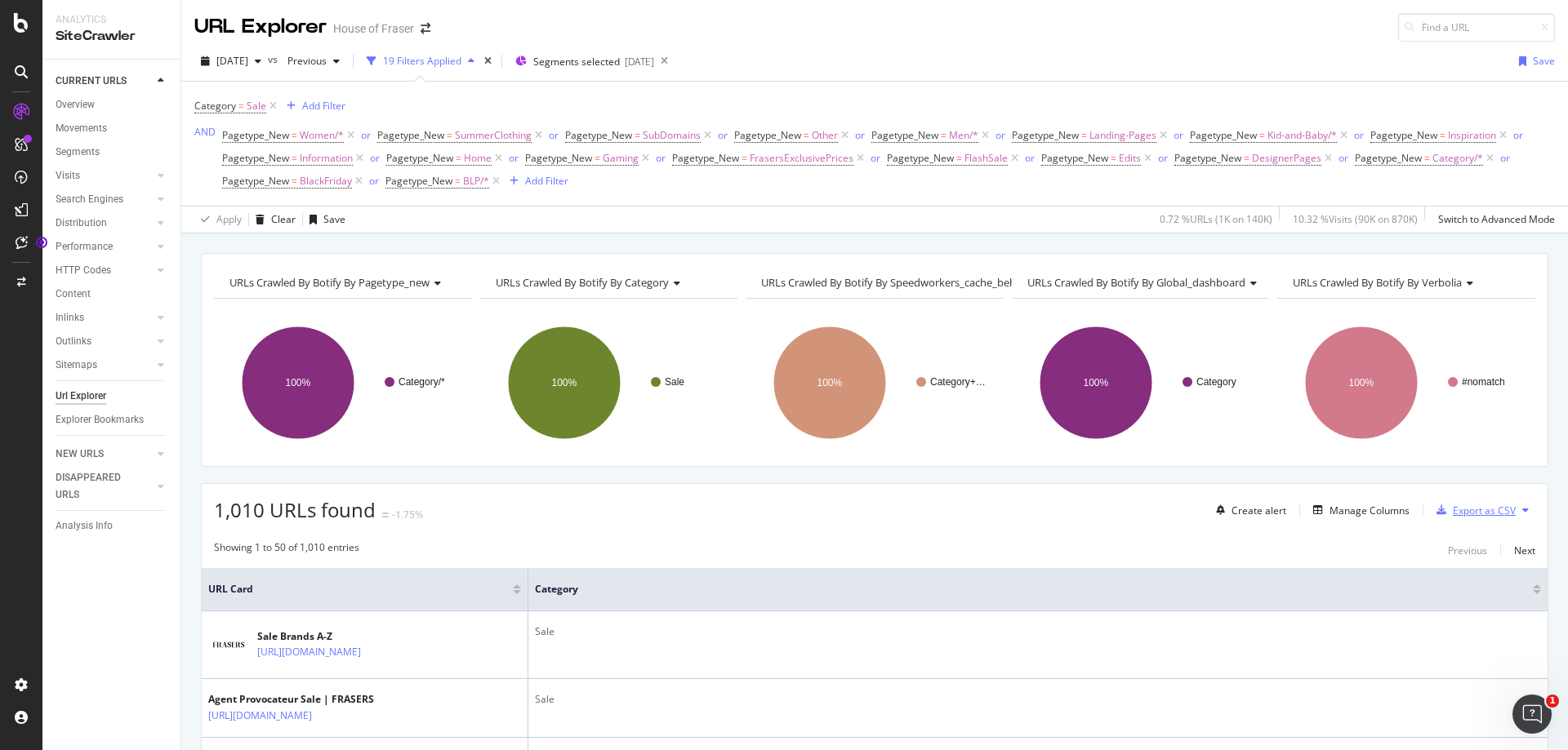
click at [1461, 516] on div "Export as CSV" at bounding box center [1484, 510] width 63 height 14
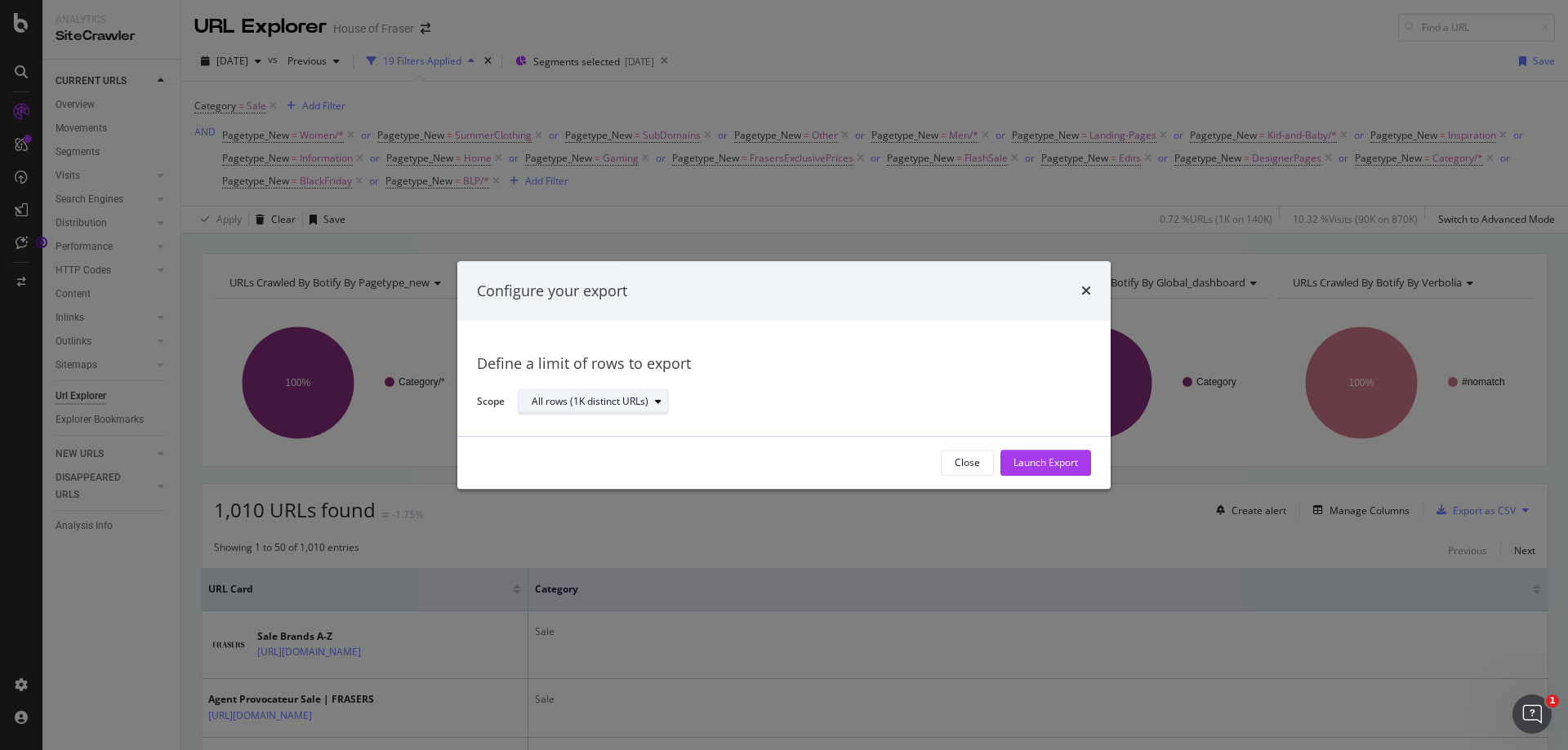
click at [601, 399] on div "All rows (1K distinct URLs)" at bounding box center [589, 402] width 116 height 10
click at [1064, 462] on div "Launch Export" at bounding box center [1045, 462] width 64 height 14
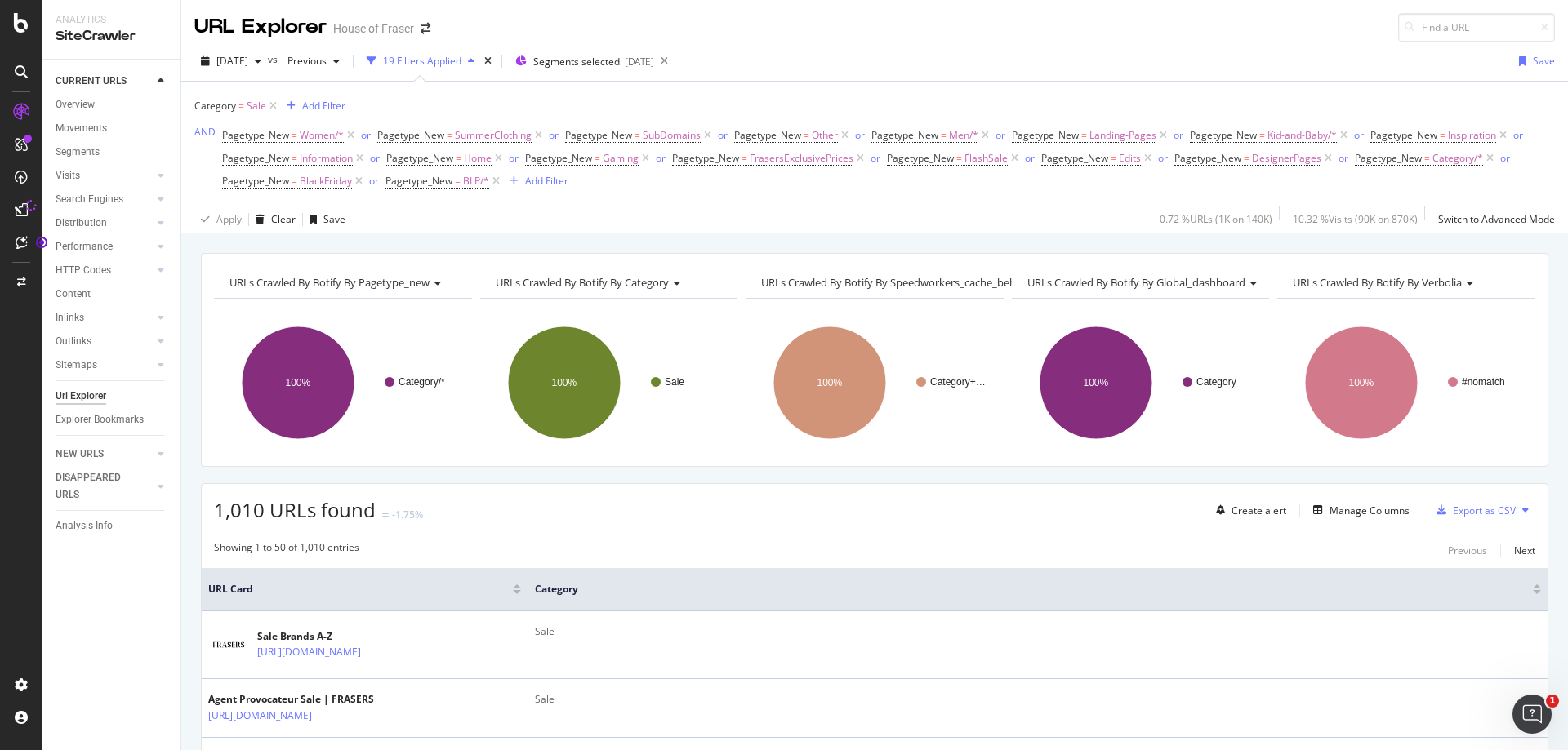
click at [22, 209] on icon at bounding box center [21, 210] width 13 height 13
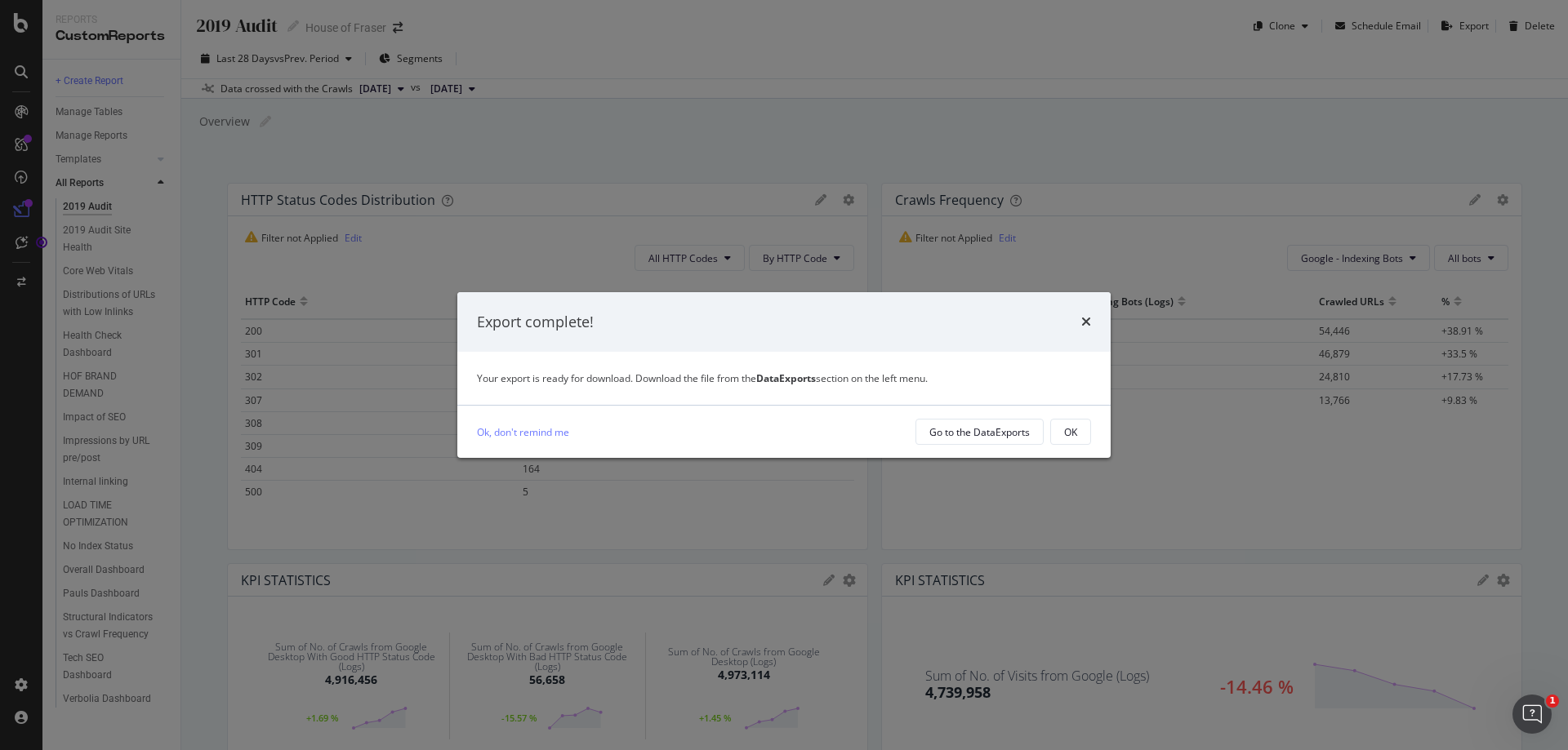
click at [1027, 514] on div "Export complete! Your export is ready for download. Download the file from the …" at bounding box center [784, 375] width 1568 height 750
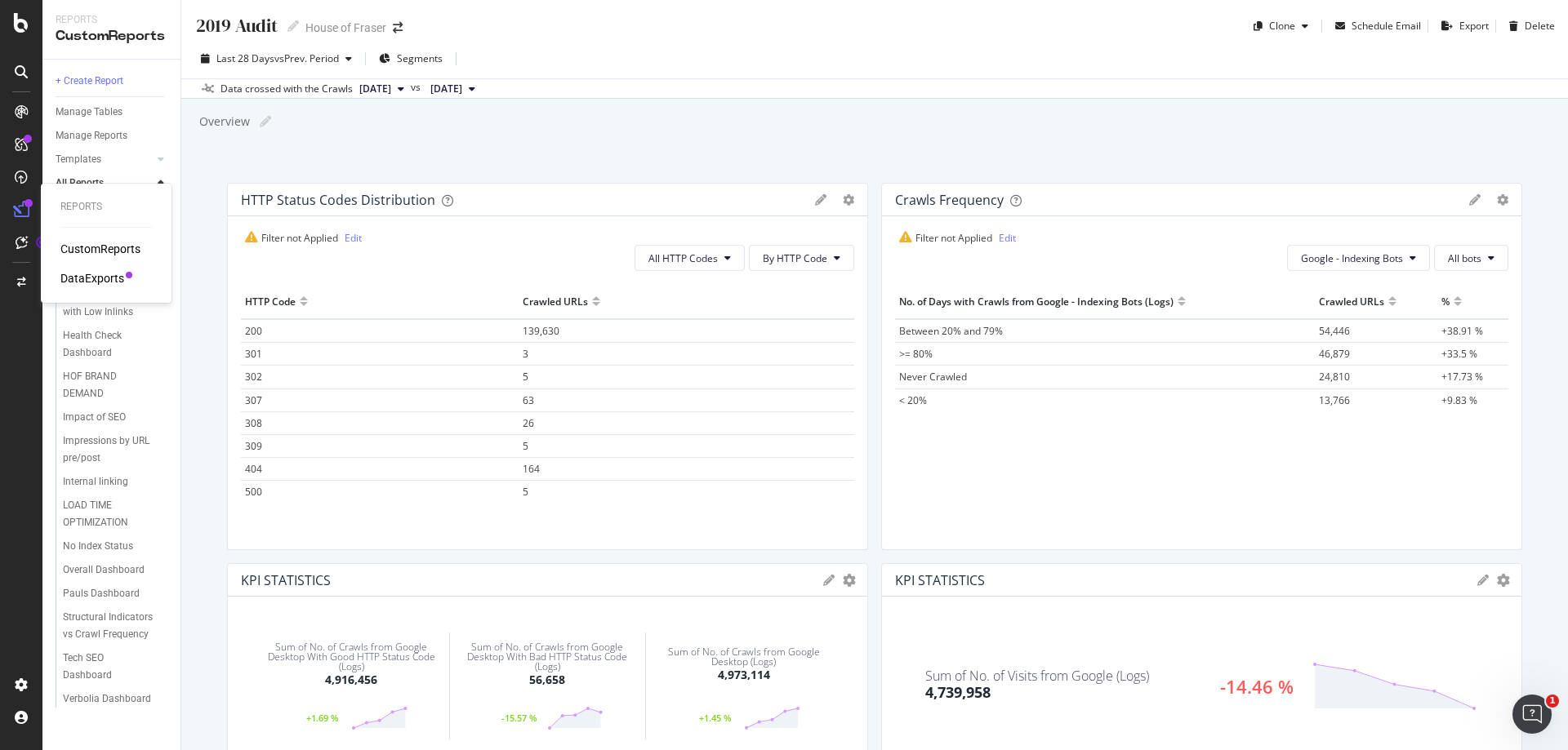
click at [103, 278] on div "DataExports" at bounding box center [93, 278] width 64 height 16
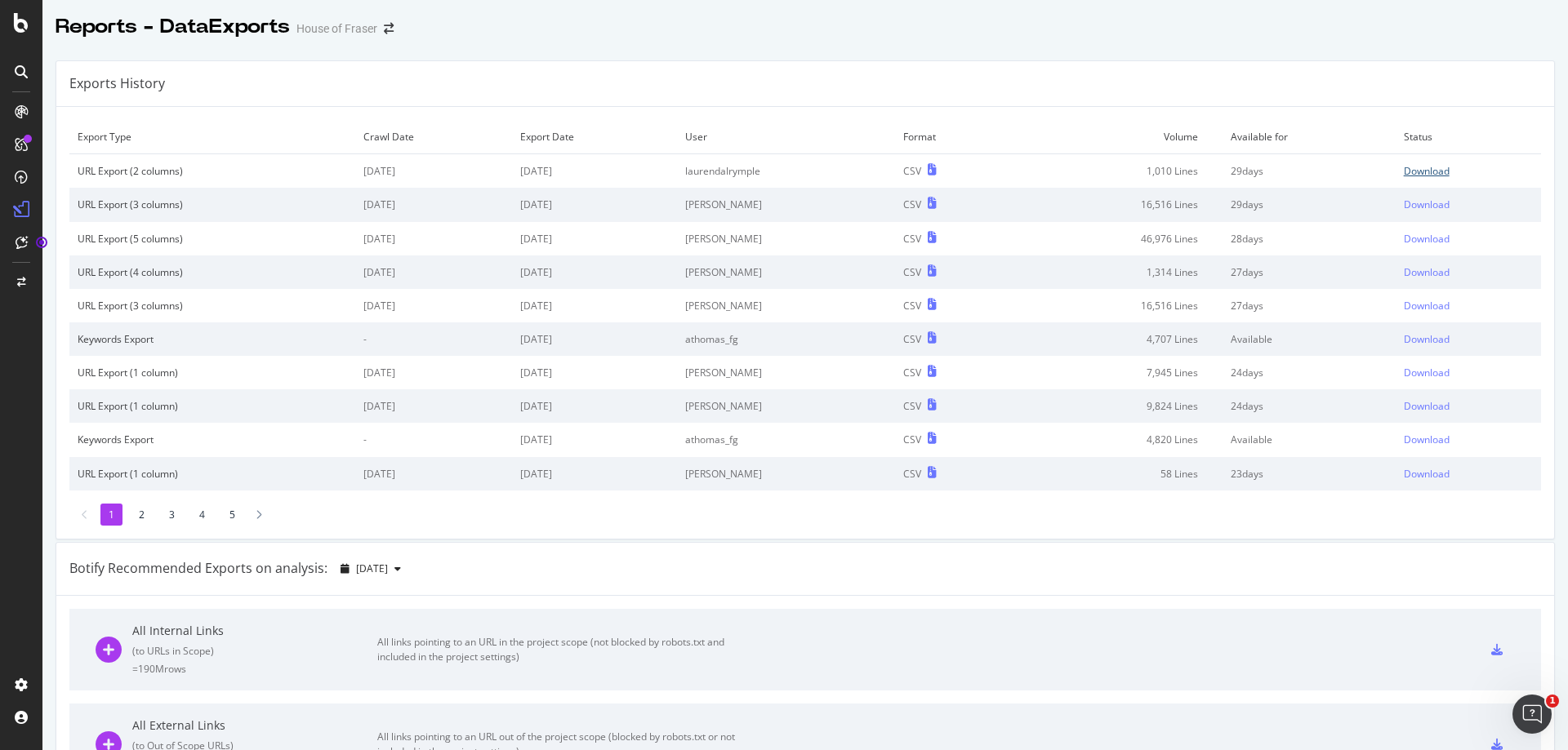
click at [1418, 171] on div "Download" at bounding box center [1427, 170] width 46 height 14
